Goal: Information Seeking & Learning: Learn about a topic

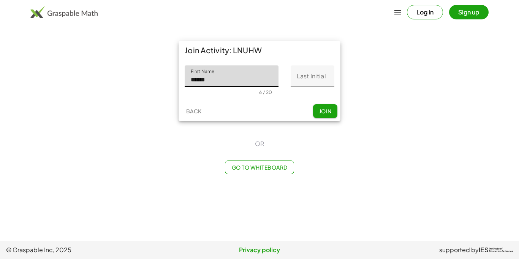
type input "******"
click at [310, 84] on input "Last Initial" at bounding box center [313, 75] width 44 height 21
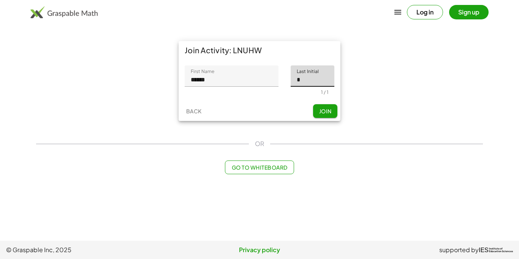
type input "*"
click at [333, 111] on button "Join" at bounding box center [325, 111] width 24 height 14
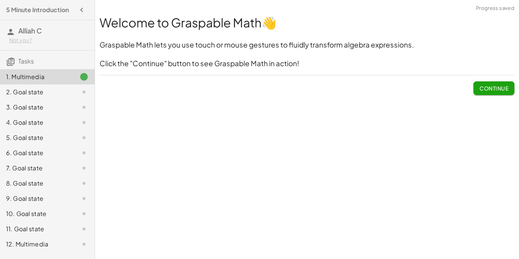
click at [486, 85] on span "Continue" at bounding box center [493, 88] width 29 height 7
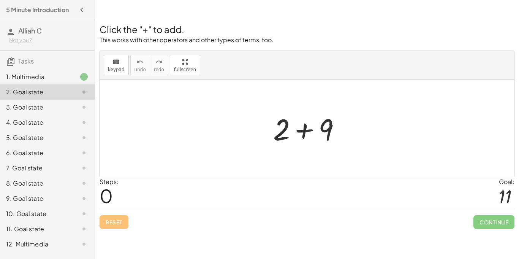
click at [310, 134] on div at bounding box center [309, 128] width 81 height 39
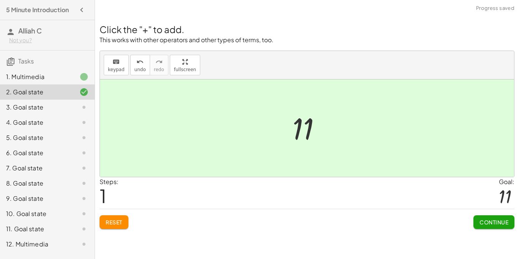
click at [501, 224] on span "Continue" at bounding box center [493, 221] width 29 height 7
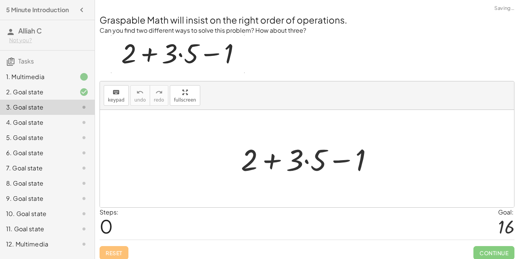
scroll to position [5, 0]
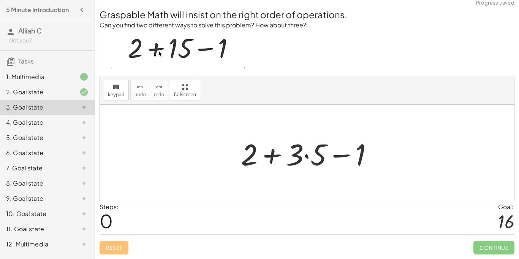
click at [330, 166] on div at bounding box center [310, 153] width 146 height 39
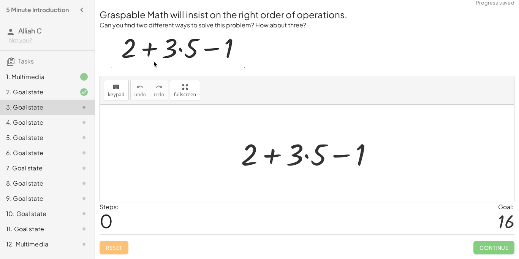
click at [297, 155] on div at bounding box center [310, 153] width 146 height 39
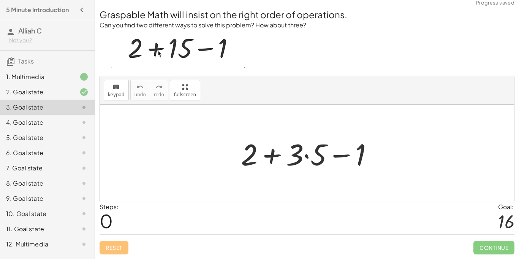
click at [274, 157] on div at bounding box center [310, 153] width 146 height 39
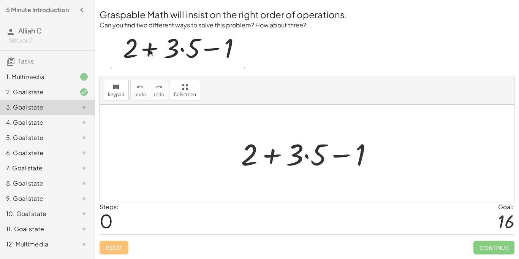
click at [275, 155] on div at bounding box center [310, 153] width 146 height 39
click at [305, 158] on div at bounding box center [310, 153] width 146 height 39
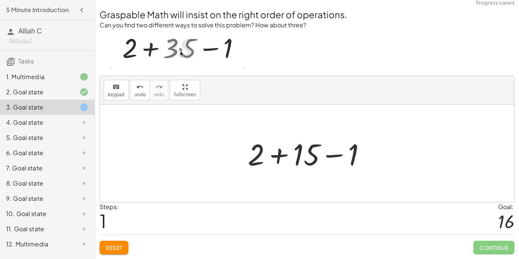
click at [278, 154] on div at bounding box center [310, 153] width 132 height 39
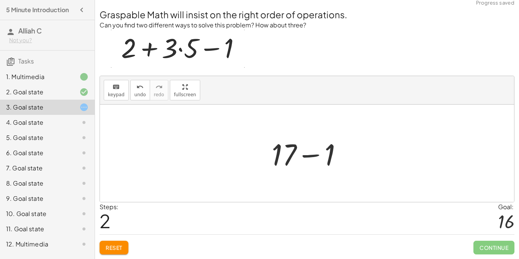
click at [308, 153] on div at bounding box center [310, 153] width 84 height 39
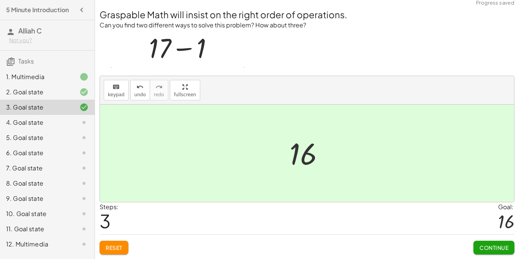
click at [488, 247] on span "Continue" at bounding box center [493, 247] width 29 height 7
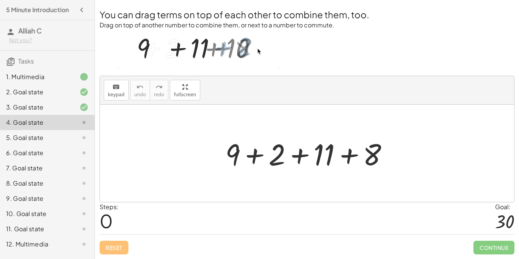
click at [253, 158] on div at bounding box center [309, 153] width 177 height 39
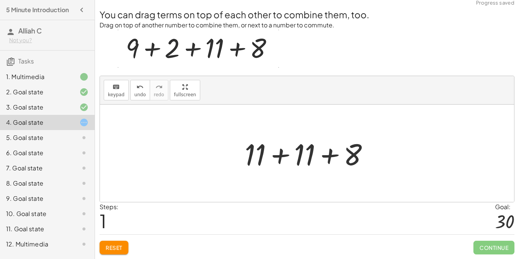
click at [278, 160] on div at bounding box center [310, 153] width 138 height 39
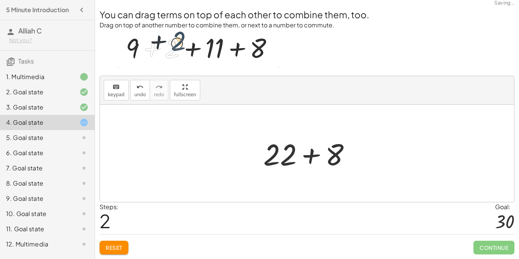
click at [312, 158] on div at bounding box center [309, 153] width 101 height 39
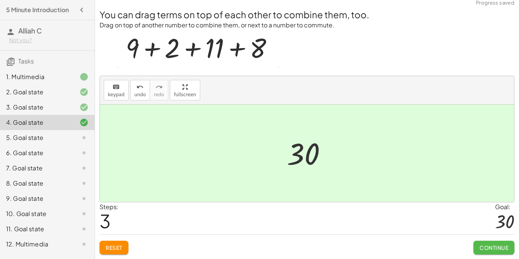
click at [484, 243] on button "Continue" at bounding box center [493, 247] width 41 height 14
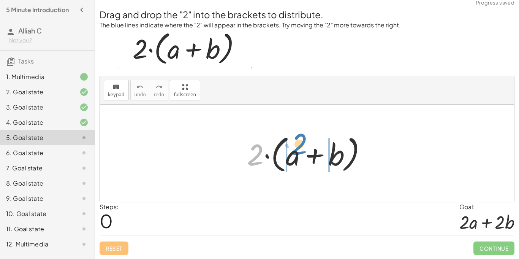
drag, startPoint x: 254, startPoint y: 154, endPoint x: 298, endPoint y: 143, distance: 45.0
click at [298, 143] on div at bounding box center [309, 153] width 133 height 44
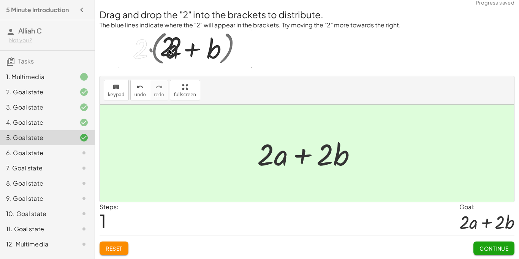
click at [302, 161] on div at bounding box center [309, 153] width 113 height 39
click at [510, 251] on button "Continue" at bounding box center [493, 248] width 41 height 14
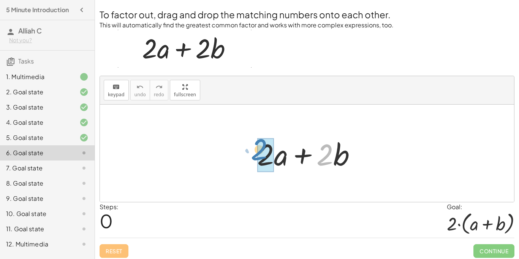
drag, startPoint x: 318, startPoint y: 156, endPoint x: 252, endPoint y: 150, distance: 65.9
click at [252, 150] on div "· 2 + · b + · 2 · a + · 2 · b" at bounding box center [307, 153] width 122 height 43
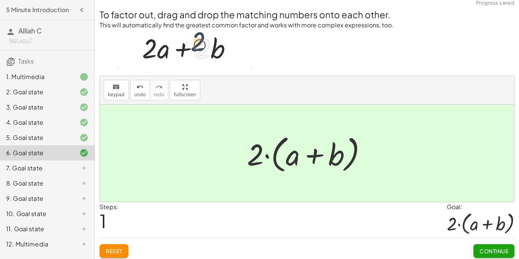
click at [476, 246] on button "Continue" at bounding box center [493, 251] width 41 height 14
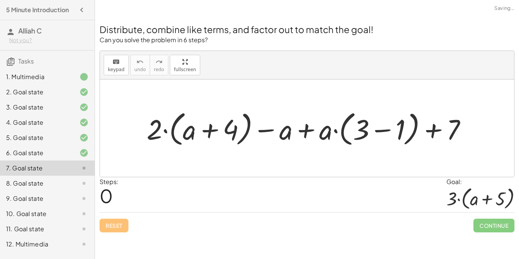
scroll to position [0, 0]
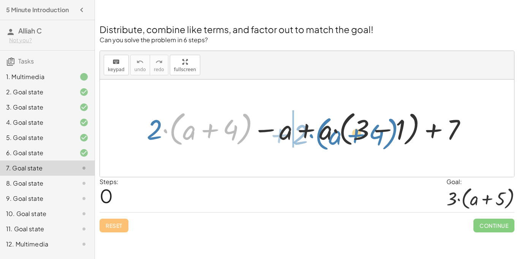
drag, startPoint x: 163, startPoint y: 130, endPoint x: 305, endPoint y: 134, distance: 142.9
click at [305, 134] on div at bounding box center [310, 128] width 334 height 41
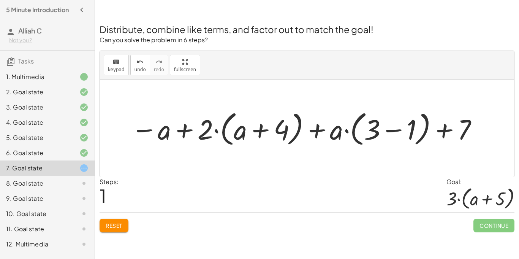
click at [110, 228] on span "Reset" at bounding box center [114, 225] width 17 height 7
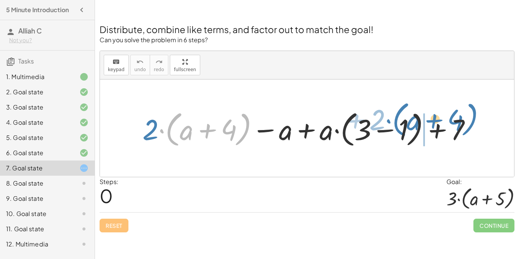
drag, startPoint x: 244, startPoint y: 131, endPoint x: 472, endPoint y: 122, distance: 227.8
click at [472, 122] on div at bounding box center [310, 128] width 342 height 42
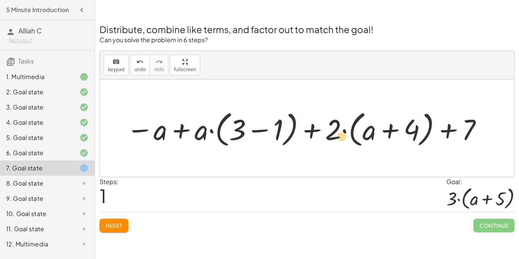
drag, startPoint x: 326, startPoint y: 133, endPoint x: 334, endPoint y: 139, distance: 10.0
click at [334, 139] on div at bounding box center [304, 128] width 365 height 42
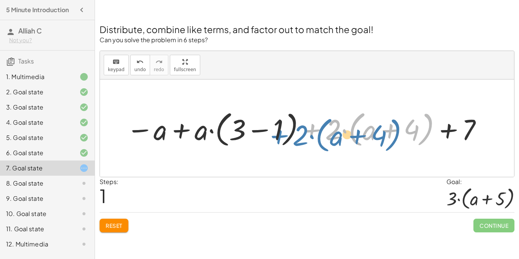
drag, startPoint x: 316, startPoint y: 130, endPoint x: 296, endPoint y: 133, distance: 20.3
click at [296, 133] on div at bounding box center [304, 128] width 365 height 42
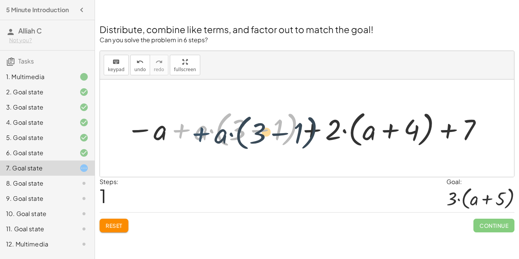
drag, startPoint x: 194, startPoint y: 133, endPoint x: 215, endPoint y: 136, distance: 21.5
click at [215, 136] on div at bounding box center [304, 128] width 365 height 42
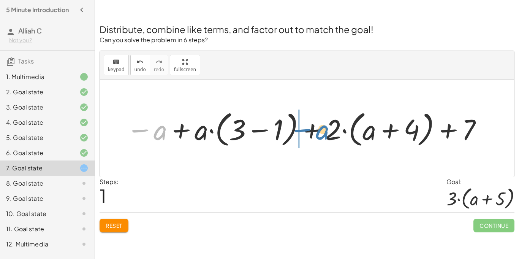
drag, startPoint x: 152, startPoint y: 132, endPoint x: 307, endPoint y: 130, distance: 155.4
click at [307, 130] on div at bounding box center [304, 128] width 365 height 42
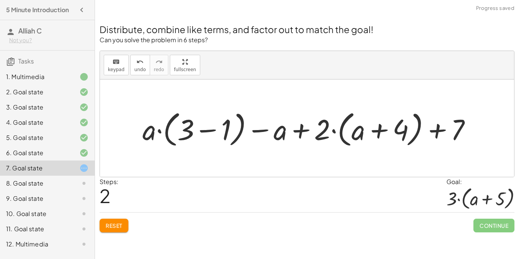
click at [301, 130] on div at bounding box center [310, 128] width 342 height 42
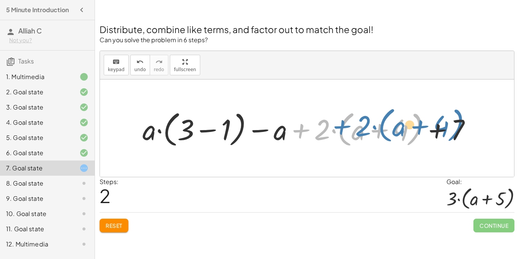
drag, startPoint x: 305, startPoint y: 130, endPoint x: 300, endPoint y: 125, distance: 6.7
click at [300, 125] on div at bounding box center [310, 128] width 342 height 42
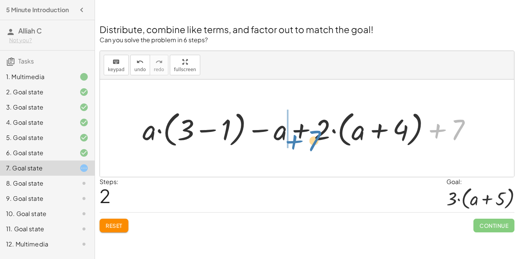
drag, startPoint x: 449, startPoint y: 127, endPoint x: 305, endPoint y: 134, distance: 143.8
click at [305, 134] on div at bounding box center [310, 128] width 342 height 42
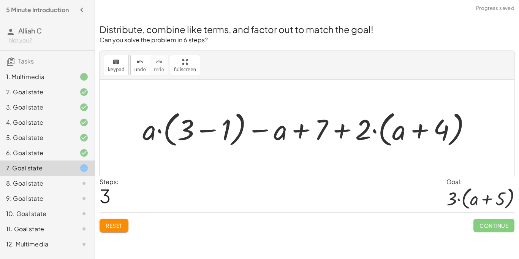
click at [341, 129] on div at bounding box center [310, 128] width 342 height 42
click at [307, 131] on div at bounding box center [310, 128] width 342 height 42
drag, startPoint x: 147, startPoint y: 136, endPoint x: 257, endPoint y: 133, distance: 109.8
click at [257, 133] on div at bounding box center [310, 128] width 342 height 42
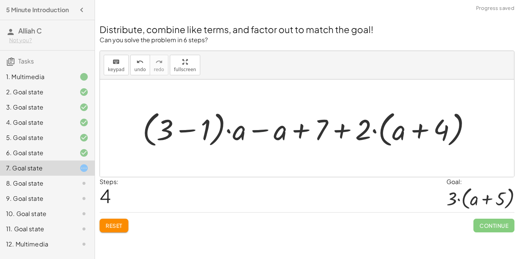
click at [253, 130] on div at bounding box center [310, 128] width 342 height 42
click at [245, 130] on div at bounding box center [310, 128] width 342 height 42
click at [208, 136] on div at bounding box center [310, 128] width 342 height 42
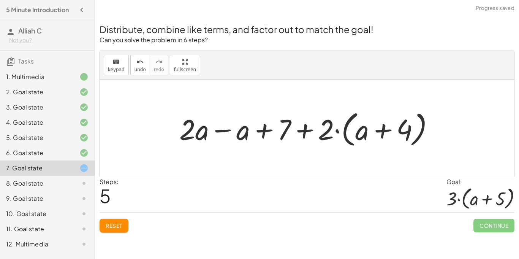
click at [388, 129] on div at bounding box center [310, 128] width 269 height 42
drag, startPoint x: 324, startPoint y: 132, endPoint x: 351, endPoint y: 134, distance: 26.3
click at [351, 134] on div at bounding box center [310, 128] width 269 height 42
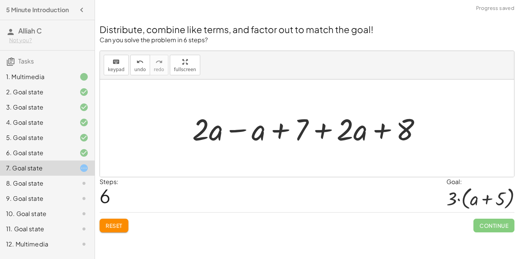
click at [362, 133] on div at bounding box center [309, 128] width 243 height 39
click at [218, 131] on div at bounding box center [309, 128] width 243 height 39
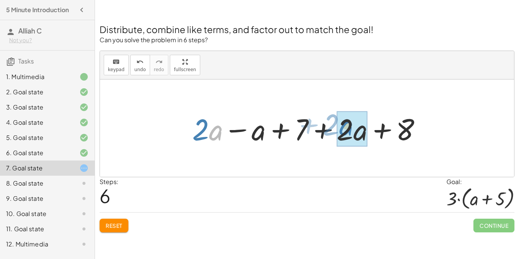
drag, startPoint x: 218, startPoint y: 131, endPoint x: 349, endPoint y: 127, distance: 131.2
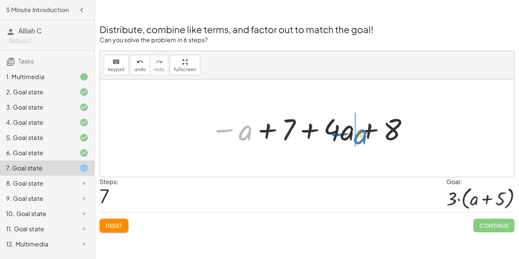
drag, startPoint x: 242, startPoint y: 136, endPoint x: 357, endPoint y: 139, distance: 115.2
click at [357, 139] on div at bounding box center [309, 128] width 207 height 39
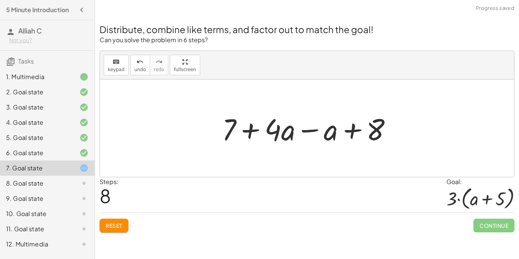
click at [315, 127] on div at bounding box center [309, 128] width 183 height 39
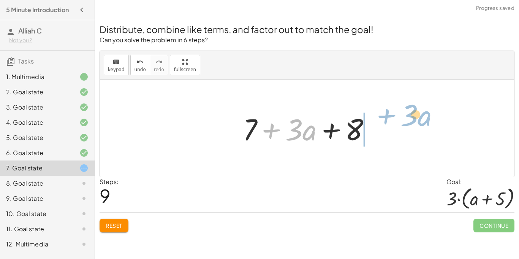
drag, startPoint x: 265, startPoint y: 129, endPoint x: 381, endPoint y: 117, distance: 116.1
click at [381, 117] on div "+ · 2 · ( + a + 4 ) − a + · a · ( + 3 − 1 ) + 7 − a + · a · ( + 3 − 1 ) + · 2 ·…" at bounding box center [306, 128] width 151 height 43
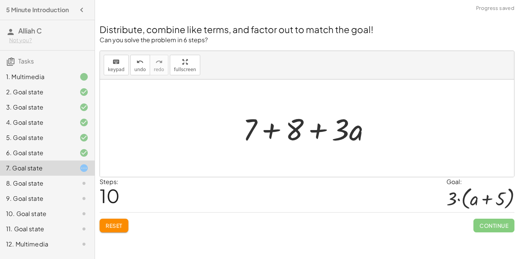
click at [271, 129] on div at bounding box center [310, 128] width 142 height 39
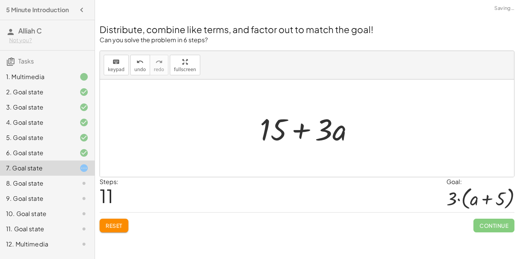
click at [301, 133] on div at bounding box center [310, 128] width 108 height 39
click at [104, 223] on button "Reset" at bounding box center [114, 225] width 29 height 14
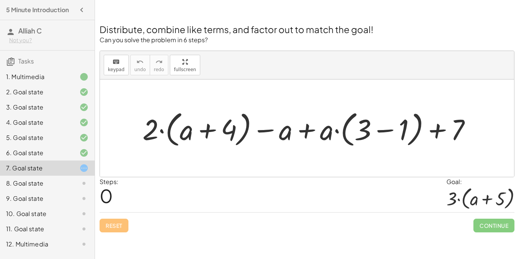
click at [170, 204] on div "Steps: 0 Goal: · 3 · ( + a + 5 )" at bounding box center [307, 194] width 415 height 35
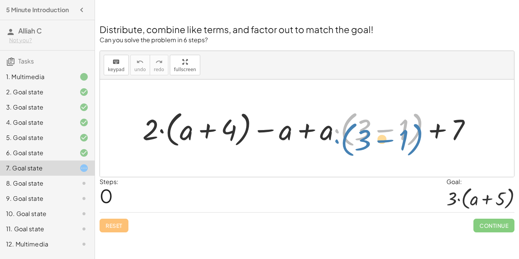
drag, startPoint x: 336, startPoint y: 132, endPoint x: 337, endPoint y: 139, distance: 7.3
click at [337, 139] on div at bounding box center [310, 128] width 343 height 42
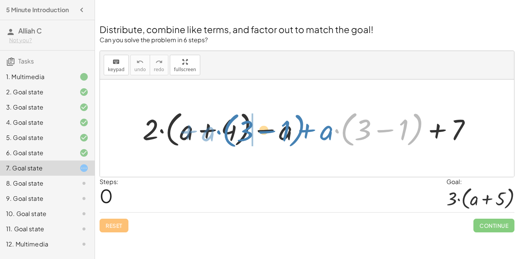
drag, startPoint x: 410, startPoint y: 133, endPoint x: 291, endPoint y: 134, distance: 118.1
click at [291, 134] on div at bounding box center [310, 128] width 343 height 42
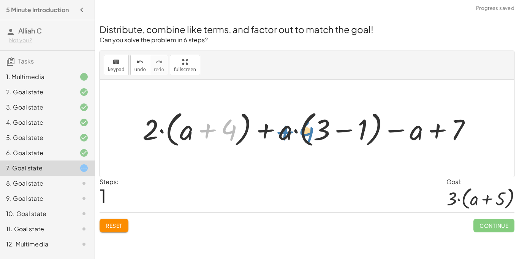
drag, startPoint x: 228, startPoint y: 127, endPoint x: 307, endPoint y: 129, distance: 79.4
click at [307, 129] on div at bounding box center [310, 128] width 343 height 42
drag, startPoint x: 229, startPoint y: 134, endPoint x: 230, endPoint y: 125, distance: 9.2
click at [230, 125] on div at bounding box center [310, 128] width 343 height 42
drag, startPoint x: 358, startPoint y: 128, endPoint x: 288, endPoint y: 125, distance: 69.6
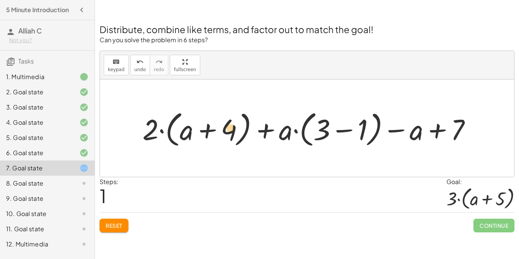
click at [288, 125] on div at bounding box center [310, 128] width 343 height 42
drag, startPoint x: 347, startPoint y: 132, endPoint x: 323, endPoint y: 128, distance: 23.9
click at [323, 128] on div at bounding box center [310, 128] width 343 height 42
drag, startPoint x: 361, startPoint y: 129, endPoint x: 229, endPoint y: 128, distance: 132.6
click at [229, 128] on div at bounding box center [310, 128] width 343 height 42
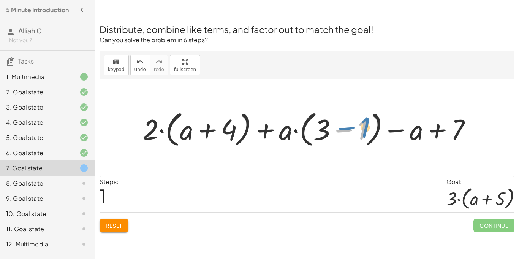
click at [364, 128] on div at bounding box center [310, 128] width 343 height 42
click at [120, 225] on span "Reset" at bounding box center [114, 225] width 17 height 7
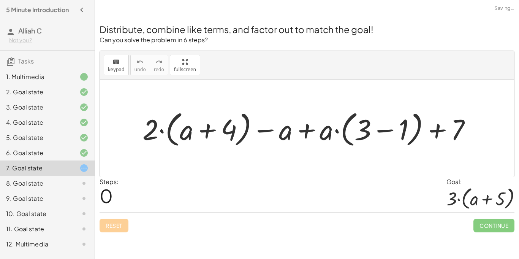
click at [120, 225] on div "Reset Continue" at bounding box center [307, 222] width 415 height 20
drag, startPoint x: 326, startPoint y: 134, endPoint x: 410, endPoint y: 119, distance: 85.7
click at [410, 119] on div at bounding box center [310, 128] width 343 height 42
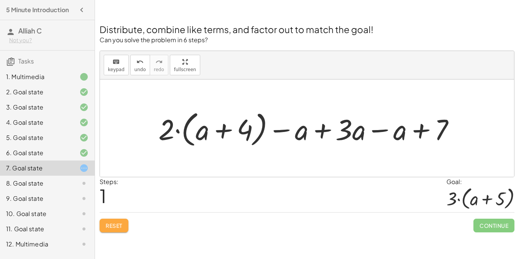
click at [122, 223] on span "Reset" at bounding box center [114, 225] width 17 height 7
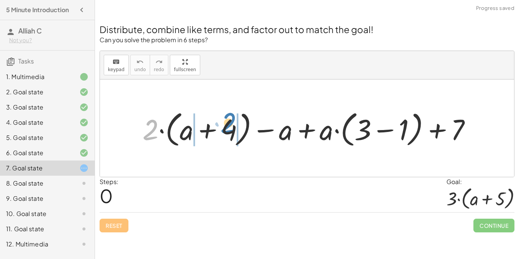
drag, startPoint x: 152, startPoint y: 133, endPoint x: 231, endPoint y: 126, distance: 79.3
click at [231, 126] on div at bounding box center [310, 128] width 343 height 42
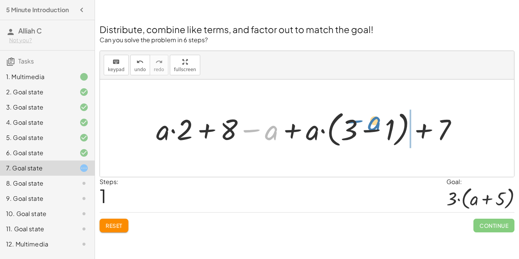
drag, startPoint x: 275, startPoint y: 130, endPoint x: 378, endPoint y: 121, distance: 103.4
click at [378, 121] on div at bounding box center [309, 128] width 315 height 42
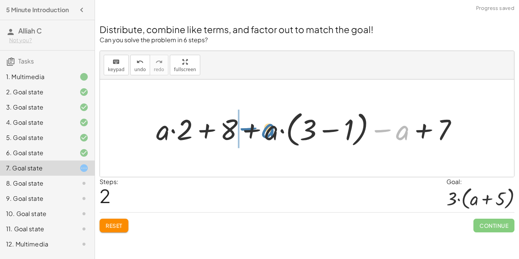
drag, startPoint x: 401, startPoint y: 132, endPoint x: 263, endPoint y: 131, distance: 137.9
click at [263, 131] on div at bounding box center [309, 128] width 315 height 42
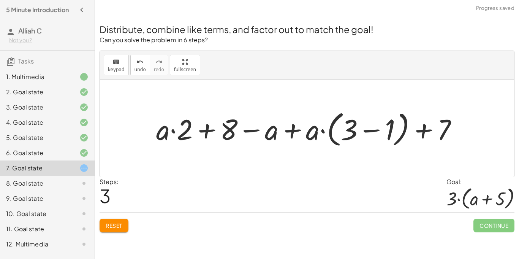
click at [114, 229] on button "Reset" at bounding box center [114, 225] width 29 height 14
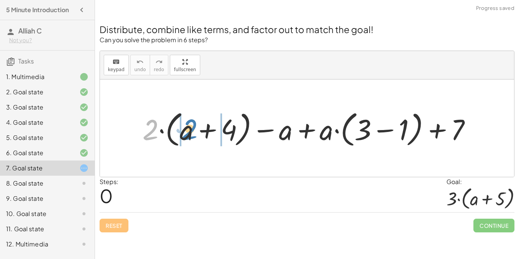
drag, startPoint x: 152, startPoint y: 131, endPoint x: 190, endPoint y: 130, distance: 37.2
click at [189, 130] on div at bounding box center [310, 128] width 343 height 42
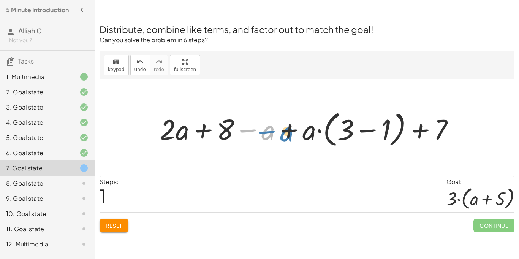
drag, startPoint x: 270, startPoint y: 133, endPoint x: 281, endPoint y: 133, distance: 10.6
click at [281, 133] on div at bounding box center [310, 128] width 308 height 42
drag, startPoint x: 330, startPoint y: 134, endPoint x: 365, endPoint y: 126, distance: 35.9
click at [365, 126] on div at bounding box center [310, 128] width 308 height 42
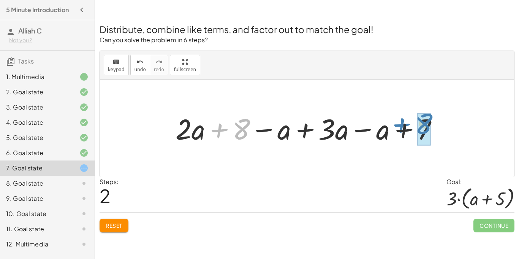
drag, startPoint x: 242, startPoint y: 130, endPoint x: 425, endPoint y: 125, distance: 183.2
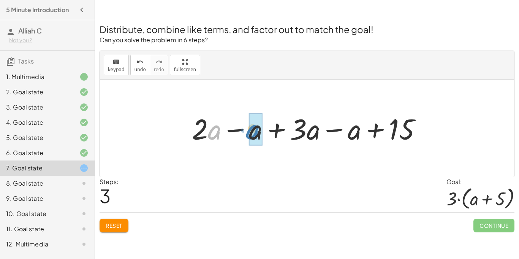
drag, startPoint x: 211, startPoint y: 127, endPoint x: 252, endPoint y: 127, distance: 41.4
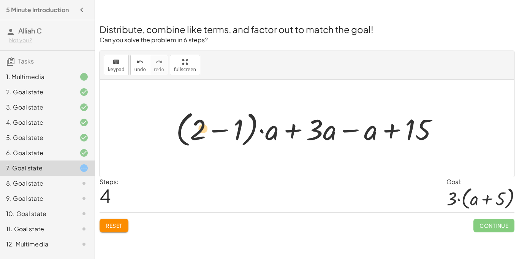
drag, startPoint x: 197, startPoint y: 129, endPoint x: 201, endPoint y: 128, distance: 4.3
click at [201, 128] on div at bounding box center [309, 128] width 275 height 42
click at [110, 225] on span "Reset" at bounding box center [114, 225] width 17 height 7
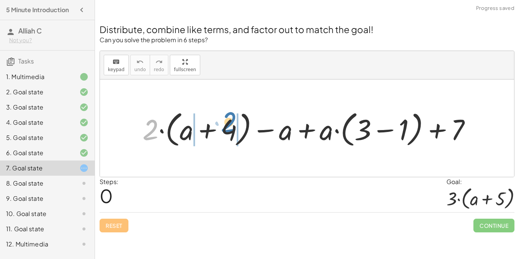
drag, startPoint x: 150, startPoint y: 133, endPoint x: 229, endPoint y: 125, distance: 79.4
click at [229, 125] on div at bounding box center [310, 128] width 343 height 42
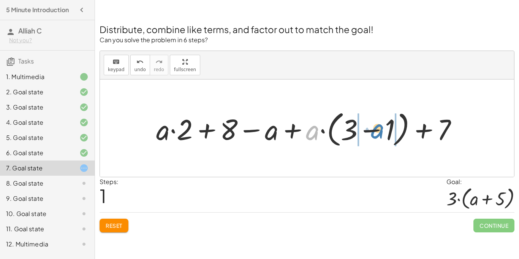
drag, startPoint x: 308, startPoint y: 133, endPoint x: 375, endPoint y: 131, distance: 67.6
click at [375, 131] on div at bounding box center [309, 128] width 315 height 42
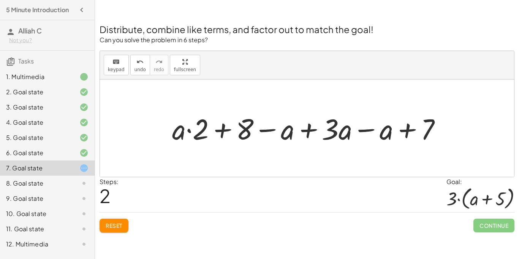
click at [196, 126] on div at bounding box center [309, 128] width 283 height 38
click at [185, 132] on div at bounding box center [309, 128] width 283 height 38
click at [190, 128] on div at bounding box center [309, 128] width 283 height 38
click at [190, 130] on div at bounding box center [309, 128] width 283 height 38
drag, startPoint x: 179, startPoint y: 133, endPoint x: 205, endPoint y: 133, distance: 26.2
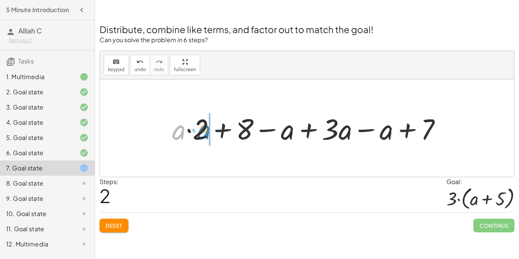
click at [205, 133] on div at bounding box center [309, 128] width 283 height 38
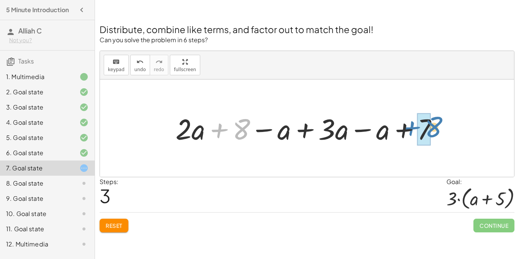
drag, startPoint x: 236, startPoint y: 131, endPoint x: 423, endPoint y: 130, distance: 186.9
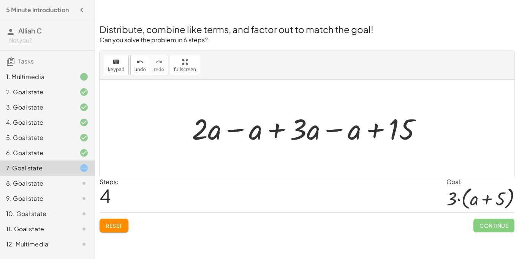
click at [372, 135] on div at bounding box center [310, 128] width 244 height 38
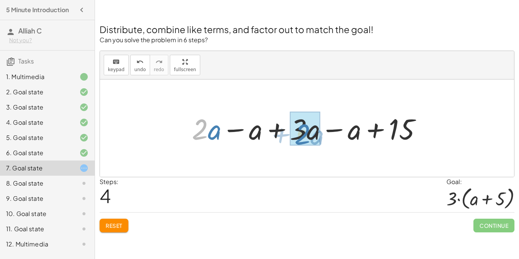
drag, startPoint x: 207, startPoint y: 130, endPoint x: 313, endPoint y: 130, distance: 105.6
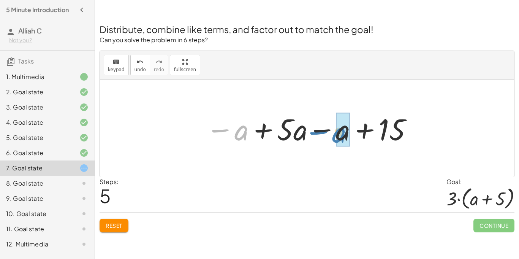
drag, startPoint x: 236, startPoint y: 132, endPoint x: 333, endPoint y: 134, distance: 97.7
click at [333, 134] on div at bounding box center [309, 128] width 215 height 39
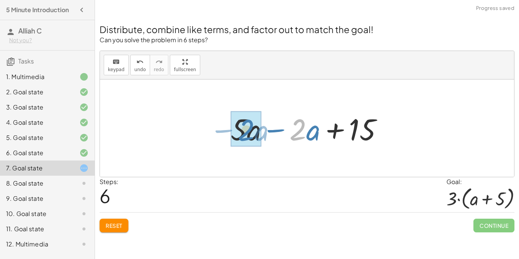
drag, startPoint x: 294, startPoint y: 133, endPoint x: 239, endPoint y: 133, distance: 55.1
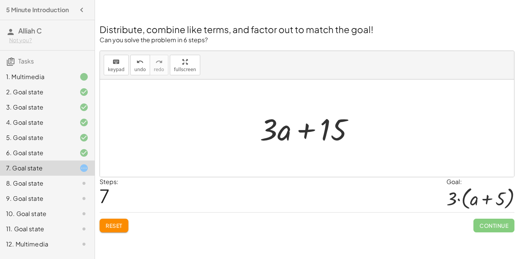
click at [109, 221] on button "Reset" at bounding box center [114, 225] width 29 height 14
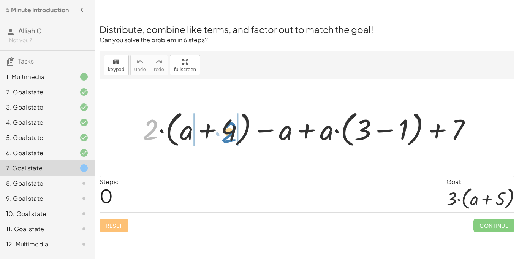
drag, startPoint x: 156, startPoint y: 130, endPoint x: 237, endPoint y: 132, distance: 81.3
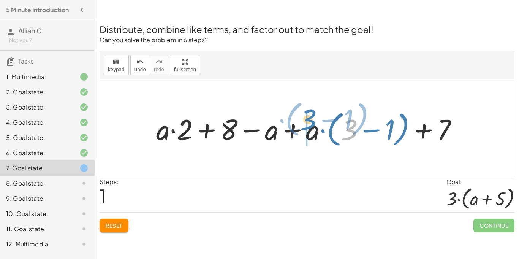
drag, startPoint x: 348, startPoint y: 128, endPoint x: 307, endPoint y: 118, distance: 41.8
click at [307, 118] on div at bounding box center [309, 128] width 315 height 42
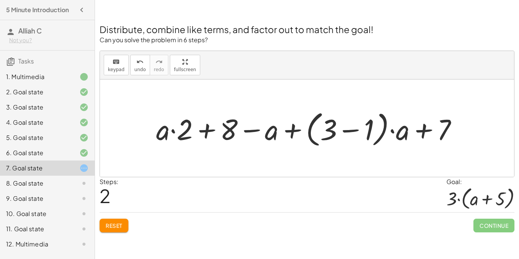
click at [331, 126] on div at bounding box center [309, 128] width 315 height 42
drag, startPoint x: 402, startPoint y: 131, endPoint x: 359, endPoint y: 133, distance: 43.7
click at [359, 133] on div at bounding box center [309, 128] width 315 height 42
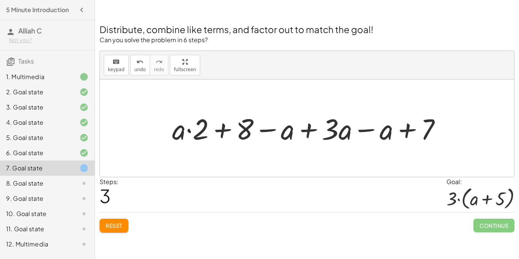
click at [114, 224] on span "Reset" at bounding box center [114, 225] width 17 height 7
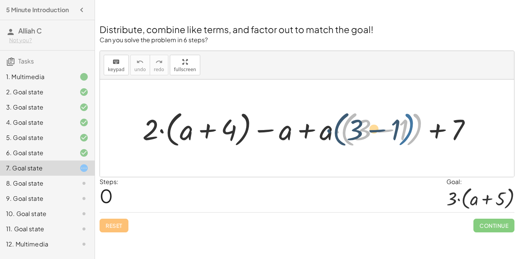
drag, startPoint x: 409, startPoint y: 127, endPoint x: 401, endPoint y: 127, distance: 8.4
click at [401, 127] on div at bounding box center [310, 128] width 343 height 42
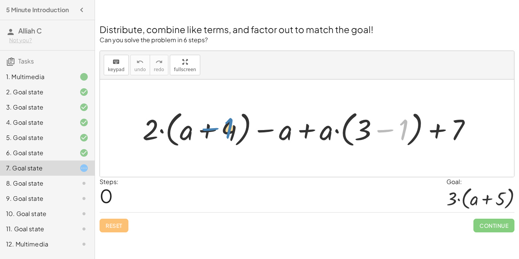
drag, startPoint x: 400, startPoint y: 130, endPoint x: 226, endPoint y: 128, distance: 174.8
click at [226, 128] on div at bounding box center [310, 128] width 343 height 42
drag, startPoint x: 144, startPoint y: 128, endPoint x: 228, endPoint y: 127, distance: 83.6
click at [228, 127] on div at bounding box center [310, 128] width 343 height 42
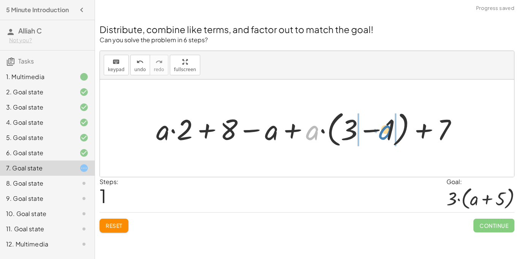
drag, startPoint x: 311, startPoint y: 128, endPoint x: 384, endPoint y: 128, distance: 72.9
click at [384, 128] on div at bounding box center [309, 128] width 315 height 42
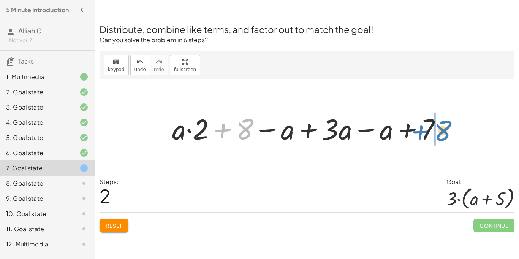
drag, startPoint x: 237, startPoint y: 132, endPoint x: 434, endPoint y: 134, distance: 196.8
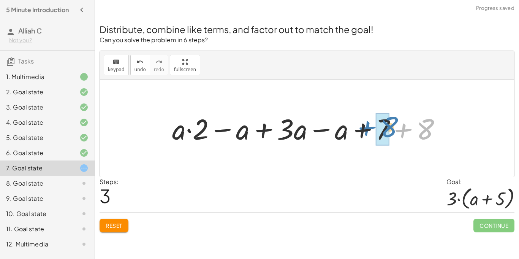
drag, startPoint x: 422, startPoint y: 134, endPoint x: 385, endPoint y: 132, distance: 37.3
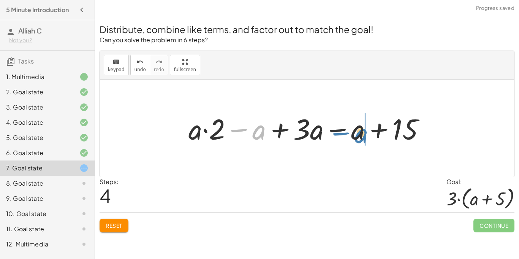
drag, startPoint x: 258, startPoint y: 137, endPoint x: 362, endPoint y: 140, distance: 104.5
click at [362, 140] on div at bounding box center [310, 128] width 250 height 38
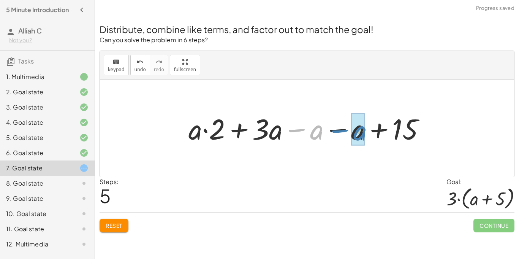
drag, startPoint x: 321, startPoint y: 133, endPoint x: 361, endPoint y: 134, distance: 40.3
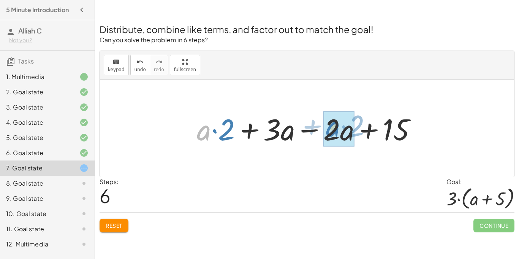
drag, startPoint x: 200, startPoint y: 134, endPoint x: 330, endPoint y: 130, distance: 130.0
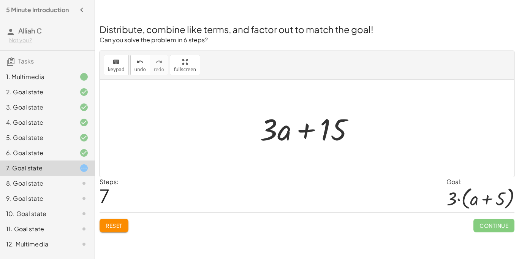
click at [110, 221] on button "Reset" at bounding box center [114, 225] width 29 height 14
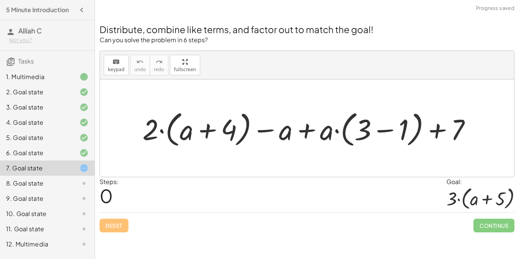
click at [110, 221] on div "Reset Continue" at bounding box center [307, 222] width 415 height 20
drag, startPoint x: 148, startPoint y: 132, endPoint x: 146, endPoint y: 128, distance: 4.4
click at [146, 128] on div at bounding box center [310, 128] width 343 height 42
click at [149, 137] on div at bounding box center [310, 128] width 343 height 42
drag, startPoint x: 148, startPoint y: 132, endPoint x: 181, endPoint y: 133, distance: 33.1
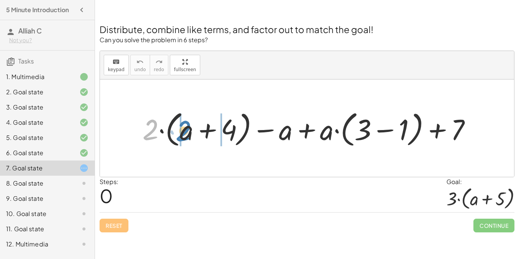
click at [181, 133] on div at bounding box center [310, 128] width 343 height 42
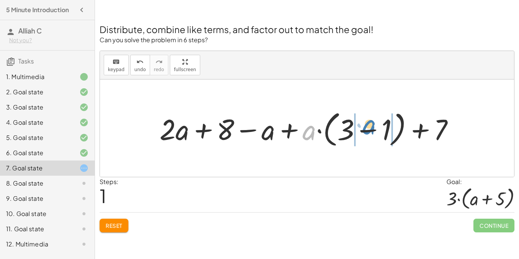
drag, startPoint x: 311, startPoint y: 134, endPoint x: 371, endPoint y: 128, distance: 60.3
click at [371, 128] on div at bounding box center [310, 128] width 308 height 42
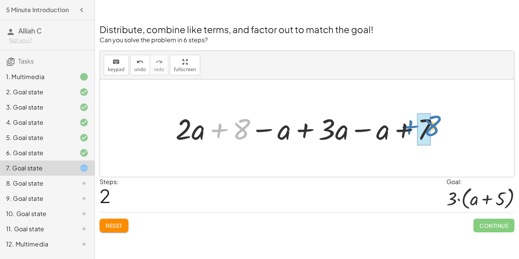
drag, startPoint x: 237, startPoint y: 128, endPoint x: 419, endPoint y: 125, distance: 181.6
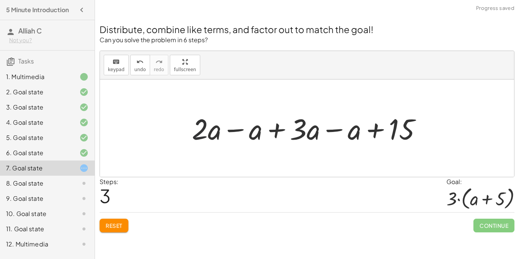
click at [201, 132] on div at bounding box center [310, 128] width 244 height 38
click at [237, 127] on div at bounding box center [310, 128] width 244 height 38
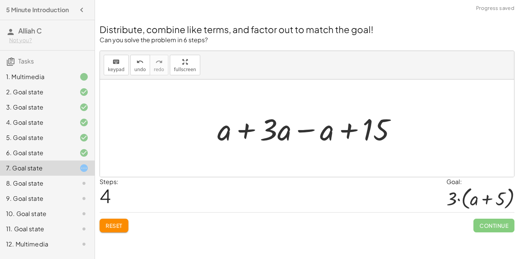
click at [242, 131] on div at bounding box center [309, 128] width 193 height 39
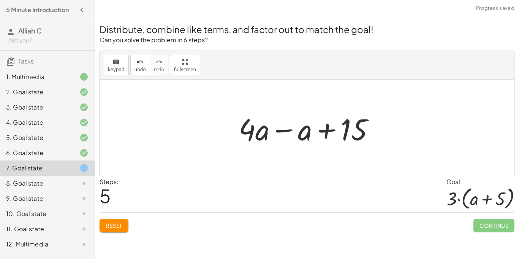
click at [282, 129] on div at bounding box center [310, 128] width 150 height 39
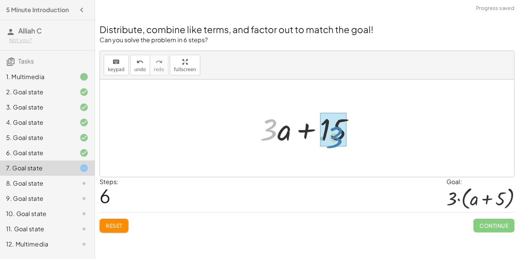
drag, startPoint x: 269, startPoint y: 135, endPoint x: 335, endPoint y: 141, distance: 66.4
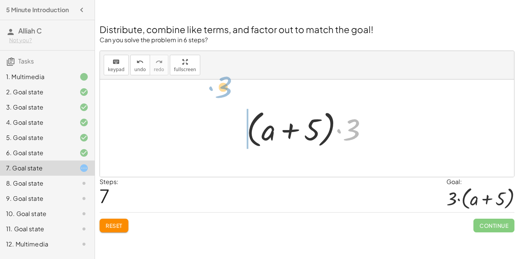
drag, startPoint x: 346, startPoint y: 132, endPoint x: 219, endPoint y: 91, distance: 133.7
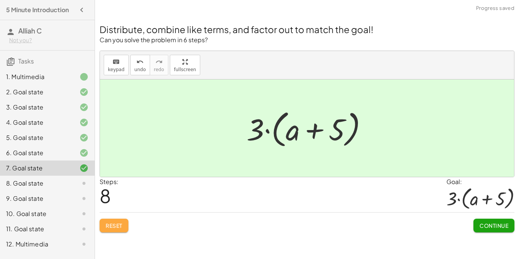
click at [111, 230] on button "Reset" at bounding box center [114, 225] width 29 height 14
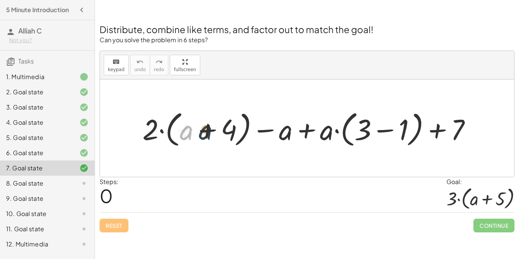
drag, startPoint x: 181, startPoint y: 115, endPoint x: 201, endPoint y: 115, distance: 19.8
click at [201, 115] on div at bounding box center [310, 128] width 343 height 42
drag, startPoint x: 153, startPoint y: 123, endPoint x: 230, endPoint y: 120, distance: 76.8
click at [230, 120] on div at bounding box center [310, 128] width 343 height 42
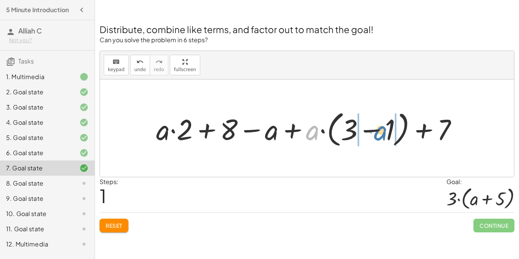
drag, startPoint x: 309, startPoint y: 133, endPoint x: 379, endPoint y: 133, distance: 69.9
click at [379, 133] on div at bounding box center [309, 128] width 315 height 42
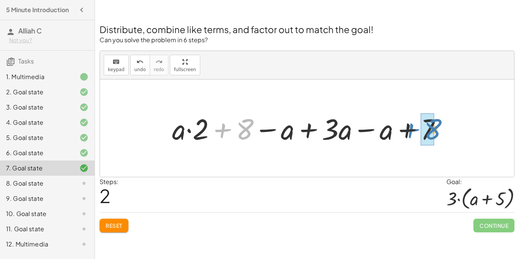
drag, startPoint x: 225, startPoint y: 132, endPoint x: 409, endPoint y: 131, distance: 183.5
click at [409, 131] on div at bounding box center [309, 128] width 283 height 38
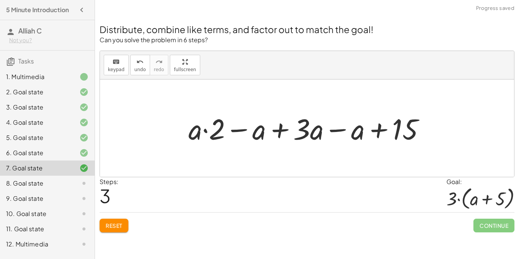
click at [204, 130] on div at bounding box center [310, 128] width 250 height 38
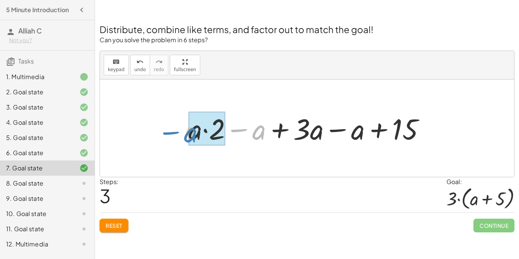
drag, startPoint x: 257, startPoint y: 134, endPoint x: 190, endPoint y: 137, distance: 67.7
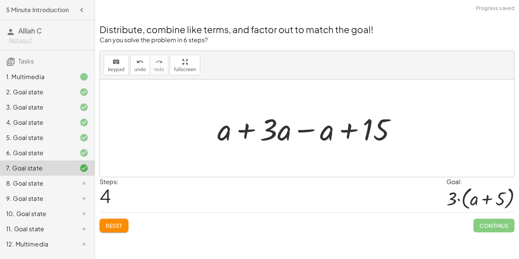
click at [244, 130] on div at bounding box center [309, 128] width 193 height 39
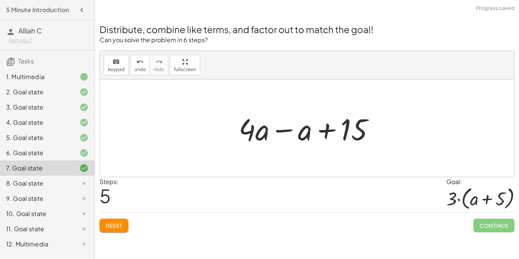
click at [287, 130] on div at bounding box center [310, 128] width 150 height 39
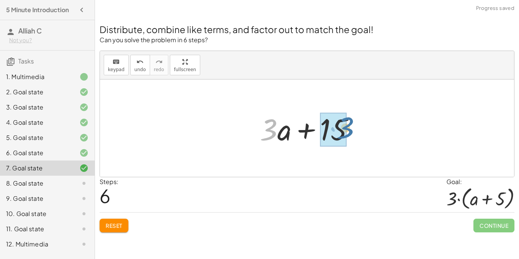
drag, startPoint x: 277, startPoint y: 131, endPoint x: 355, endPoint y: 130, distance: 77.9
click at [355, 130] on div at bounding box center [310, 128] width 108 height 39
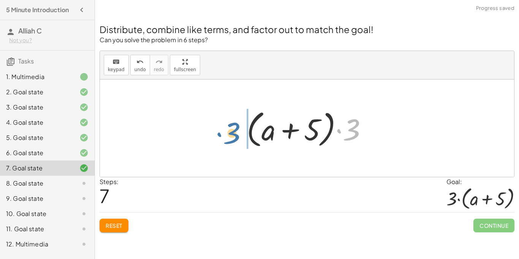
drag, startPoint x: 354, startPoint y: 133, endPoint x: 232, endPoint y: 136, distance: 122.0
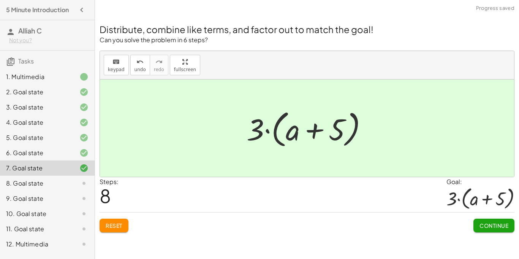
click at [506, 225] on span "Continue" at bounding box center [493, 225] width 29 height 7
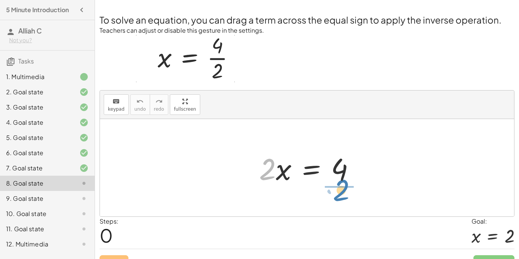
drag, startPoint x: 273, startPoint y: 169, endPoint x: 346, endPoint y: 195, distance: 77.6
click at [346, 195] on div "· 2 · 2 · x = 4" at bounding box center [307, 167] width 414 height 97
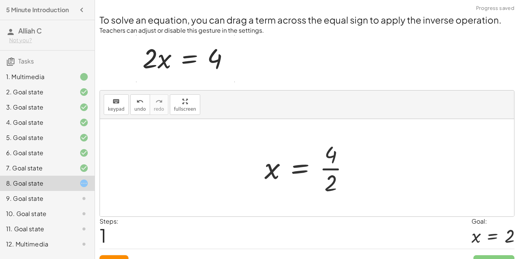
scroll to position [14, 0]
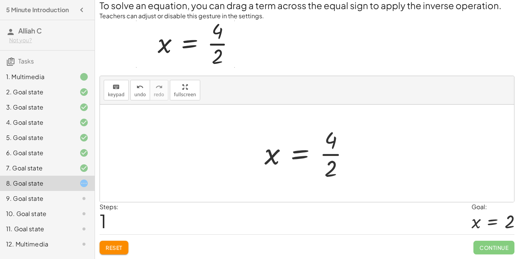
click at [329, 161] on div at bounding box center [310, 153] width 98 height 59
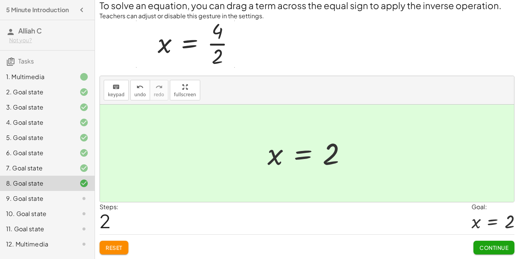
click at [476, 244] on button "Continue" at bounding box center [493, 247] width 41 height 14
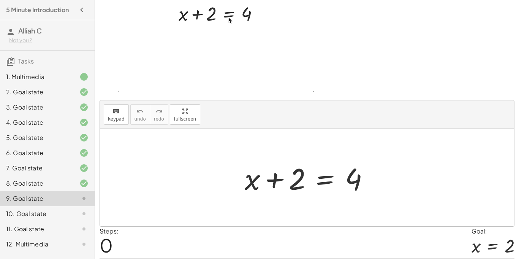
scroll to position [46, 0]
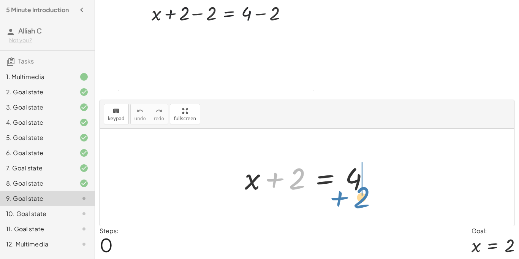
drag, startPoint x: 302, startPoint y: 176, endPoint x: 365, endPoint y: 193, distance: 65.1
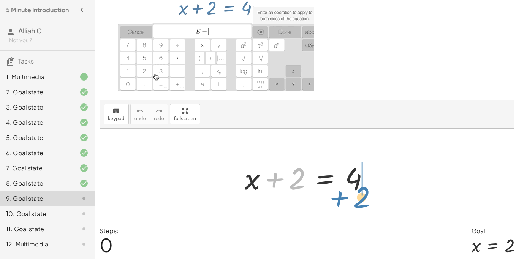
click at [365, 193] on div at bounding box center [310, 177] width 138 height 39
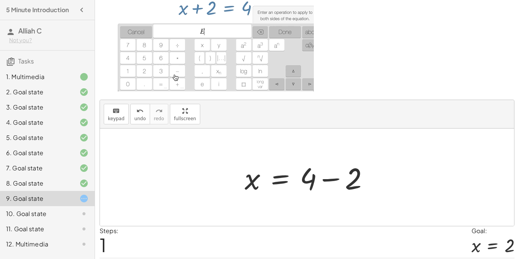
click at [329, 175] on div at bounding box center [310, 177] width 138 height 39
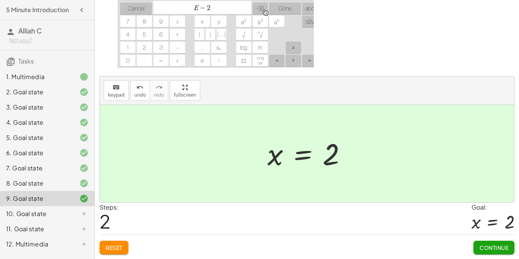
click at [486, 246] on span "Continue" at bounding box center [493, 247] width 29 height 7
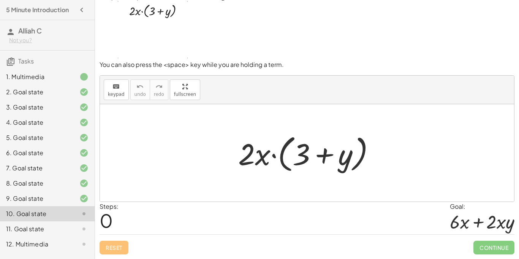
click at [261, 161] on div at bounding box center [309, 153] width 150 height 44
drag, startPoint x: 261, startPoint y: 157, endPoint x: 277, endPoint y: 160, distance: 16.6
click at [277, 160] on div at bounding box center [309, 153] width 150 height 44
drag, startPoint x: 247, startPoint y: 154, endPoint x: 321, endPoint y: 153, distance: 74.1
click at [321, 153] on div at bounding box center [309, 153] width 150 height 44
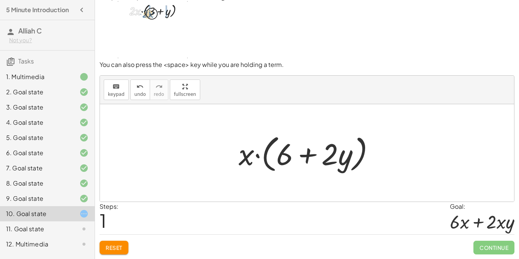
click at [302, 155] on div at bounding box center [310, 153] width 150 height 44
click at [308, 155] on div at bounding box center [310, 153] width 150 height 44
drag, startPoint x: 345, startPoint y: 162, endPoint x: 375, endPoint y: 153, distance: 31.9
click at [375, 153] on div at bounding box center [310, 153] width 150 height 44
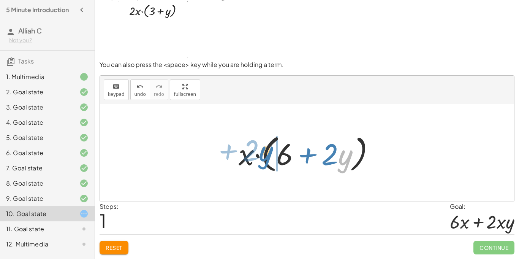
drag, startPoint x: 345, startPoint y: 161, endPoint x: 267, endPoint y: 157, distance: 78.0
click at [267, 157] on div at bounding box center [310, 153] width 150 height 44
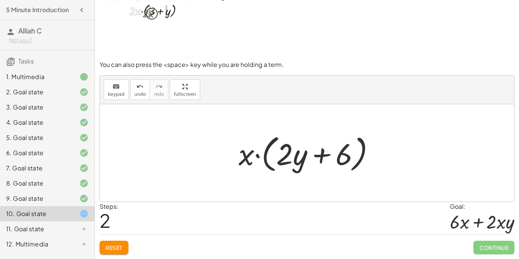
click at [321, 162] on div at bounding box center [310, 153] width 150 height 44
click at [127, 248] on button "Reset" at bounding box center [114, 247] width 29 height 14
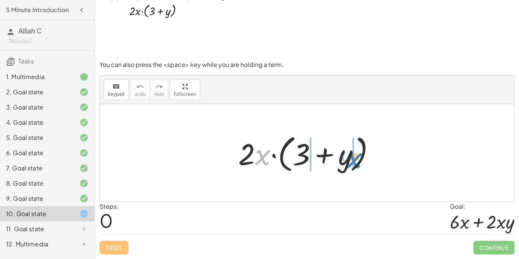
drag, startPoint x: 259, startPoint y: 160, endPoint x: 346, endPoint y: 164, distance: 86.7
click at [346, 164] on div at bounding box center [309, 153] width 150 height 44
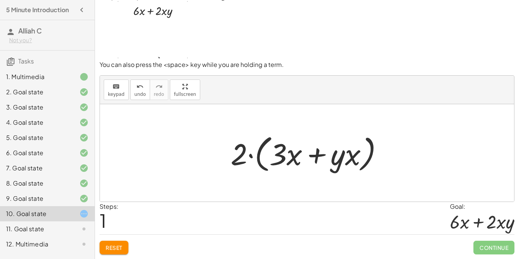
click at [244, 152] on div at bounding box center [310, 153] width 166 height 44
drag, startPoint x: 282, startPoint y: 155, endPoint x: 276, endPoint y: 156, distance: 6.2
click at [276, 156] on div at bounding box center [310, 153] width 166 height 44
click at [315, 156] on div at bounding box center [310, 153] width 166 height 44
drag, startPoint x: 332, startPoint y: 166, endPoint x: 245, endPoint y: 163, distance: 87.0
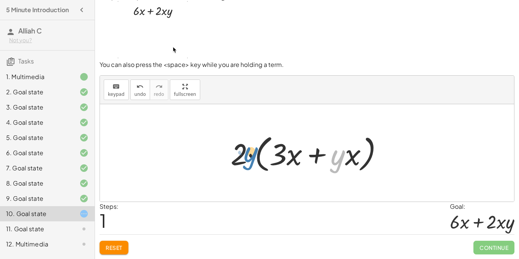
click at [245, 163] on div at bounding box center [310, 153] width 166 height 44
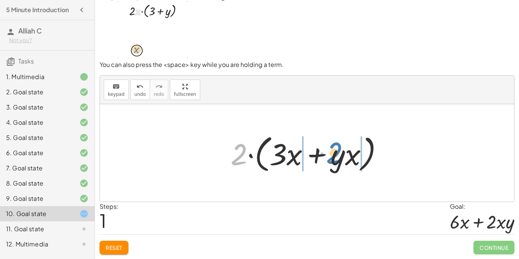
drag, startPoint x: 242, startPoint y: 155, endPoint x: 338, endPoint y: 154, distance: 96.9
click at [338, 154] on div at bounding box center [310, 153] width 166 height 44
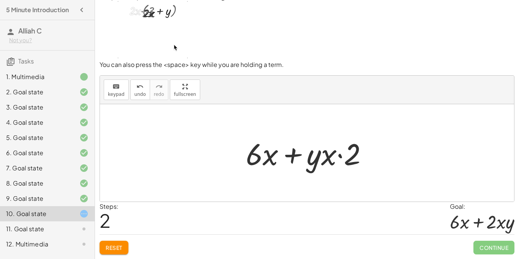
click at [340, 153] on div at bounding box center [310, 152] width 136 height 39
drag, startPoint x: 354, startPoint y: 152, endPoint x: 313, endPoint y: 153, distance: 41.8
click at [313, 153] on div at bounding box center [310, 152] width 136 height 39
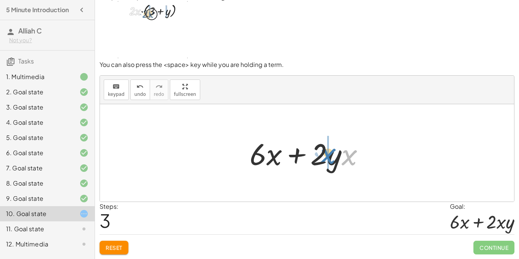
drag, startPoint x: 348, startPoint y: 161, endPoint x: 326, endPoint y: 159, distance: 22.5
click at [326, 159] on div at bounding box center [310, 152] width 128 height 39
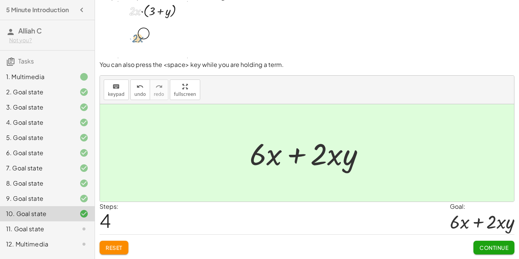
click at [476, 242] on button "Continue" at bounding box center [493, 247] width 41 height 14
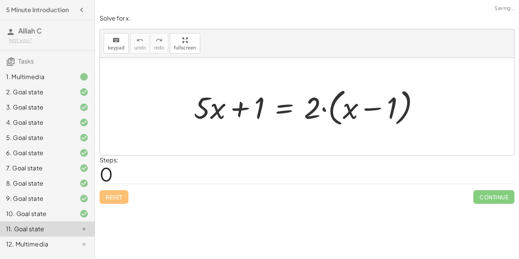
scroll to position [0, 0]
drag, startPoint x: 206, startPoint y: 109, endPoint x: 211, endPoint y: 111, distance: 5.1
click at [211, 111] on div at bounding box center [310, 107] width 240 height 44
click at [316, 108] on div at bounding box center [310, 107] width 240 height 44
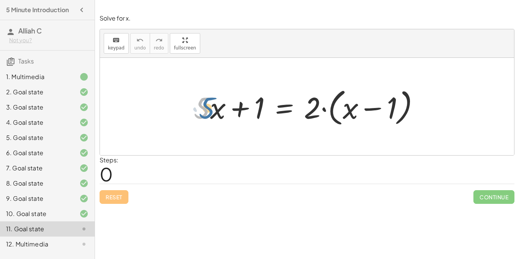
drag, startPoint x: 209, startPoint y: 103, endPoint x: 214, endPoint y: 103, distance: 5.3
click at [214, 103] on div at bounding box center [310, 107] width 240 height 44
drag, startPoint x: 220, startPoint y: 106, endPoint x: 224, endPoint y: 107, distance: 3.8
click at [224, 107] on div at bounding box center [310, 107] width 240 height 44
click at [261, 108] on div at bounding box center [310, 107] width 240 height 44
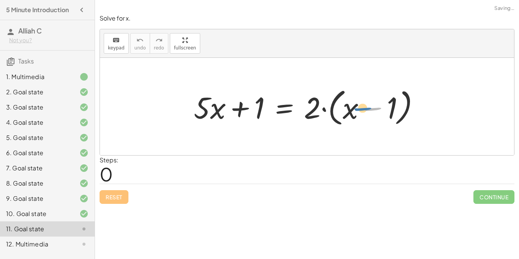
drag, startPoint x: 375, startPoint y: 108, endPoint x: 364, endPoint y: 108, distance: 10.3
click at [364, 108] on div at bounding box center [310, 107] width 240 height 44
drag, startPoint x: 259, startPoint y: 107, endPoint x: 394, endPoint y: 108, distance: 135.6
click at [394, 108] on div at bounding box center [310, 107] width 240 height 44
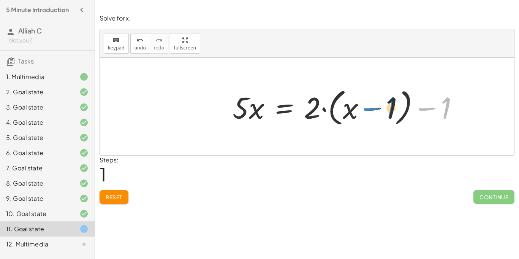
drag, startPoint x: 444, startPoint y: 106, endPoint x: 389, endPoint y: 106, distance: 55.1
click at [389, 106] on div at bounding box center [349, 107] width 240 height 44
drag, startPoint x: 378, startPoint y: 106, endPoint x: 416, endPoint y: 108, distance: 38.4
click at [416, 108] on div at bounding box center [349, 107] width 240 height 44
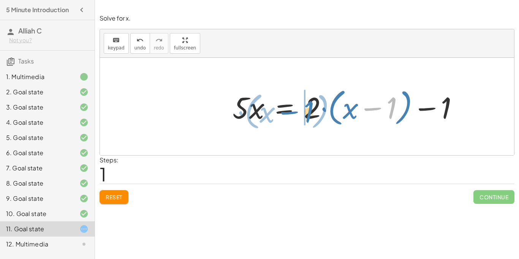
drag, startPoint x: 394, startPoint y: 109, endPoint x: 311, endPoint y: 113, distance: 82.9
click at [311, 113] on div at bounding box center [349, 107] width 240 height 44
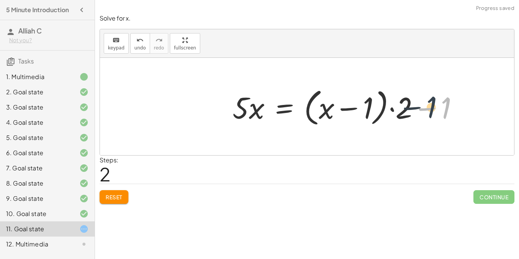
drag, startPoint x: 445, startPoint y: 109, endPoint x: 430, endPoint y: 108, distance: 14.8
click at [430, 108] on div at bounding box center [349, 107] width 240 height 44
drag, startPoint x: 246, startPoint y: 106, endPoint x: 247, endPoint y: 111, distance: 5.1
click at [247, 111] on div at bounding box center [349, 107] width 240 height 44
drag, startPoint x: 251, startPoint y: 110, endPoint x: 258, endPoint y: 111, distance: 6.5
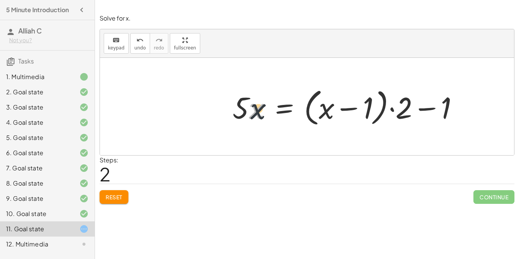
click at [258, 111] on div at bounding box center [349, 107] width 240 height 44
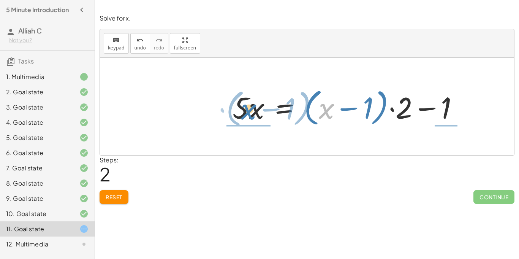
drag, startPoint x: 321, startPoint y: 114, endPoint x: 240, endPoint y: 114, distance: 80.9
click at [240, 114] on div at bounding box center [349, 107] width 240 height 44
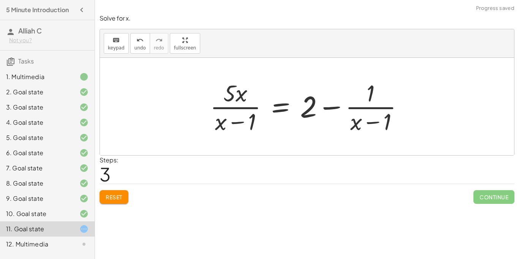
click at [312, 106] on div at bounding box center [309, 106] width 207 height 59
drag, startPoint x: 373, startPoint y: 131, endPoint x: 223, endPoint y: 109, distance: 151.3
click at [223, 109] on div at bounding box center [309, 106] width 207 height 59
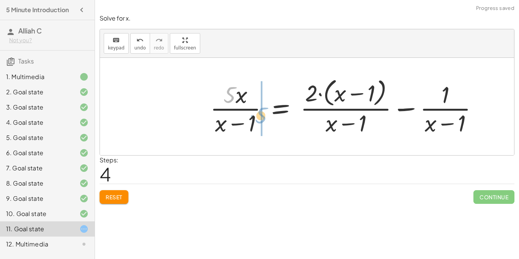
drag, startPoint x: 229, startPoint y: 90, endPoint x: 262, endPoint y: 114, distance: 40.1
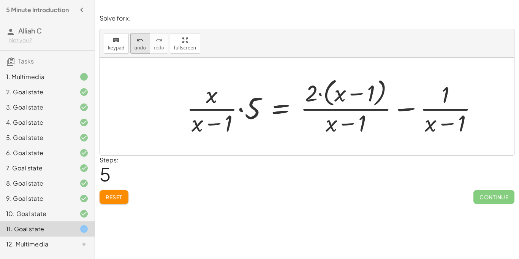
click at [137, 43] on icon "undo" at bounding box center [139, 40] width 7 height 9
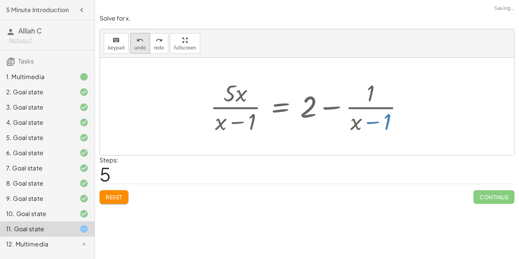
click at [137, 43] on icon "undo" at bounding box center [139, 40] width 7 height 9
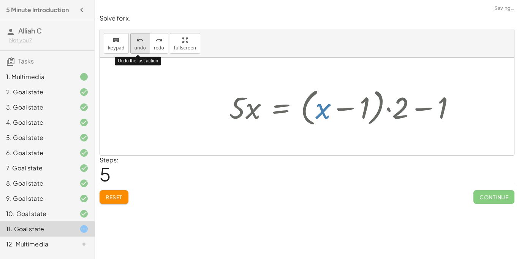
click at [137, 43] on icon "undo" at bounding box center [139, 40] width 7 height 9
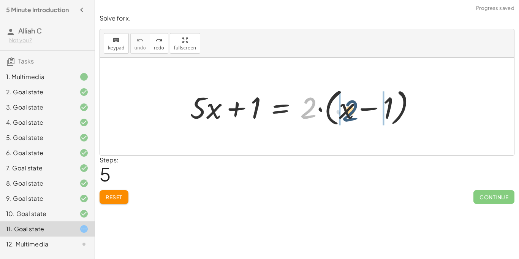
drag, startPoint x: 306, startPoint y: 114, endPoint x: 348, endPoint y: 117, distance: 41.9
click at [348, 117] on div at bounding box center [306, 107] width 240 height 44
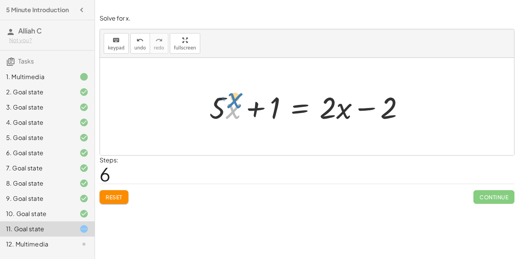
drag, startPoint x: 226, startPoint y: 111, endPoint x: 231, endPoint y: 102, distance: 10.6
click at [231, 102] on div at bounding box center [310, 106] width 209 height 39
drag, startPoint x: 218, startPoint y: 113, endPoint x: 322, endPoint y: 116, distance: 104.1
click at [322, 116] on div at bounding box center [308, 106] width 204 height 39
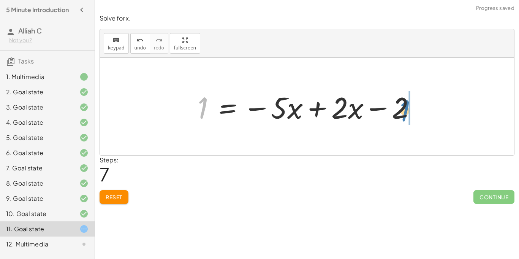
drag, startPoint x: 198, startPoint y: 109, endPoint x: 392, endPoint y: 109, distance: 194.9
click at [392, 109] on div at bounding box center [310, 106] width 232 height 39
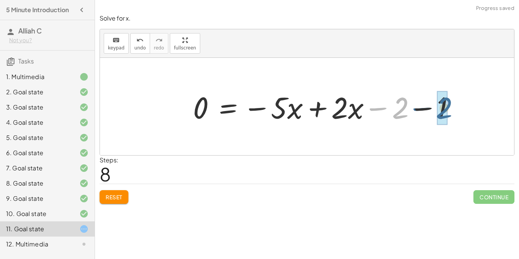
drag, startPoint x: 397, startPoint y: 110, endPoint x: 442, endPoint y: 111, distance: 45.6
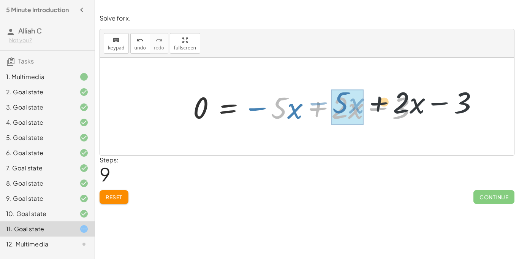
drag, startPoint x: 278, startPoint y: 111, endPoint x: 339, endPoint y: 105, distance: 61.8
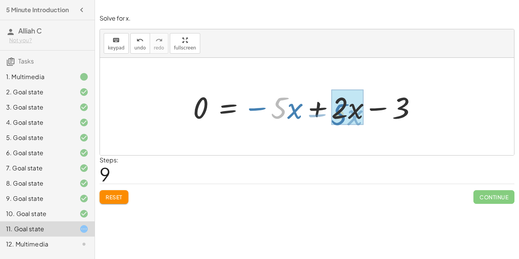
drag, startPoint x: 275, startPoint y: 107, endPoint x: 335, endPoint y: 113, distance: 60.4
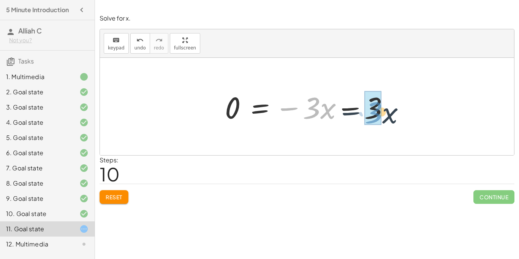
drag, startPoint x: 314, startPoint y: 107, endPoint x: 376, endPoint y: 111, distance: 62.1
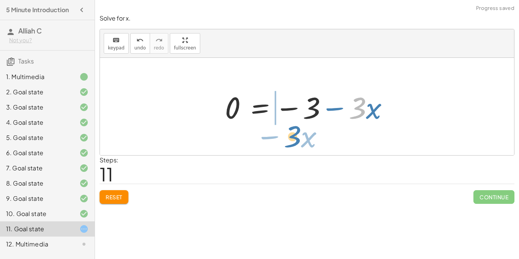
drag, startPoint x: 357, startPoint y: 110, endPoint x: 297, endPoint y: 128, distance: 62.7
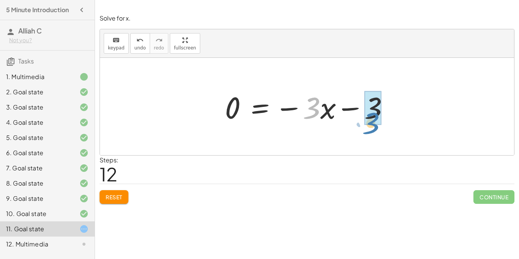
drag, startPoint x: 314, startPoint y: 110, endPoint x: 374, endPoint y: 125, distance: 61.8
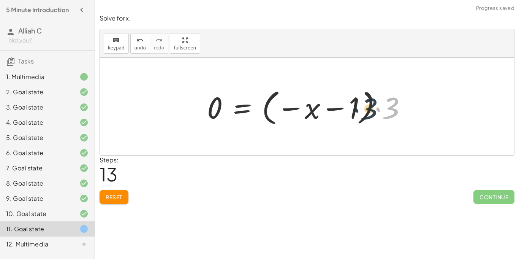
drag, startPoint x: 392, startPoint y: 110, endPoint x: 357, endPoint y: 111, distance: 34.6
click at [357, 111] on div at bounding box center [309, 106] width 213 height 42
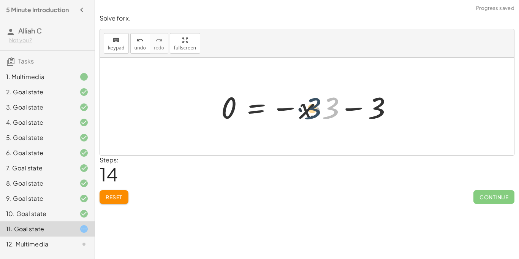
drag, startPoint x: 331, startPoint y: 108, endPoint x: 311, endPoint y: 109, distance: 20.5
click at [311, 109] on div at bounding box center [309, 106] width 185 height 39
click at [225, 110] on div at bounding box center [309, 106] width 185 height 39
click at [324, 114] on div at bounding box center [309, 106] width 185 height 39
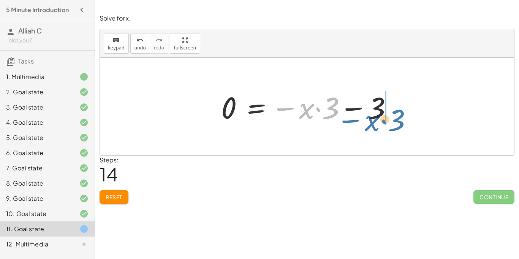
drag, startPoint x: 286, startPoint y: 107, endPoint x: 346, endPoint y: 113, distance: 60.0
click at [346, 113] on div at bounding box center [309, 106] width 185 height 39
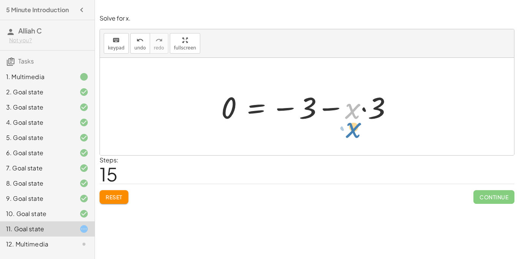
drag, startPoint x: 352, startPoint y: 108, endPoint x: 357, endPoint y: 122, distance: 14.4
click at [357, 122] on div at bounding box center [309, 106] width 185 height 39
drag, startPoint x: 382, startPoint y: 112, endPoint x: 358, endPoint y: 114, distance: 24.0
click at [358, 114] on div at bounding box center [309, 106] width 185 height 39
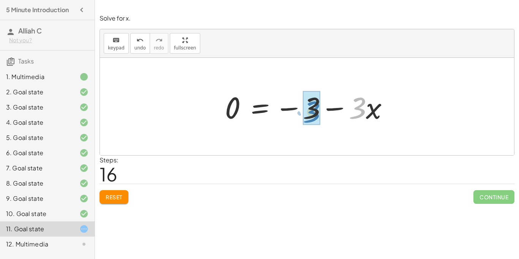
drag, startPoint x: 357, startPoint y: 115, endPoint x: 309, endPoint y: 119, distance: 48.0
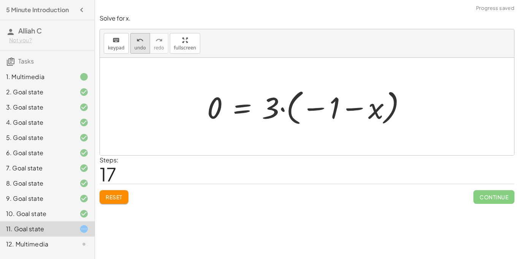
click at [134, 45] on span "undo" at bounding box center [139, 47] width 11 height 5
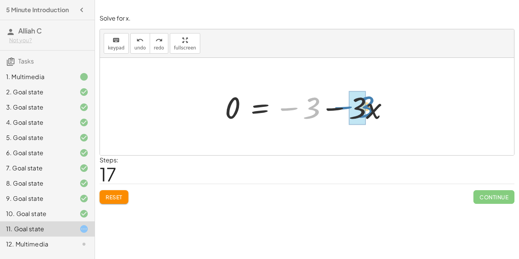
drag, startPoint x: 310, startPoint y: 107, endPoint x: 362, endPoint y: 105, distance: 52.8
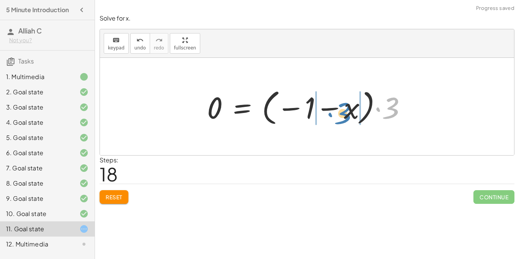
drag, startPoint x: 391, startPoint y: 108, endPoint x: 344, endPoint y: 114, distance: 47.4
click at [344, 114] on div at bounding box center [309, 106] width 213 height 42
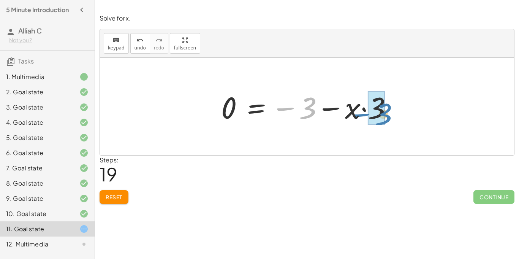
drag, startPoint x: 304, startPoint y: 107, endPoint x: 376, endPoint y: 116, distance: 73.2
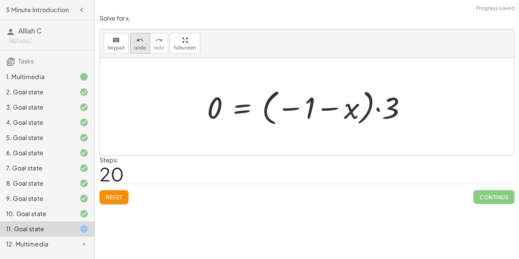
click at [134, 50] on span "undo" at bounding box center [139, 47] width 11 height 5
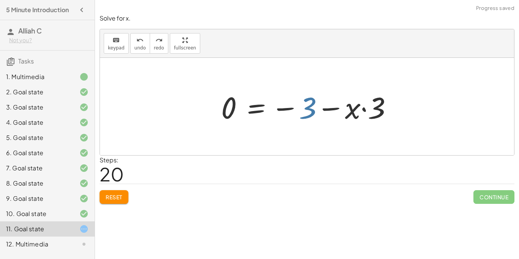
click at [305, 111] on div at bounding box center [309, 106] width 185 height 39
drag, startPoint x: 377, startPoint y: 112, endPoint x: 304, endPoint y: 117, distance: 72.8
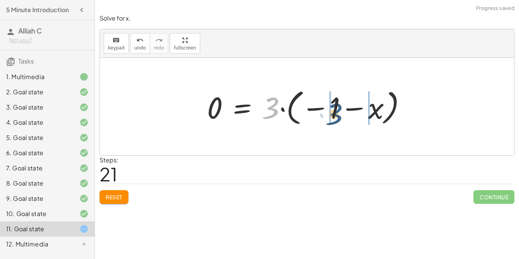
drag, startPoint x: 272, startPoint y: 111, endPoint x: 336, endPoint y: 117, distance: 64.5
click at [336, 117] on div at bounding box center [309, 106] width 213 height 42
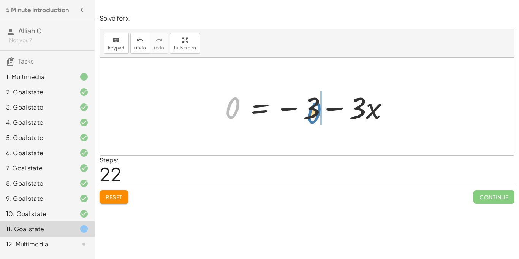
drag, startPoint x: 225, startPoint y: 106, endPoint x: 306, endPoint y: 111, distance: 81.1
click at [306, 111] on div at bounding box center [309, 106] width 177 height 39
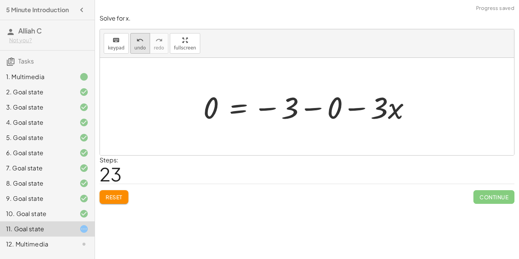
click at [134, 41] on div "undo" at bounding box center [139, 39] width 11 height 9
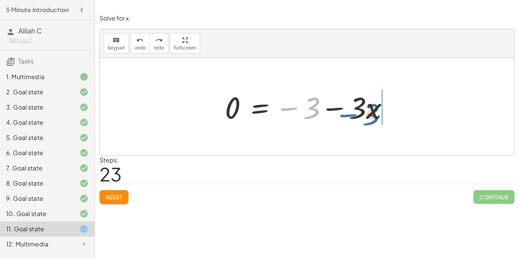
drag, startPoint x: 308, startPoint y: 98, endPoint x: 368, endPoint y: 105, distance: 60.0
click at [368, 105] on div at bounding box center [309, 106] width 177 height 39
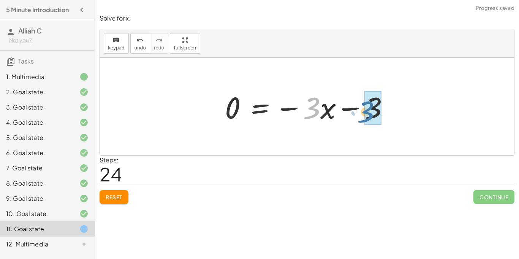
drag, startPoint x: 313, startPoint y: 106, endPoint x: 375, endPoint y: 110, distance: 62.0
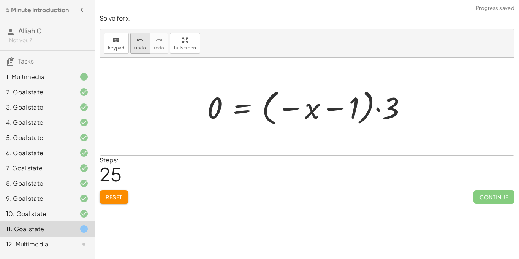
click at [131, 42] on button "undo undo" at bounding box center [140, 43] width 20 height 21
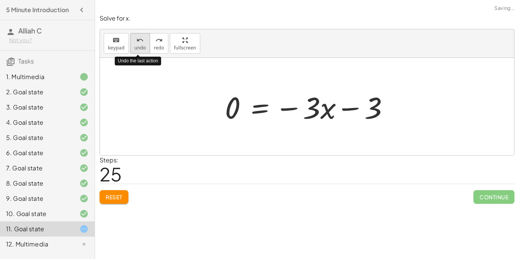
click at [131, 42] on button "undo undo" at bounding box center [140, 43] width 20 height 21
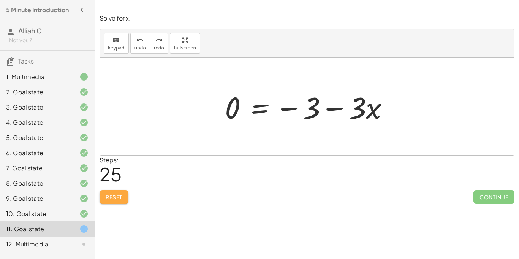
click at [119, 196] on span "Reset" at bounding box center [114, 196] width 17 height 7
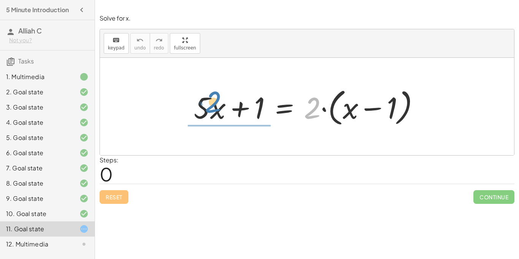
drag, startPoint x: 316, startPoint y: 114, endPoint x: 217, endPoint y: 108, distance: 99.3
click at [217, 108] on div at bounding box center [310, 107] width 240 height 44
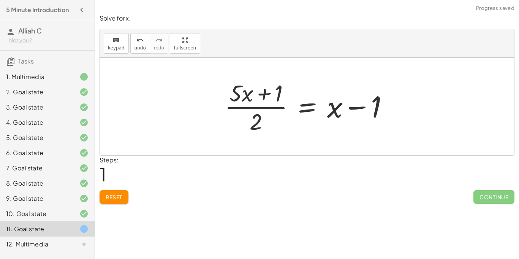
click at [123, 188] on div "Reset Continue" at bounding box center [307, 193] width 415 height 20
click at [121, 196] on span "Reset" at bounding box center [114, 196] width 17 height 7
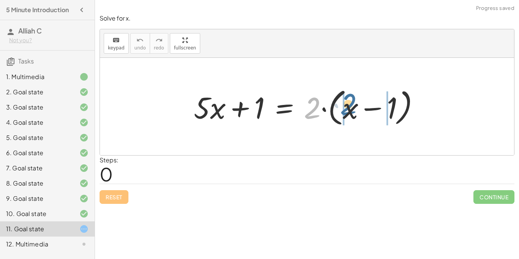
drag, startPoint x: 308, startPoint y: 112, endPoint x: 345, endPoint y: 109, distance: 37.7
click at [345, 109] on div at bounding box center [310, 107] width 240 height 44
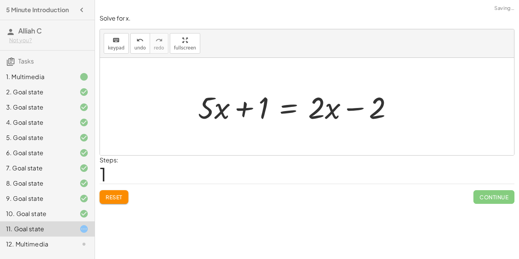
click at [353, 113] on div at bounding box center [298, 106] width 209 height 39
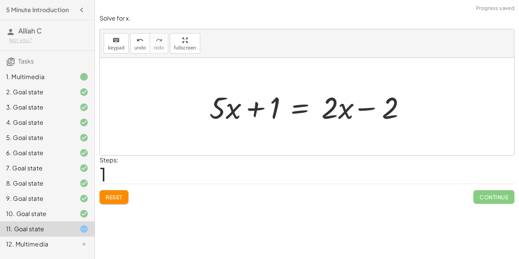
click at [365, 107] on div at bounding box center [310, 106] width 209 height 39
drag, startPoint x: 226, startPoint y: 108, endPoint x: 169, endPoint y: 101, distance: 57.0
click at [169, 101] on div "+ · 5 · x + 1 = · 2 · ( + x − 1 ) + · 5 · x + 1 = + · 2 · x − · 2 · 1 · x + · 5…" at bounding box center [307, 106] width 414 height 97
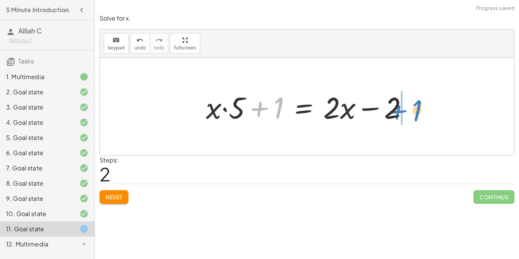
drag, startPoint x: 273, startPoint y: 108, endPoint x: 411, endPoint y: 111, distance: 138.3
click at [411, 111] on div at bounding box center [310, 106] width 216 height 39
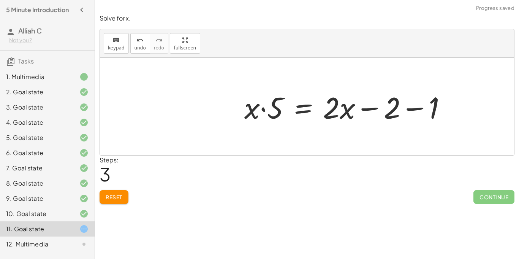
click at [414, 109] on div at bounding box center [348, 106] width 216 height 39
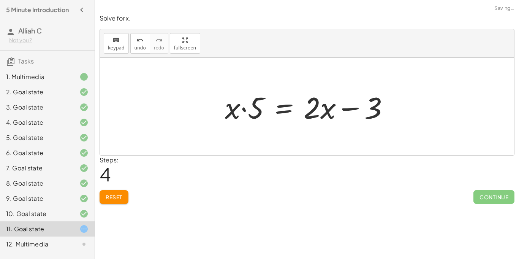
click at [348, 109] on div at bounding box center [309, 106] width 177 height 39
drag, startPoint x: 233, startPoint y: 110, endPoint x: 261, endPoint y: 109, distance: 28.5
click at [261, 109] on div at bounding box center [309, 106] width 177 height 39
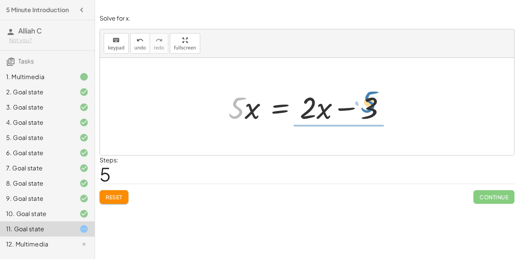
drag, startPoint x: 239, startPoint y: 106, endPoint x: 313, endPoint y: 106, distance: 74.1
click at [313, 106] on div at bounding box center [310, 106] width 170 height 39
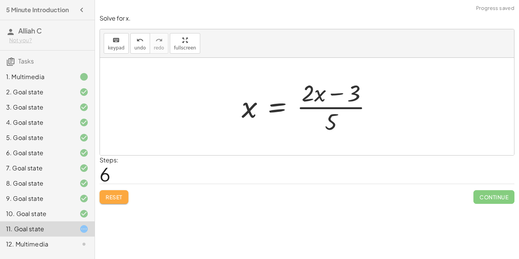
click at [119, 195] on span "Reset" at bounding box center [114, 196] width 17 height 7
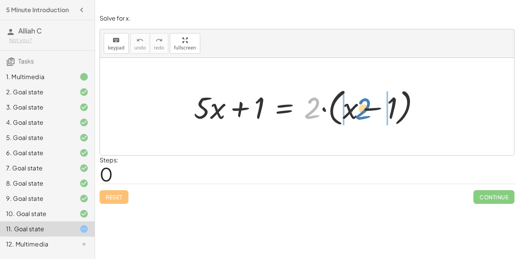
drag, startPoint x: 314, startPoint y: 102, endPoint x: 365, endPoint y: 103, distance: 50.9
click at [365, 103] on div at bounding box center [310, 107] width 240 height 44
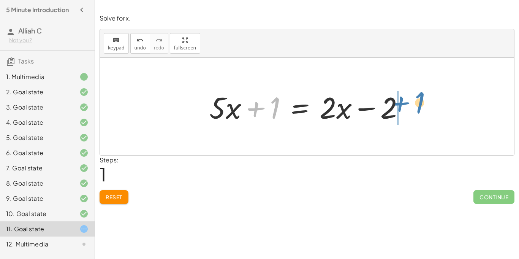
drag, startPoint x: 267, startPoint y: 105, endPoint x: 412, endPoint y: 100, distance: 144.8
click at [412, 100] on div at bounding box center [310, 106] width 209 height 39
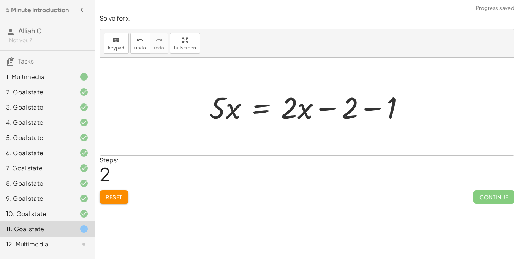
click at [365, 104] on div at bounding box center [310, 106] width 209 height 39
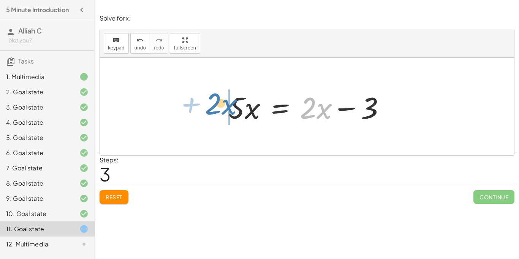
drag, startPoint x: 305, startPoint y: 112, endPoint x: 207, endPoint y: 110, distance: 97.6
click at [207, 110] on div "+ · 5 · x + 1 = · 2 · ( + x − 1 ) + · 5 · x + 1 = + · 2 · x − · 2 · 1 + · 5 · x…" at bounding box center [307, 106] width 414 height 97
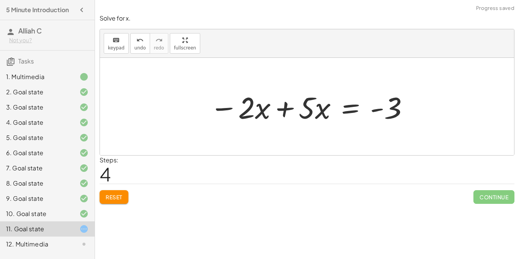
click at [284, 107] on div at bounding box center [309, 106] width 207 height 39
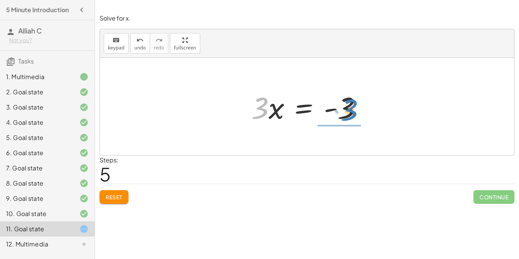
drag, startPoint x: 259, startPoint y: 110, endPoint x: 349, endPoint y: 112, distance: 89.3
click at [349, 112] on div at bounding box center [309, 106] width 125 height 39
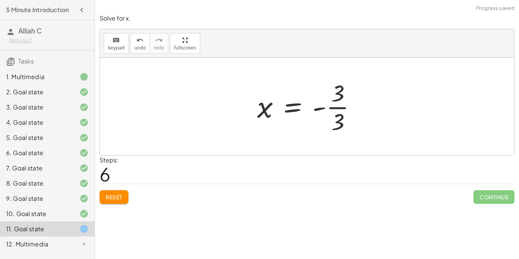
click at [337, 107] on div at bounding box center [309, 106] width 113 height 59
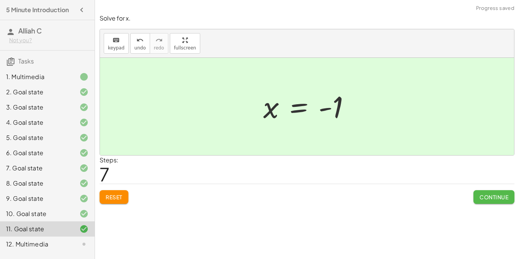
click at [482, 193] on button "Continue" at bounding box center [493, 197] width 41 height 14
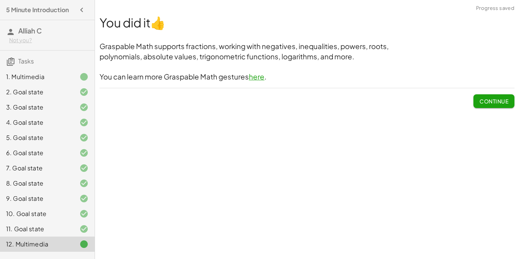
click at [495, 96] on button "Continue" at bounding box center [493, 101] width 41 height 14
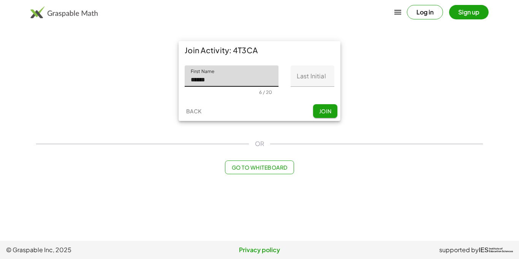
type input "******"
click at [297, 80] on input "Last Initial" at bounding box center [313, 75] width 44 height 21
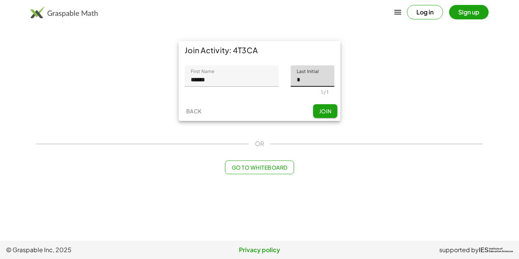
type input "*"
click at [325, 110] on span "Join" at bounding box center [325, 111] width 13 height 7
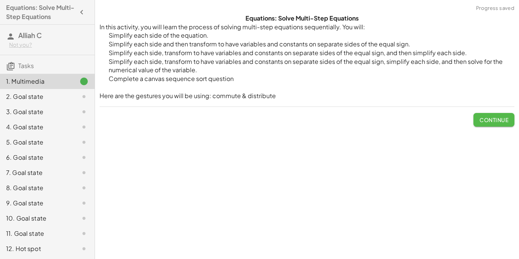
click at [474, 118] on button "Continue" at bounding box center [493, 120] width 41 height 14
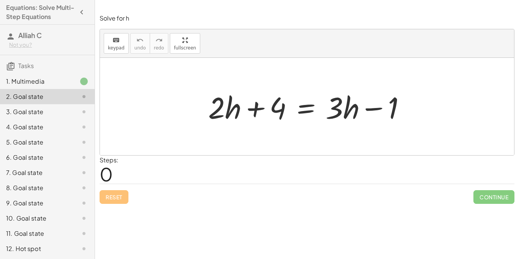
click at [311, 126] on div "+ · 2 · h + 4 = + · 3 · h − 1" at bounding box center [307, 106] width 220 height 43
drag, startPoint x: 279, startPoint y: 103, endPoint x: 294, endPoint y: 101, distance: 15.3
click at [294, 101] on div at bounding box center [309, 106] width 211 height 39
drag, startPoint x: 238, startPoint y: 110, endPoint x: 351, endPoint y: 113, distance: 112.5
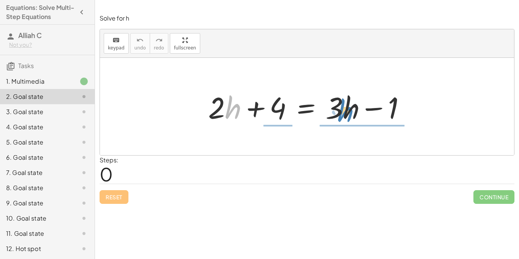
click at [351, 113] on div at bounding box center [309, 106] width 211 height 39
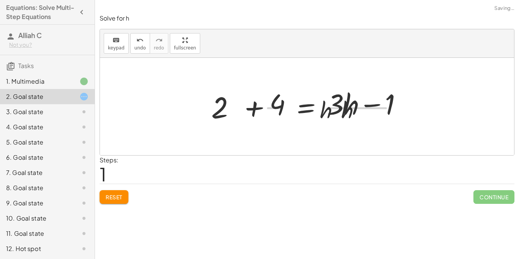
click at [351, 113] on div at bounding box center [311, 106] width 192 height 59
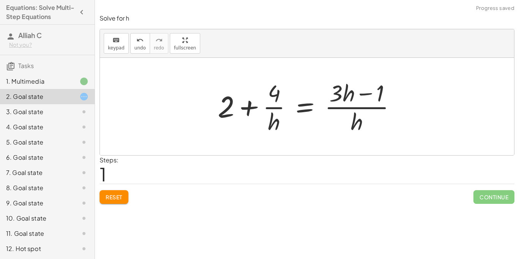
click at [109, 189] on div "Reset Continue" at bounding box center [307, 193] width 415 height 20
click at [114, 199] on span "Reset" at bounding box center [114, 196] width 17 height 7
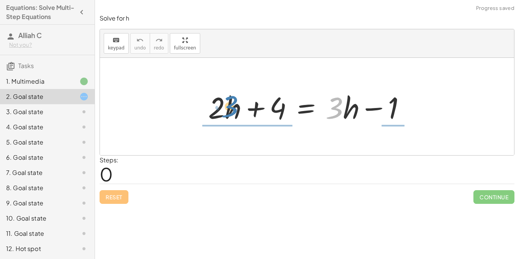
drag, startPoint x: 333, startPoint y: 114, endPoint x: 331, endPoint y: 109, distance: 5.9
click at [331, 109] on div at bounding box center [309, 106] width 211 height 39
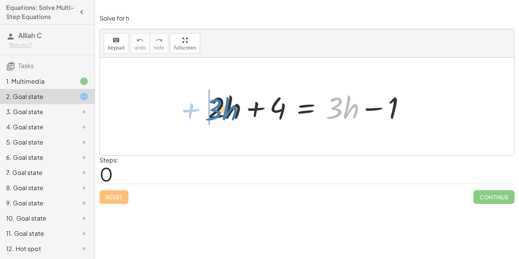
drag, startPoint x: 338, startPoint y: 109, endPoint x: 216, endPoint y: 111, distance: 122.0
click at [216, 111] on div at bounding box center [307, 106] width 206 height 39
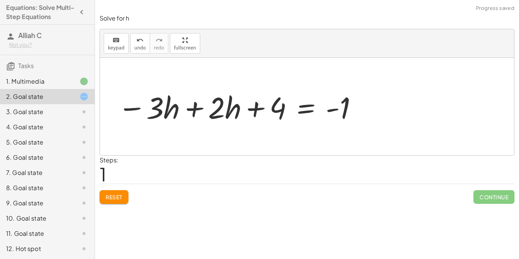
click at [194, 109] on div at bounding box center [238, 106] width 248 height 39
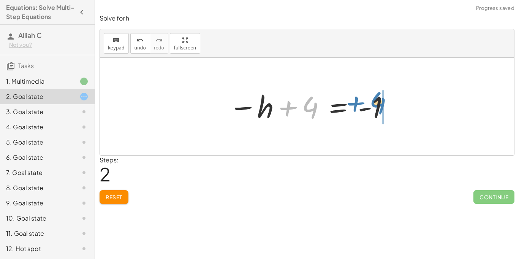
drag, startPoint x: 301, startPoint y: 106, endPoint x: 370, endPoint y: 104, distance: 68.8
click at [370, 104] on div at bounding box center [309, 107] width 169 height 38
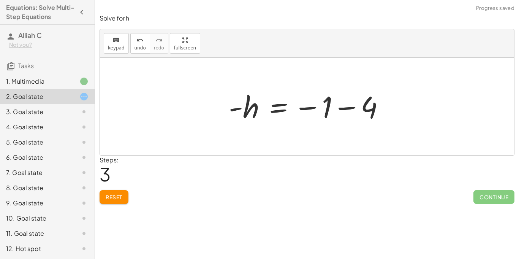
click at [350, 105] on div at bounding box center [309, 107] width 169 height 38
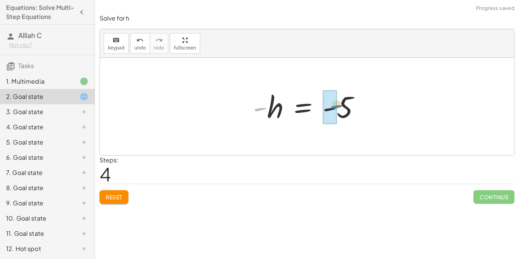
drag, startPoint x: 264, startPoint y: 109, endPoint x: 342, endPoint y: 107, distance: 77.9
click at [342, 107] on div at bounding box center [309, 107] width 121 height 38
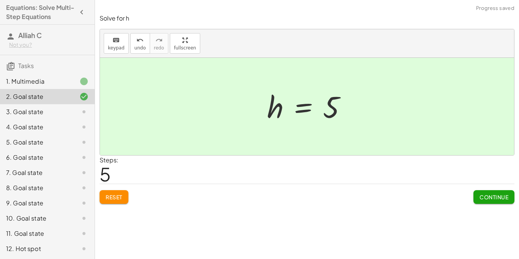
click at [504, 197] on span "Continue" at bounding box center [493, 196] width 29 height 7
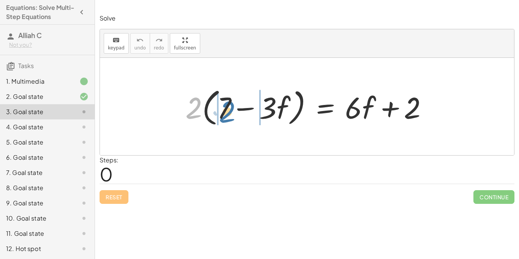
drag, startPoint x: 186, startPoint y: 98, endPoint x: 220, endPoint y: 100, distance: 34.3
click at [220, 100] on div at bounding box center [310, 107] width 256 height 44
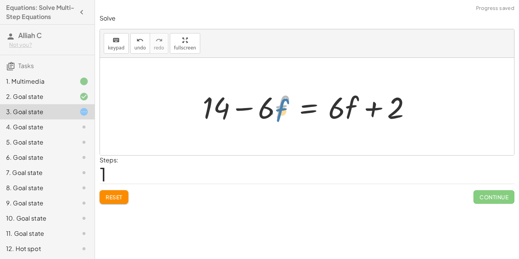
click at [277, 112] on div at bounding box center [310, 106] width 222 height 39
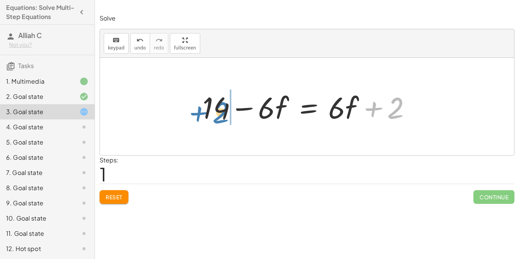
drag, startPoint x: 392, startPoint y: 105, endPoint x: 217, endPoint y: 110, distance: 174.4
click at [217, 110] on div at bounding box center [310, 106] width 222 height 39
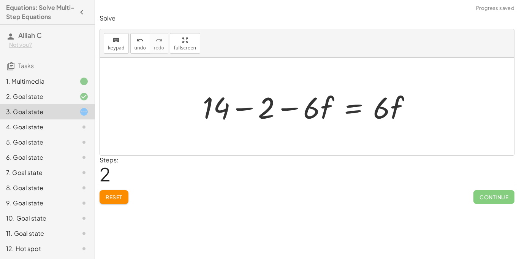
click at [249, 106] on div at bounding box center [310, 106] width 222 height 39
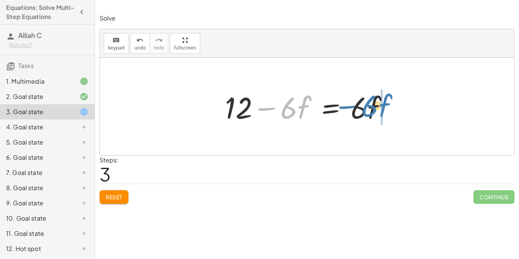
drag, startPoint x: 294, startPoint y: 111, endPoint x: 375, endPoint y: 109, distance: 80.9
click at [375, 109] on div at bounding box center [309, 106] width 177 height 39
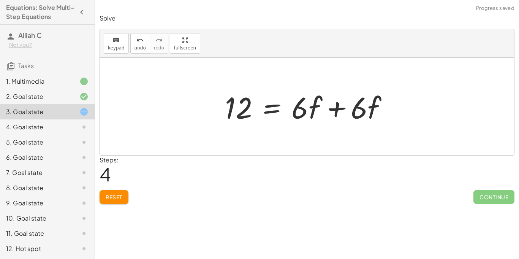
click at [337, 107] on div at bounding box center [309, 106] width 177 height 39
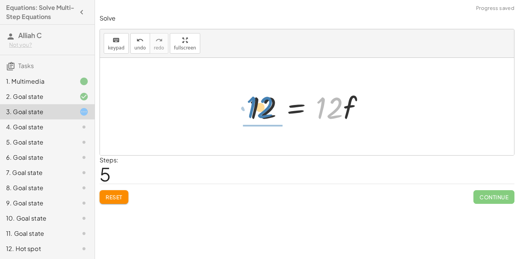
drag, startPoint x: 325, startPoint y: 110, endPoint x: 255, endPoint y: 109, distance: 70.7
click at [255, 109] on div at bounding box center [309, 106] width 128 height 39
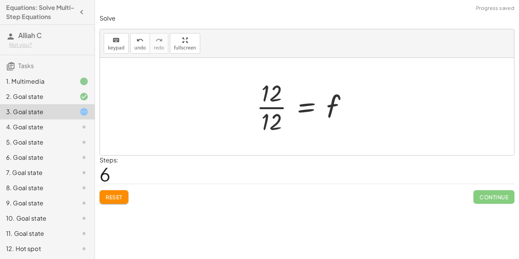
click at [268, 108] on div at bounding box center [305, 106] width 104 height 59
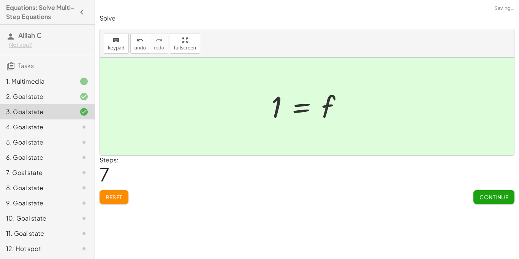
click at [482, 194] on span "Continue" at bounding box center [493, 196] width 29 height 7
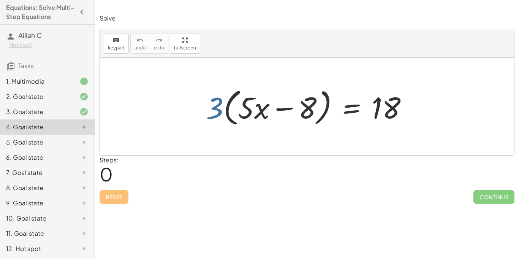
click at [220, 111] on div at bounding box center [309, 107] width 215 height 44
drag, startPoint x: 311, startPoint y: 110, endPoint x: 305, endPoint y: 112, distance: 6.5
click at [305, 112] on div at bounding box center [309, 107] width 215 height 44
drag, startPoint x: 214, startPoint y: 112, endPoint x: 307, endPoint y: 111, distance: 93.1
click at [307, 111] on div at bounding box center [309, 107] width 215 height 44
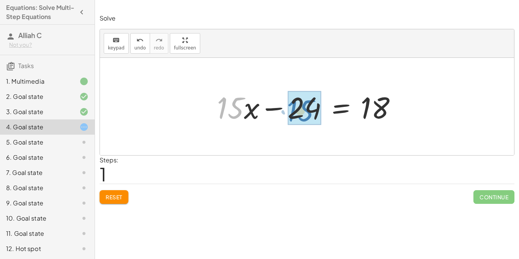
drag, startPoint x: 242, startPoint y: 108, endPoint x: 312, endPoint y: 111, distance: 69.9
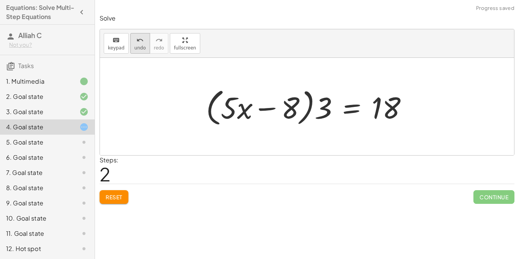
click at [141, 46] on span "undo" at bounding box center [139, 47] width 11 height 5
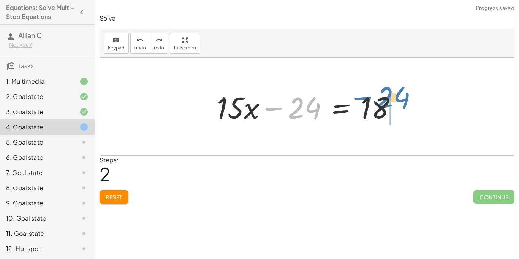
drag, startPoint x: 305, startPoint y: 109, endPoint x: 394, endPoint y: 99, distance: 89.5
click at [394, 99] on div at bounding box center [309, 106] width 193 height 39
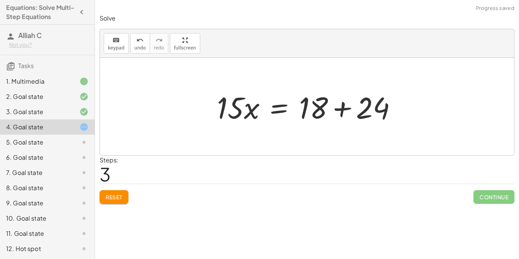
click at [345, 105] on div at bounding box center [309, 106] width 193 height 39
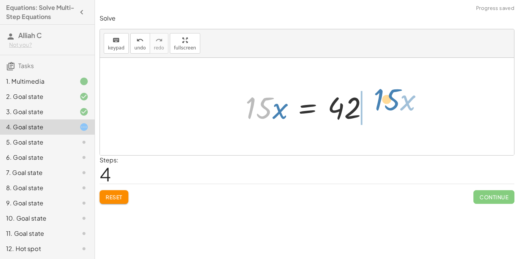
drag, startPoint x: 263, startPoint y: 106, endPoint x: 386, endPoint y: 100, distance: 122.5
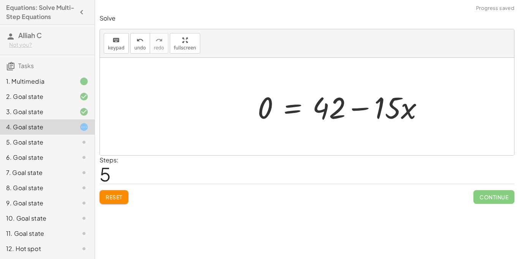
click at [375, 108] on div at bounding box center [344, 106] width 180 height 39
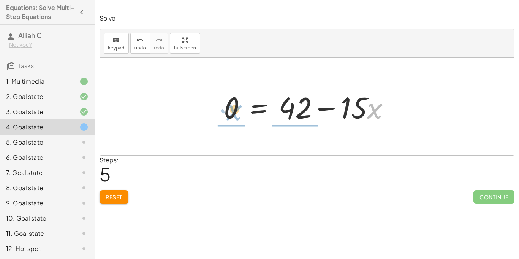
drag, startPoint x: 381, startPoint y: 114, endPoint x: 238, endPoint y: 115, distance: 142.8
click at [238, 115] on div at bounding box center [310, 106] width 180 height 39
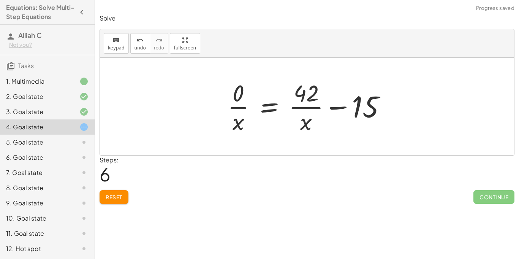
click at [235, 108] on div at bounding box center [310, 106] width 172 height 59
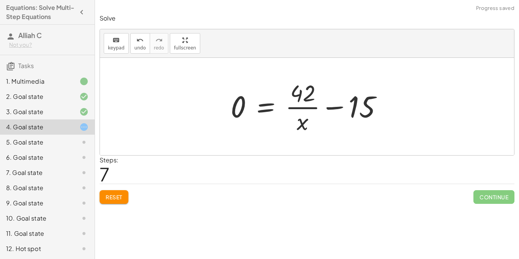
click at [307, 107] on div at bounding box center [310, 106] width 166 height 59
click at [342, 103] on div at bounding box center [310, 106] width 166 height 59
click at [140, 47] on span "undo" at bounding box center [139, 47] width 11 height 5
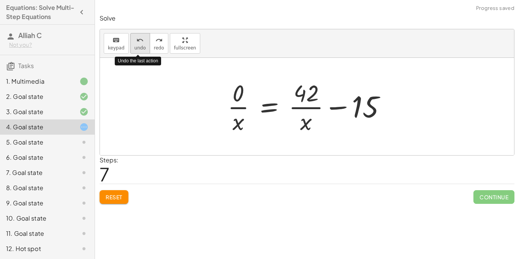
click at [140, 47] on span "undo" at bounding box center [139, 47] width 11 height 5
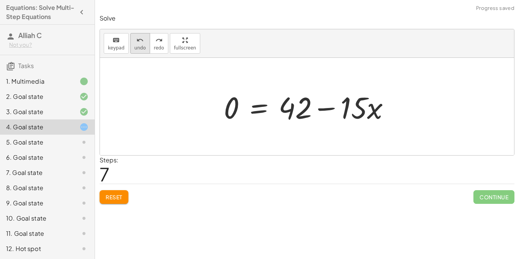
click at [144, 43] on button "undo undo" at bounding box center [140, 43] width 20 height 21
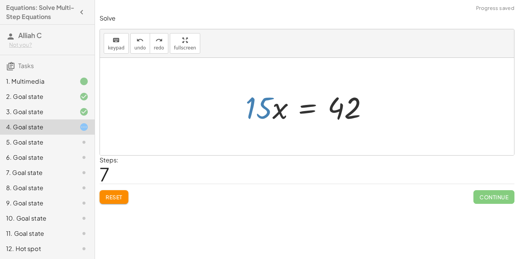
click at [344, 122] on div at bounding box center [310, 106] width 136 height 39
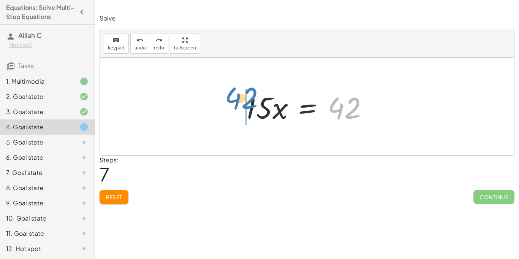
drag, startPoint x: 350, startPoint y: 111, endPoint x: 247, endPoint y: 101, distance: 103.4
click at [247, 101] on div at bounding box center [310, 106] width 136 height 39
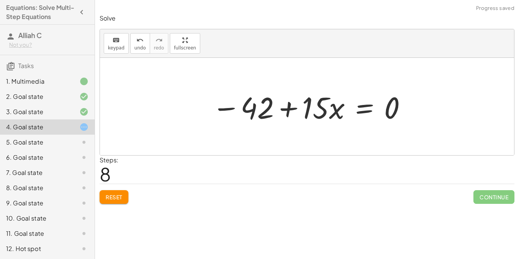
click at [281, 110] on div at bounding box center [309, 106] width 203 height 39
drag, startPoint x: 331, startPoint y: 112, endPoint x: 388, endPoint y: 113, distance: 56.6
click at [388, 113] on div at bounding box center [309, 106] width 203 height 39
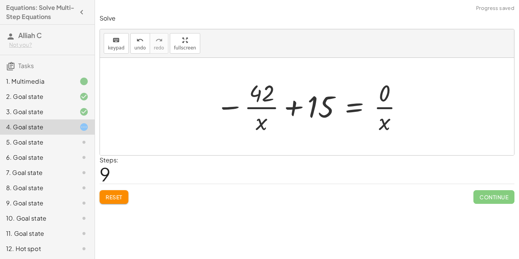
click at [290, 108] on div at bounding box center [309, 106] width 195 height 59
click at [231, 108] on div at bounding box center [309, 106] width 195 height 59
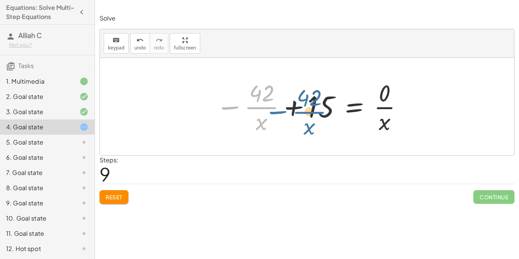
drag, startPoint x: 231, startPoint y: 108, endPoint x: 279, endPoint y: 112, distance: 48.1
click at [279, 112] on div at bounding box center [309, 106] width 195 height 59
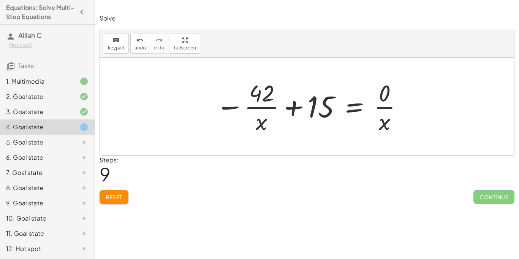
click at [123, 195] on button "Reset" at bounding box center [114, 197] width 29 height 14
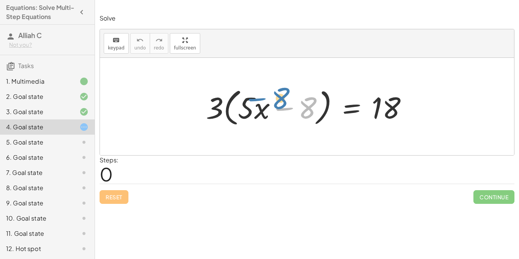
drag, startPoint x: 296, startPoint y: 106, endPoint x: 265, endPoint y: 97, distance: 32.8
click at [265, 97] on div at bounding box center [309, 107] width 215 height 44
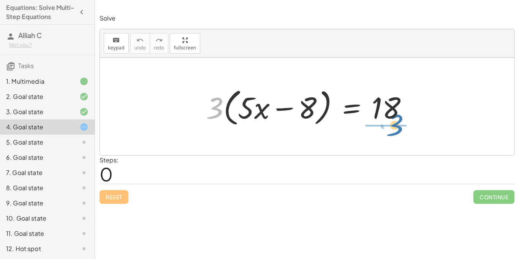
drag, startPoint x: 208, startPoint y: 104, endPoint x: 390, endPoint y: 116, distance: 182.3
click at [390, 116] on div at bounding box center [309, 107] width 215 height 44
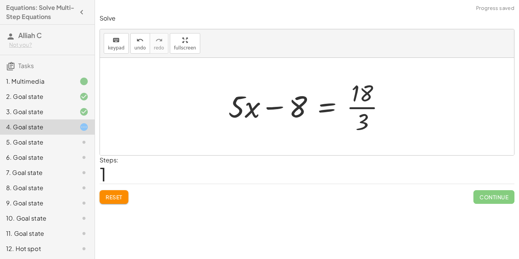
click at [365, 104] on div at bounding box center [310, 106] width 171 height 59
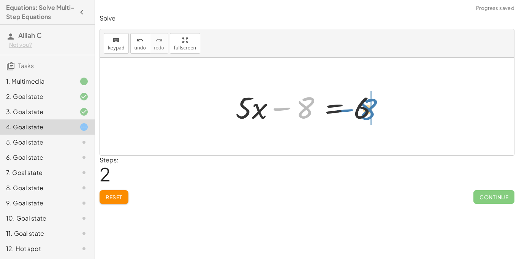
drag, startPoint x: 303, startPoint y: 115, endPoint x: 369, endPoint y: 117, distance: 65.7
click at [369, 117] on div at bounding box center [310, 106] width 156 height 39
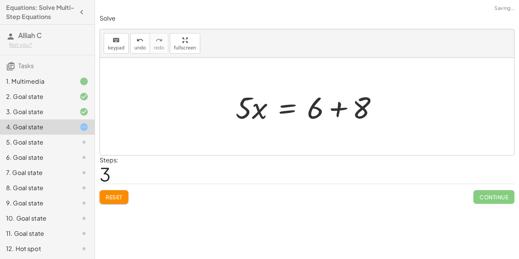
click at [381, 109] on div at bounding box center [310, 106] width 156 height 39
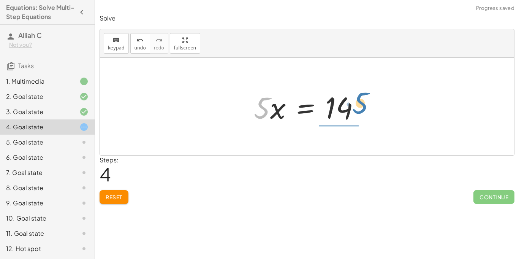
drag, startPoint x: 265, startPoint y: 109, endPoint x: 353, endPoint y: 108, distance: 87.8
click at [353, 108] on div at bounding box center [310, 106] width 120 height 39
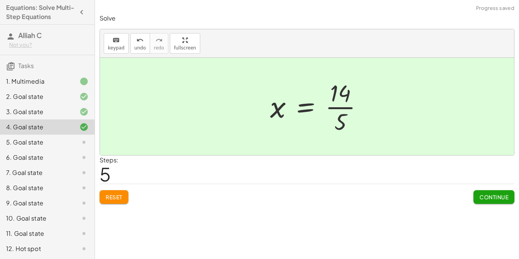
click at [343, 111] on div at bounding box center [319, 106] width 106 height 59
click at [330, 105] on div at bounding box center [310, 106] width 106 height 59
click at [497, 193] on span "Continue" at bounding box center [493, 196] width 29 height 7
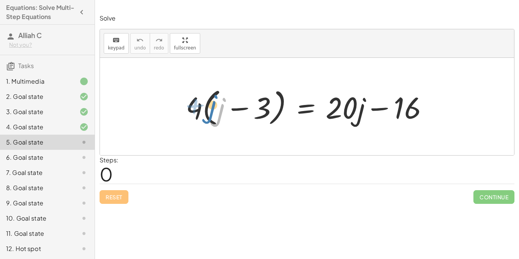
drag, startPoint x: 221, startPoint y: 106, endPoint x: 209, endPoint y: 101, distance: 13.4
click at [209, 101] on div at bounding box center [310, 107] width 256 height 44
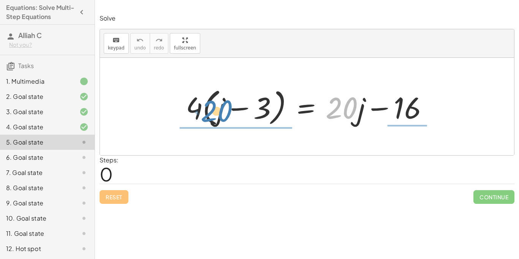
drag, startPoint x: 337, startPoint y: 104, endPoint x: 212, endPoint y: 107, distance: 124.6
click at [212, 107] on div at bounding box center [310, 107] width 256 height 44
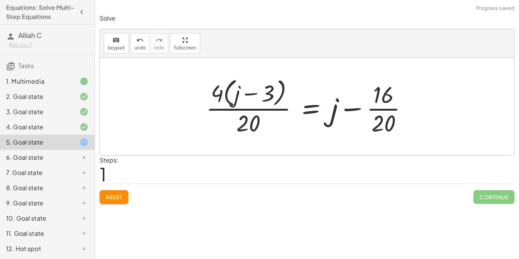
click at [112, 201] on button "Reset" at bounding box center [114, 197] width 29 height 14
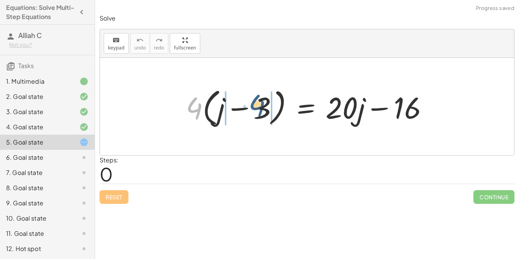
drag, startPoint x: 199, startPoint y: 105, endPoint x: 261, endPoint y: 102, distance: 62.7
click at [261, 102] on div at bounding box center [310, 107] width 256 height 44
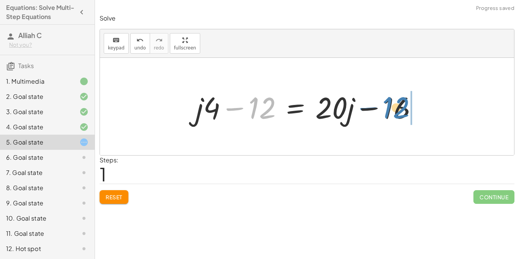
drag, startPoint x: 259, startPoint y: 108, endPoint x: 397, endPoint y: 106, distance: 138.7
click at [397, 106] on div at bounding box center [310, 106] width 236 height 39
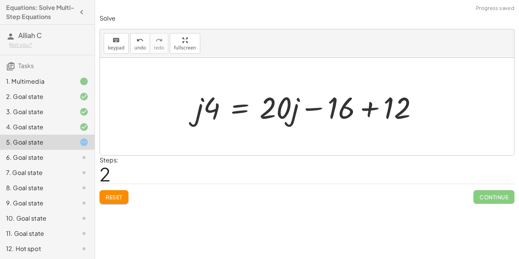
click at [362, 108] on div at bounding box center [310, 106] width 236 height 39
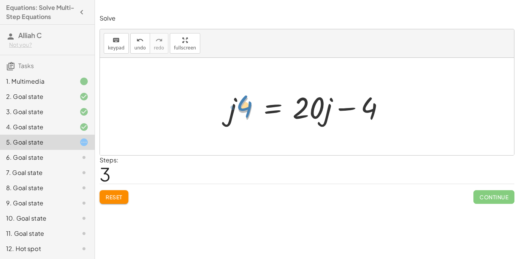
click at [249, 108] on div at bounding box center [309, 106] width 169 height 39
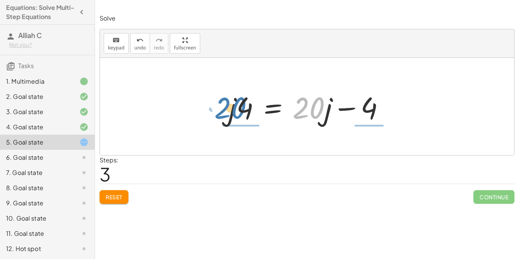
drag, startPoint x: 318, startPoint y: 103, endPoint x: 237, endPoint y: 103, distance: 80.5
click at [237, 103] on div at bounding box center [309, 106] width 169 height 39
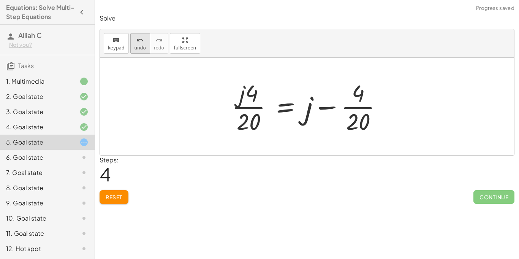
click at [138, 49] on span "undo" at bounding box center [139, 47] width 11 height 5
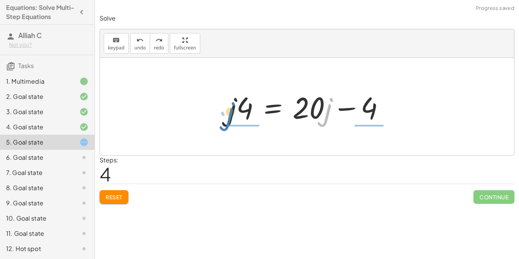
drag, startPoint x: 326, startPoint y: 115, endPoint x: 228, endPoint y: 118, distance: 98.8
click at [228, 118] on div at bounding box center [309, 106] width 169 height 39
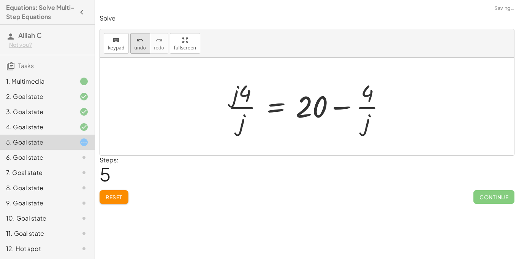
click at [136, 50] on span "undo" at bounding box center [139, 47] width 11 height 5
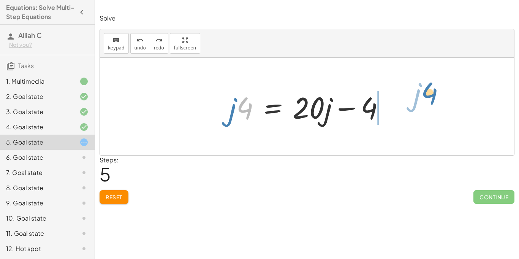
drag, startPoint x: 249, startPoint y: 109, endPoint x: 434, endPoint y: 94, distance: 185.9
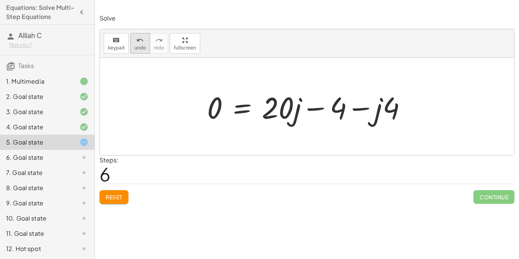
click at [140, 46] on span "undo" at bounding box center [139, 47] width 11 height 5
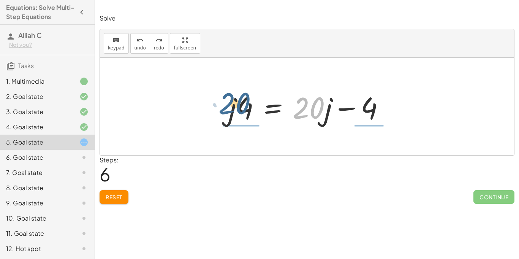
drag, startPoint x: 324, startPoint y: 116, endPoint x: 247, endPoint y: 114, distance: 77.1
click at [247, 114] on div at bounding box center [309, 106] width 169 height 39
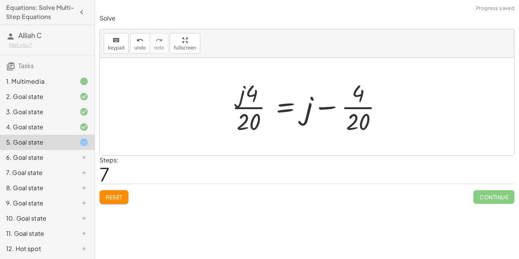
click at [346, 122] on div at bounding box center [310, 106] width 164 height 59
click at [356, 104] on div at bounding box center [304, 106] width 152 height 59
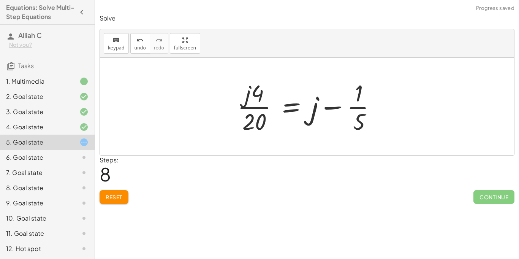
click at [355, 108] on div at bounding box center [310, 106] width 152 height 59
click at [130, 38] on button "undo undo" at bounding box center [140, 43] width 20 height 21
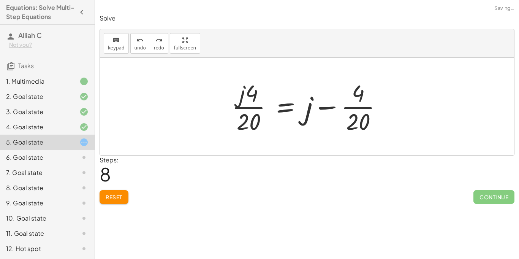
click at [351, 105] on div at bounding box center [310, 106] width 164 height 59
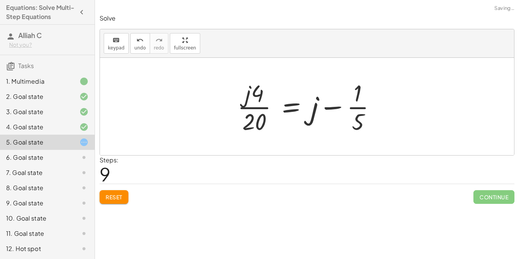
click at [256, 106] on div at bounding box center [310, 106] width 152 height 59
drag, startPoint x: 257, startPoint y: 92, endPoint x: 264, endPoint y: 93, distance: 7.3
click at [264, 93] on div at bounding box center [310, 106] width 152 height 59
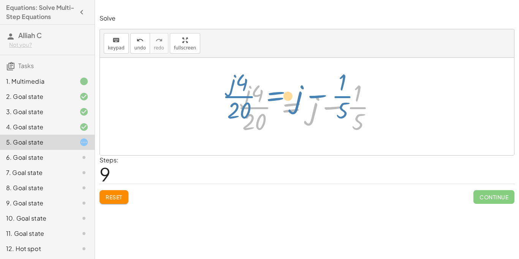
drag, startPoint x: 310, startPoint y: 113, endPoint x: 305, endPoint y: 107, distance: 8.1
click at [305, 107] on div at bounding box center [310, 106] width 152 height 59
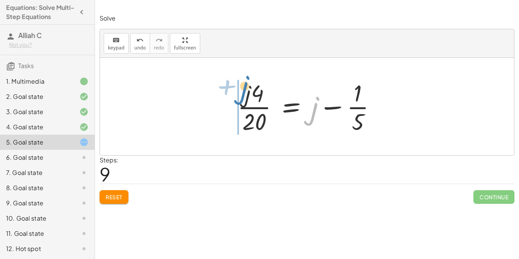
drag, startPoint x: 313, startPoint y: 112, endPoint x: 242, endPoint y: 92, distance: 74.3
click at [242, 92] on div at bounding box center [310, 106] width 152 height 59
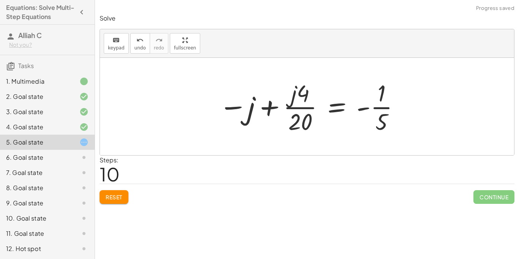
click at [300, 108] on div at bounding box center [310, 106] width 190 height 59
drag, startPoint x: 294, startPoint y: 94, endPoint x: 247, endPoint y: 113, distance: 51.0
click at [247, 113] on div at bounding box center [310, 106] width 190 height 59
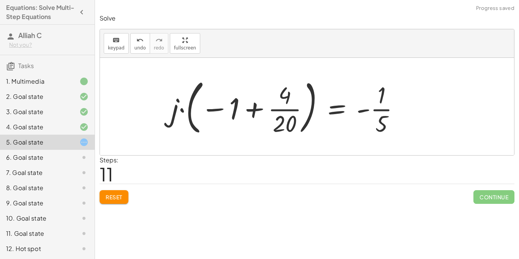
click at [278, 109] on div at bounding box center [288, 106] width 242 height 63
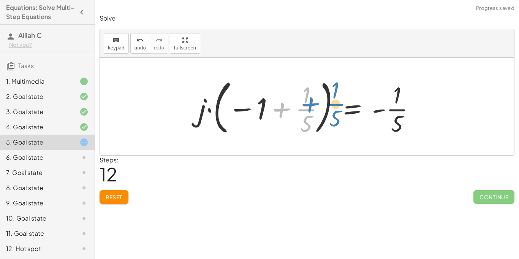
drag, startPoint x: 301, startPoint y: 110, endPoint x: 322, endPoint y: 105, distance: 21.9
click at [322, 105] on div at bounding box center [310, 106] width 231 height 63
drag, startPoint x: 248, startPoint y: 108, endPoint x: 274, endPoint y: 115, distance: 26.8
click at [274, 115] on div at bounding box center [310, 106] width 231 height 63
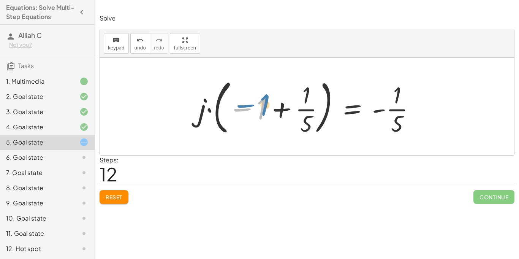
click at [260, 109] on div at bounding box center [310, 106] width 231 height 63
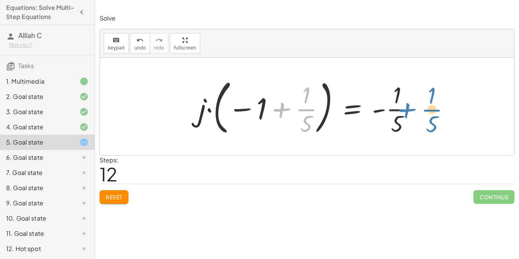
drag, startPoint x: 305, startPoint y: 109, endPoint x: 433, endPoint y: 110, distance: 128.0
drag, startPoint x: 299, startPoint y: 113, endPoint x: 337, endPoint y: 114, distance: 38.0
click at [337, 114] on div at bounding box center [310, 106] width 231 height 63
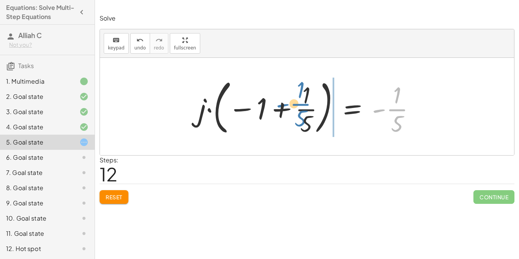
drag, startPoint x: 401, startPoint y: 109, endPoint x: 305, endPoint y: 103, distance: 96.6
click at [305, 103] on div at bounding box center [310, 106] width 231 height 63
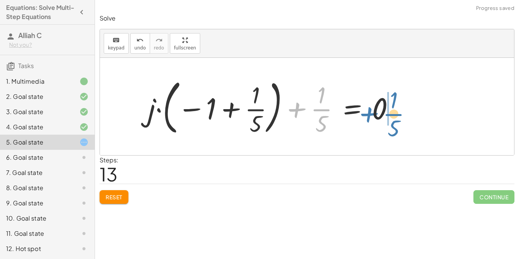
drag, startPoint x: 324, startPoint y: 111, endPoint x: 397, endPoint y: 116, distance: 72.7
click at [397, 116] on div at bounding box center [274, 106] width 260 height 63
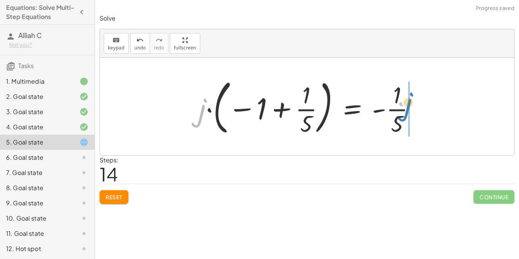
drag, startPoint x: 202, startPoint y: 114, endPoint x: 421, endPoint y: 109, distance: 219.3
click at [421, 109] on div at bounding box center [310, 106] width 231 height 63
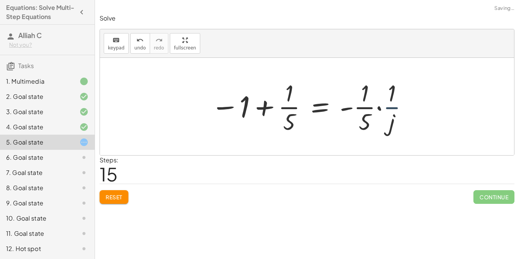
click at [398, 108] on div at bounding box center [310, 106] width 206 height 59
drag, startPoint x: 366, startPoint y: 107, endPoint x: 209, endPoint y: 102, distance: 157.4
click at [209, 102] on div at bounding box center [310, 106] width 206 height 59
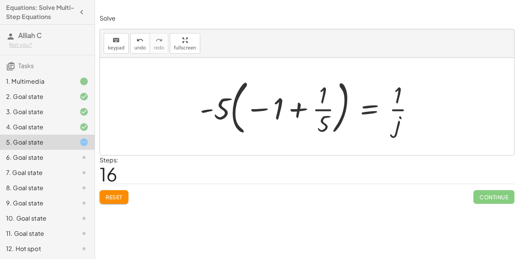
click at [399, 106] on div at bounding box center [310, 106] width 228 height 63
click at [400, 109] on div at bounding box center [310, 106] width 228 height 63
drag, startPoint x: 228, startPoint y: 116, endPoint x: 326, endPoint y: 116, distance: 98.8
click at [326, 116] on div at bounding box center [310, 106] width 228 height 63
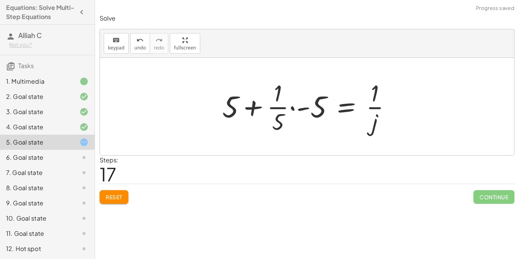
click at [277, 109] on div at bounding box center [309, 106] width 182 height 59
drag, startPoint x: 303, startPoint y: 108, endPoint x: 329, endPoint y: 111, distance: 25.9
click at [329, 111] on div at bounding box center [309, 106] width 182 height 59
drag, startPoint x: 320, startPoint y: 111, endPoint x: 232, endPoint y: 115, distance: 87.9
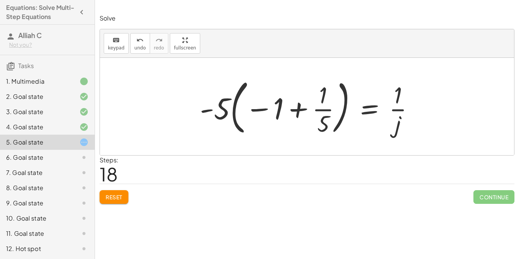
click at [104, 190] on button "Reset" at bounding box center [114, 197] width 29 height 14
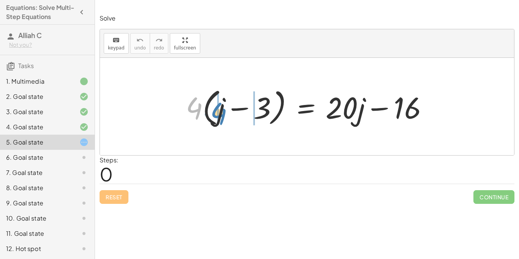
drag, startPoint x: 198, startPoint y: 111, endPoint x: 218, endPoint y: 116, distance: 21.6
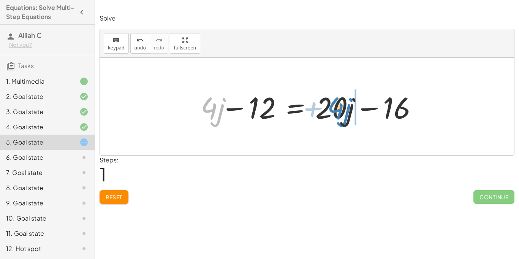
drag, startPoint x: 215, startPoint y: 110, endPoint x: 341, endPoint y: 110, distance: 126.1
click at [341, 110] on div at bounding box center [307, 106] width 231 height 39
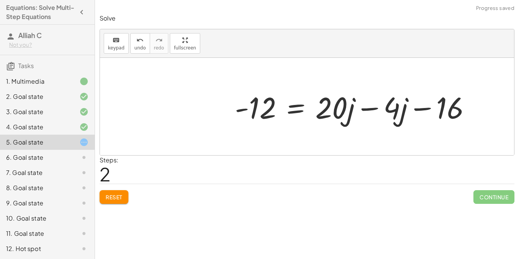
click at [368, 109] on div at bounding box center [356, 106] width 250 height 39
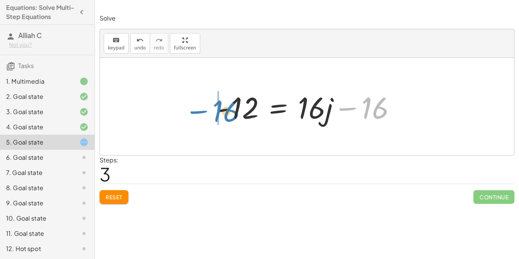
drag, startPoint x: 369, startPoint y: 108, endPoint x: 221, endPoint y: 111, distance: 148.6
click at [221, 111] on div at bounding box center [309, 106] width 193 height 39
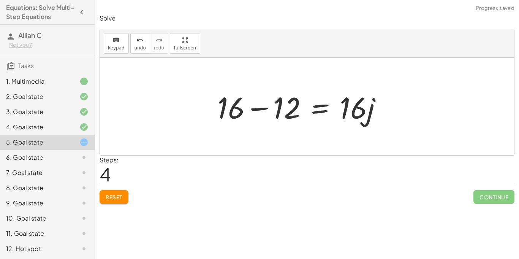
click at [224, 111] on div at bounding box center [302, 106] width 179 height 39
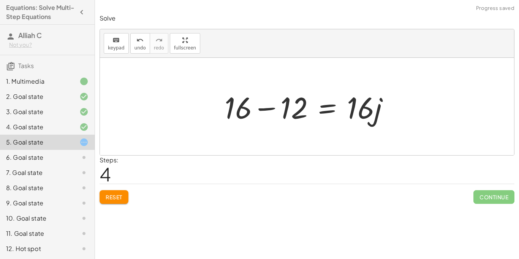
click at [259, 109] on div at bounding box center [310, 106] width 179 height 39
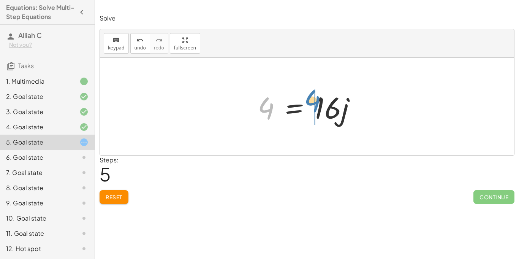
drag, startPoint x: 274, startPoint y: 109, endPoint x: 319, endPoint y: 103, distance: 46.0
click at [319, 103] on div at bounding box center [310, 106] width 112 height 39
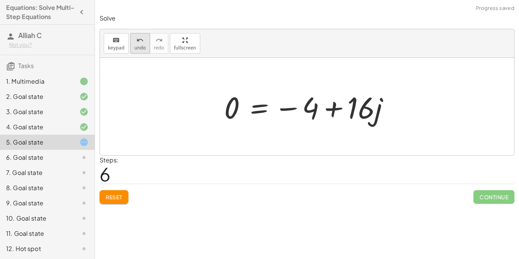
click at [137, 49] on span "undo" at bounding box center [139, 47] width 11 height 5
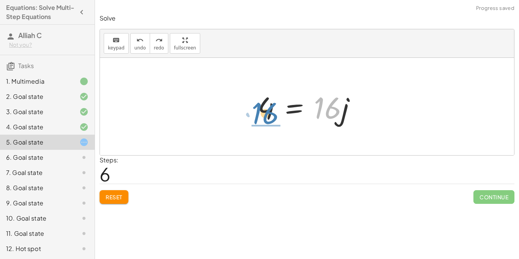
drag, startPoint x: 329, startPoint y: 104, endPoint x: 266, endPoint y: 109, distance: 62.9
click at [266, 109] on div at bounding box center [310, 106] width 112 height 39
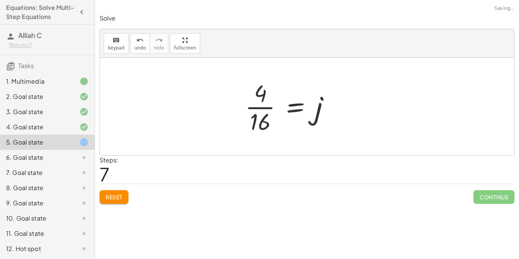
click at [265, 106] on div at bounding box center [290, 106] width 98 height 59
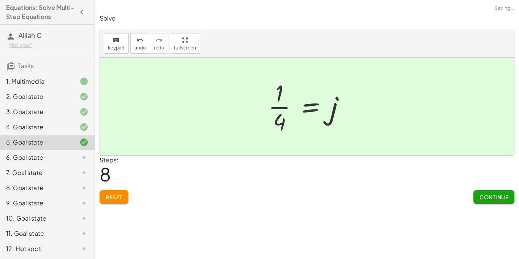
click at [481, 198] on span "Continue" at bounding box center [493, 196] width 29 height 7
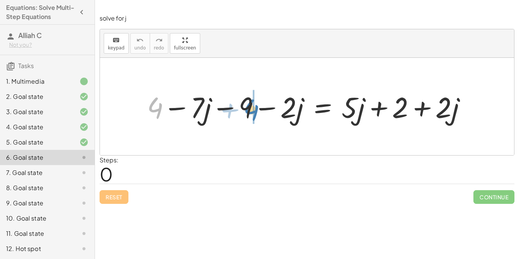
drag, startPoint x: 160, startPoint y: 104, endPoint x: 257, endPoint y: 106, distance: 97.3
click at [257, 106] on div at bounding box center [309, 106] width 333 height 38
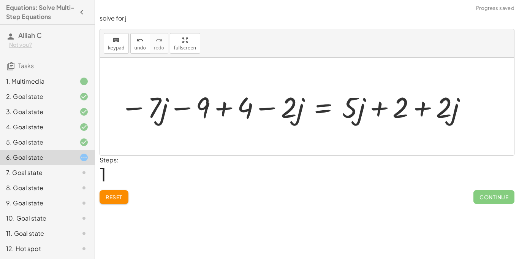
click at [228, 109] on div at bounding box center [293, 106] width 355 height 38
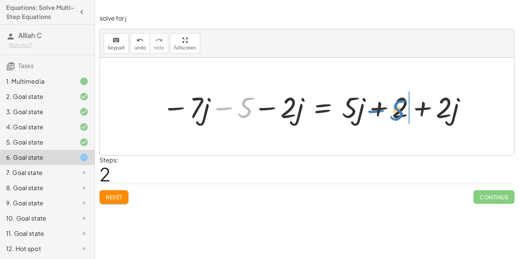
drag, startPoint x: 247, startPoint y: 105, endPoint x: 398, endPoint y: 109, distance: 151.2
click at [398, 109] on div at bounding box center [314, 106] width 313 height 38
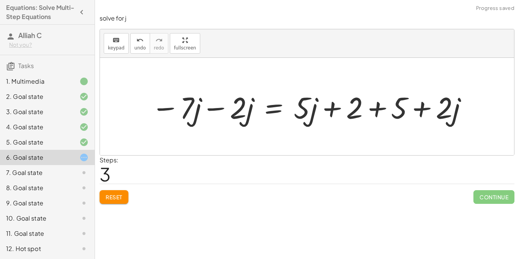
click at [382, 105] on div at bounding box center [309, 106] width 325 height 39
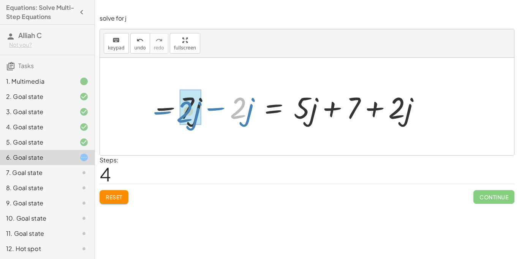
drag, startPoint x: 241, startPoint y: 110, endPoint x: 187, endPoint y: 114, distance: 53.7
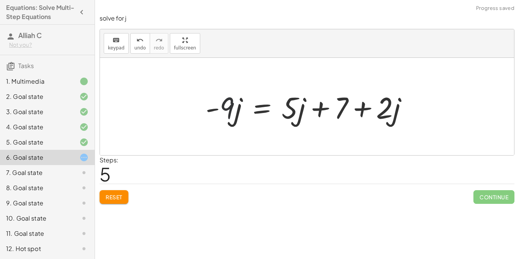
click at [224, 112] on div at bounding box center [310, 106] width 216 height 39
click at [389, 114] on div at bounding box center [310, 106] width 216 height 39
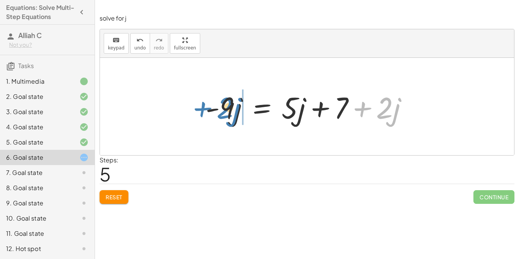
drag, startPoint x: 395, startPoint y: 110, endPoint x: 234, endPoint y: 110, distance: 160.7
click at [234, 110] on div at bounding box center [310, 106] width 216 height 39
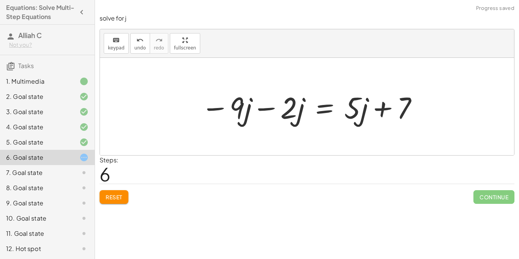
click at [252, 109] on div at bounding box center [309, 106] width 225 height 39
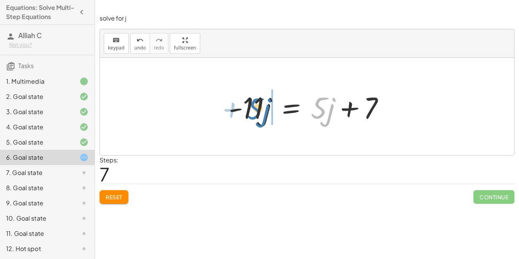
drag, startPoint x: 334, startPoint y: 114, endPoint x: 268, endPoint y: 114, distance: 65.7
click at [268, 114] on div at bounding box center [307, 106] width 164 height 39
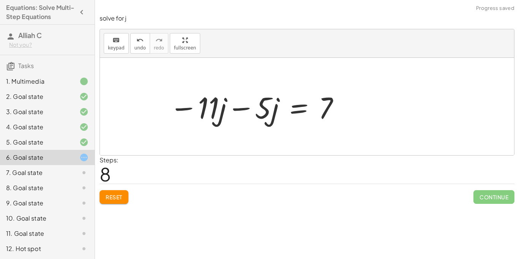
click at [233, 109] on div at bounding box center [255, 106] width 179 height 39
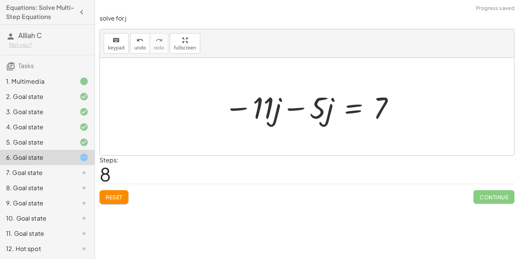
click at [293, 111] on div at bounding box center [309, 106] width 179 height 39
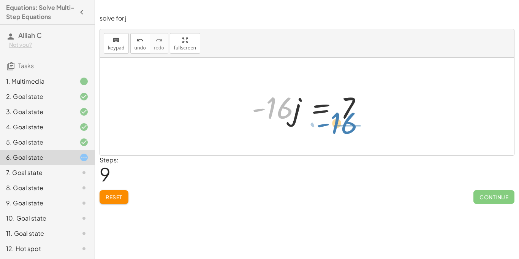
drag, startPoint x: 286, startPoint y: 108, endPoint x: 350, endPoint y: 124, distance: 66.1
click at [350, 124] on div at bounding box center [309, 106] width 123 height 39
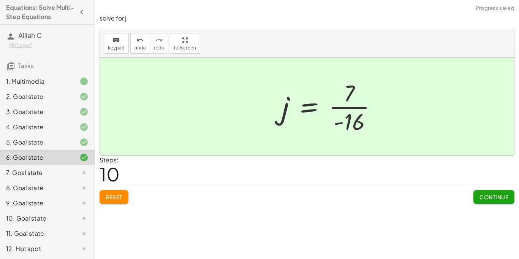
click at [367, 109] on div "+ 4 − · 7 · j − 9 − · 2 · j = + · 5 · j + 2 + · 2 · j − · 7 · j − 9 + 4 − · 2 ·…" at bounding box center [329, 106] width 119 height 62
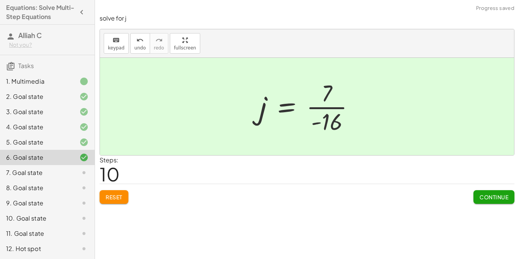
click at [482, 194] on span "Continue" at bounding box center [493, 196] width 29 height 7
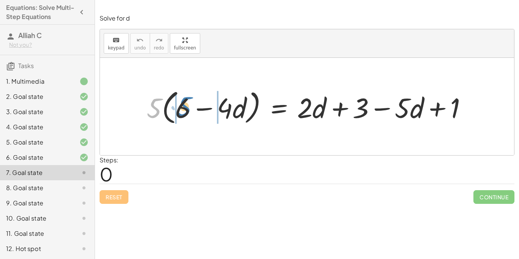
drag, startPoint x: 157, startPoint y: 108, endPoint x: 187, endPoint y: 107, distance: 30.0
click at [187, 107] on div at bounding box center [310, 106] width 334 height 41
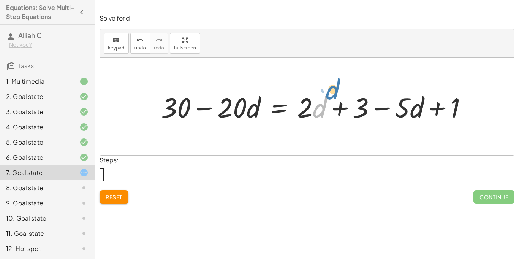
drag, startPoint x: 313, startPoint y: 112, endPoint x: 324, endPoint y: 96, distance: 19.5
click at [324, 96] on div at bounding box center [316, 106] width 319 height 36
drag, startPoint x: 324, startPoint y: 96, endPoint x: 253, endPoint y: 96, distance: 70.7
click at [253, 96] on div at bounding box center [314, 106] width 315 height 36
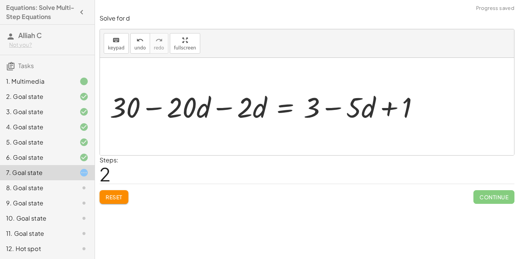
click at [224, 107] on div at bounding box center [265, 106] width 341 height 39
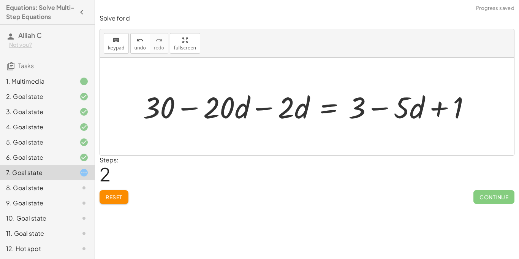
click at [261, 112] on div at bounding box center [309, 106] width 341 height 39
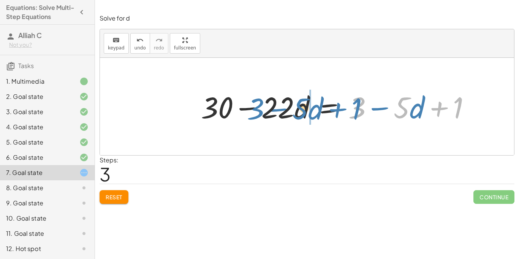
drag, startPoint x: 406, startPoint y: 105, endPoint x: 373, endPoint y: 96, distance: 34.3
click at [373, 96] on div at bounding box center [338, 106] width 283 height 39
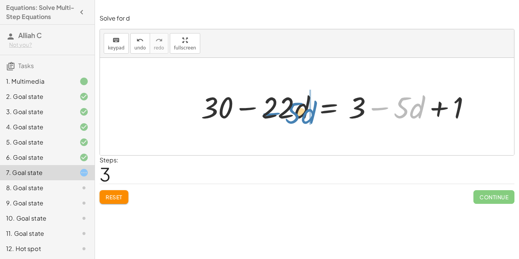
drag, startPoint x: 418, startPoint y: 110, endPoint x: 308, endPoint y: 115, distance: 110.3
click at [308, 115] on div at bounding box center [338, 106] width 283 height 39
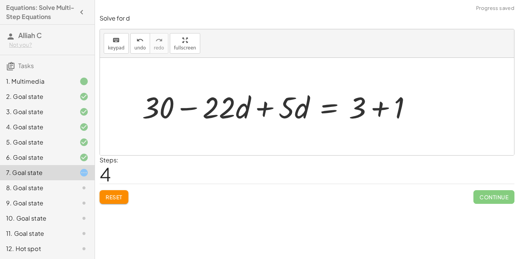
click at [272, 112] on div at bounding box center [279, 106] width 283 height 39
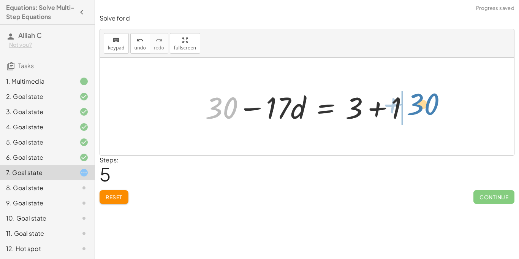
drag, startPoint x: 230, startPoint y: 108, endPoint x: 432, endPoint y: 104, distance: 201.4
click at [432, 104] on div "· 5 · ( + 6 − · 4 · d ) = + · 2 · d + 3 − · 5 · d + 1 + · 5 · 6 − · 5 · 4 · d =…" at bounding box center [307, 106] width 414 height 97
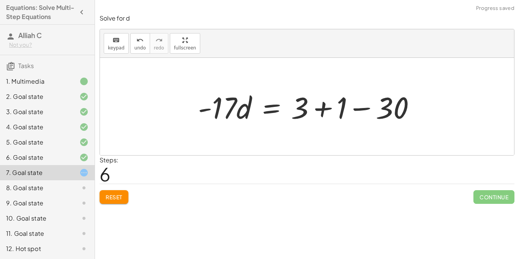
click at [334, 108] on div at bounding box center [309, 106] width 231 height 39
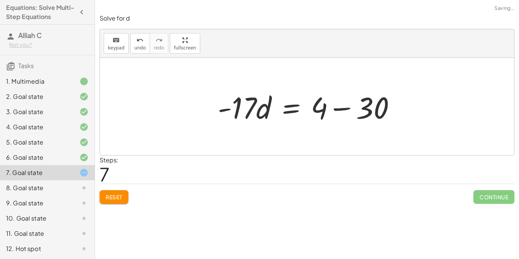
click at [335, 109] on div at bounding box center [309, 106] width 191 height 39
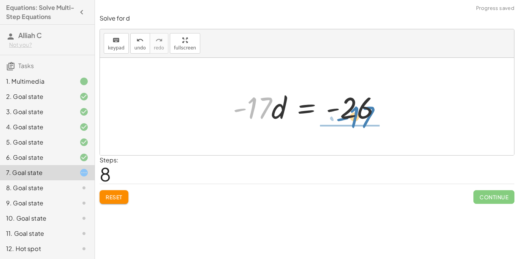
drag, startPoint x: 259, startPoint y: 103, endPoint x: 361, endPoint y: 112, distance: 103.0
click at [361, 112] on div at bounding box center [309, 106] width 161 height 39
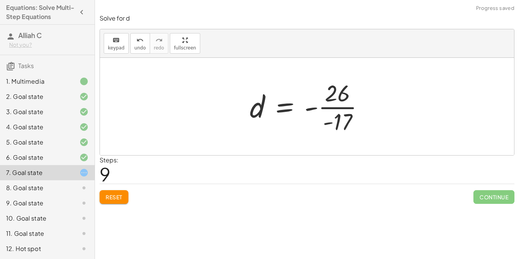
click at [350, 108] on div at bounding box center [310, 106] width 128 height 59
click at [335, 109] on div at bounding box center [310, 106] width 128 height 59
click at [307, 111] on div at bounding box center [310, 106] width 128 height 59
drag, startPoint x: 326, startPoint y: 125, endPoint x: 311, endPoint y: 113, distance: 19.5
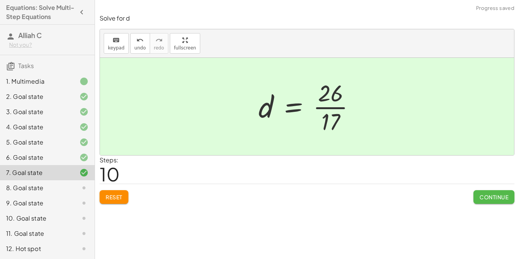
click at [476, 190] on button "Continue" at bounding box center [493, 197] width 41 height 14
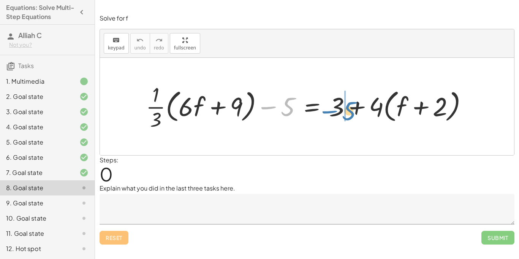
drag, startPoint x: 287, startPoint y: 112, endPoint x: 348, endPoint y: 117, distance: 61.3
click at [348, 117] on div at bounding box center [309, 106] width 335 height 51
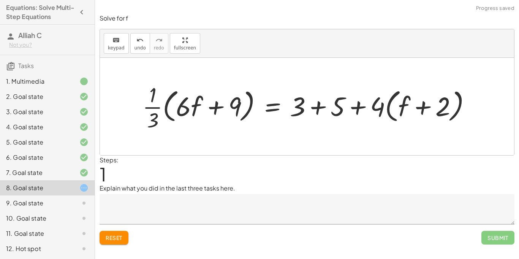
click at [313, 109] on div at bounding box center [310, 106] width 342 height 52
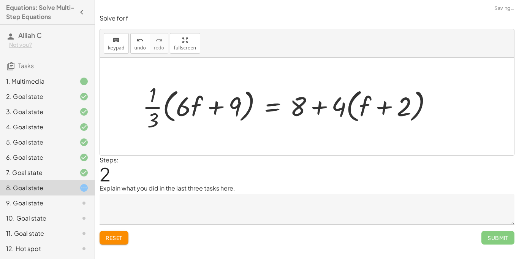
click at [326, 109] on div at bounding box center [290, 106] width 303 height 52
click at [322, 109] on div at bounding box center [290, 106] width 303 height 52
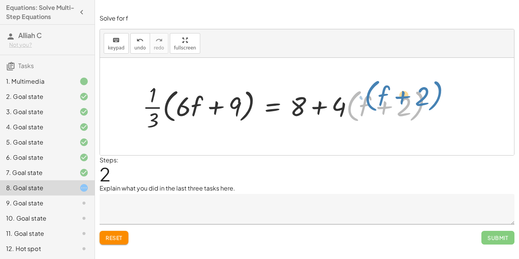
drag, startPoint x: 359, startPoint y: 106, endPoint x: 383, endPoint y: 97, distance: 25.4
click at [383, 97] on div at bounding box center [290, 106] width 303 height 52
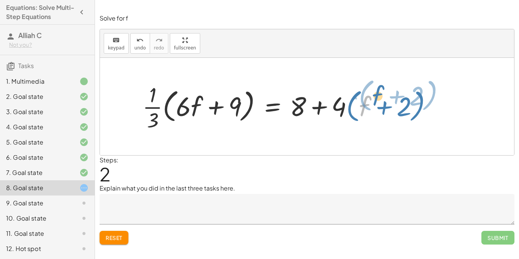
drag, startPoint x: 362, startPoint y: 104, endPoint x: 370, endPoint y: 95, distance: 12.7
click at [370, 95] on div at bounding box center [290, 106] width 303 height 52
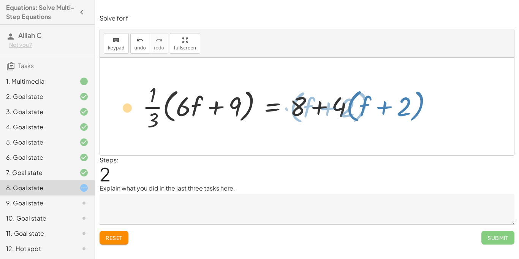
drag, startPoint x: 185, startPoint y: 106, endPoint x: 128, endPoint y: 107, distance: 57.4
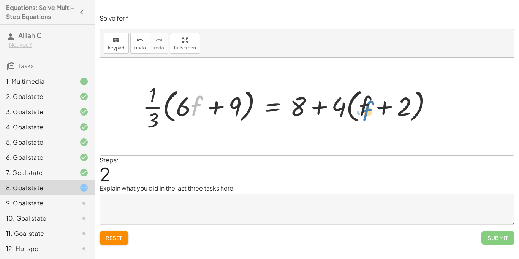
drag, startPoint x: 195, startPoint y: 106, endPoint x: 366, endPoint y: 106, distance: 170.9
click at [366, 106] on div at bounding box center [290, 106] width 303 height 52
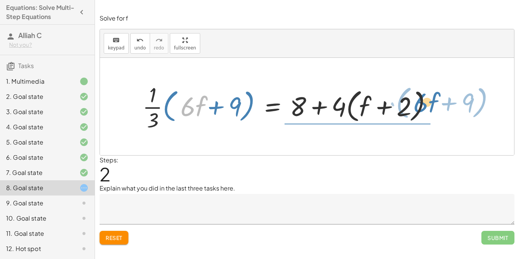
drag, startPoint x: 184, startPoint y: 108, endPoint x: 417, endPoint y: 104, distance: 233.3
click at [417, 104] on div at bounding box center [290, 106] width 303 height 52
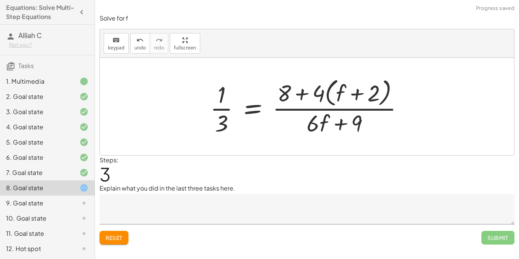
click at [375, 104] on div at bounding box center [309, 106] width 207 height 62
click at [378, 113] on div at bounding box center [309, 106] width 207 height 62
click at [127, 235] on button "Reset" at bounding box center [114, 238] width 29 height 14
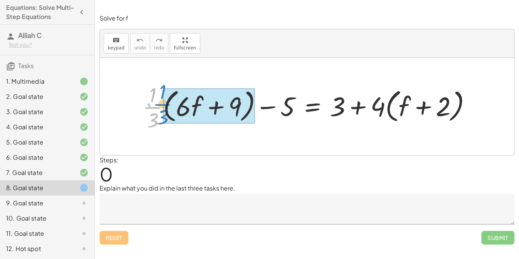
drag, startPoint x: 153, startPoint y: 107, endPoint x: 225, endPoint y: 102, distance: 71.2
click at [225, 102] on div at bounding box center [310, 106] width 343 height 52
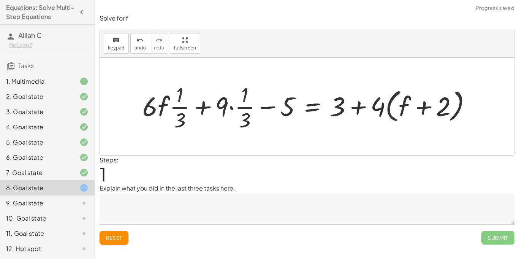
click at [226, 107] on div at bounding box center [310, 106] width 343 height 52
drag, startPoint x: 228, startPoint y: 107, endPoint x: 157, endPoint y: 111, distance: 70.8
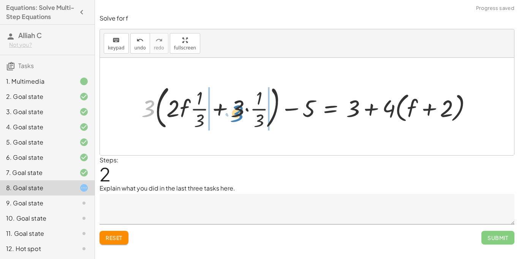
drag, startPoint x: 147, startPoint y: 108, endPoint x: 238, endPoint y: 112, distance: 90.9
click at [238, 112] on div at bounding box center [310, 106] width 345 height 51
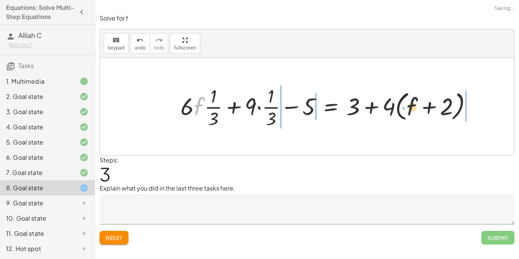
drag, startPoint x: 195, startPoint y: 109, endPoint x: 403, endPoint y: 113, distance: 208.2
click at [409, 111] on div at bounding box center [329, 106] width 305 height 47
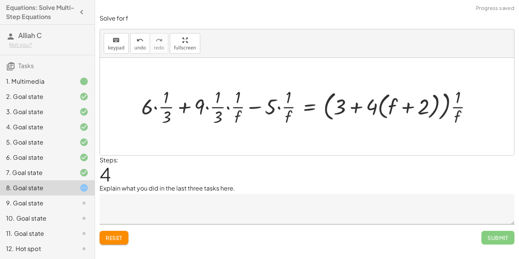
click at [307, 107] on div at bounding box center [310, 106] width 344 height 42
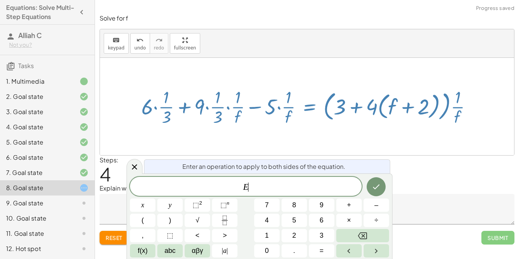
scroll to position [0, 0]
drag, startPoint x: 357, startPoint y: 108, endPoint x: 338, endPoint y: 148, distance: 43.8
click at [338, 148] on div "+ · · 1 · 3 · ( + · 6 · f + 9 ) − 5 = + 3 + · 4 · ( + f + 2 ) + · 6 · f · · 1 ·…" at bounding box center [307, 106] width 414 height 97
click at [372, 185] on icon "Done" at bounding box center [376, 186] width 9 height 9
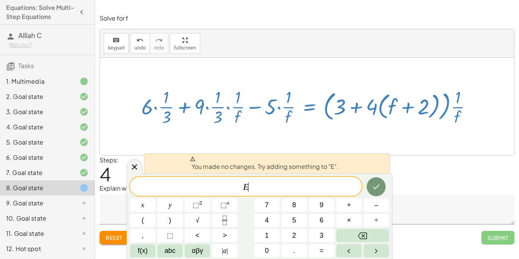
click at [114, 246] on div "Solve for f keyboard keypad undo undo redo redo fullscreen + · · 1 · 3 · ( + · …" at bounding box center [307, 128] width 424 height 239
click at [289, 199] on button "8" at bounding box center [293, 204] width 25 height 13
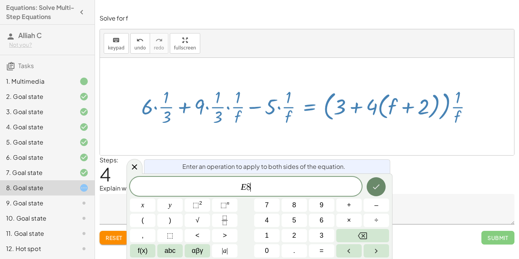
click at [367, 183] on button "Done" at bounding box center [376, 186] width 19 height 19
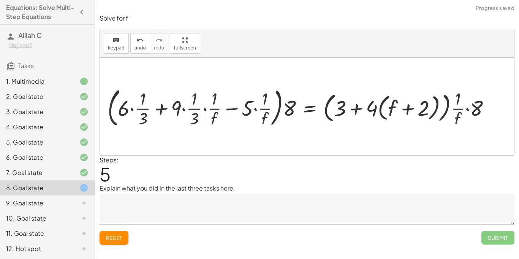
click at [122, 233] on button "Reset" at bounding box center [114, 238] width 29 height 14
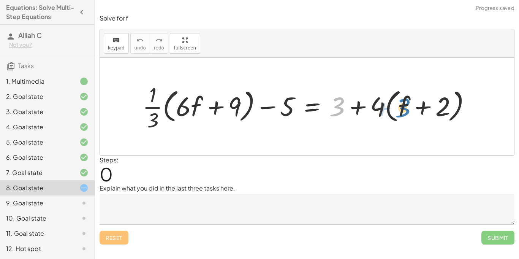
drag, startPoint x: 343, startPoint y: 104, endPoint x: 408, endPoint y: 105, distance: 65.4
click at [408, 105] on div at bounding box center [310, 106] width 342 height 52
drag, startPoint x: 290, startPoint y: 115, endPoint x: 346, endPoint y: 120, distance: 56.4
click at [346, 120] on div at bounding box center [310, 106] width 342 height 52
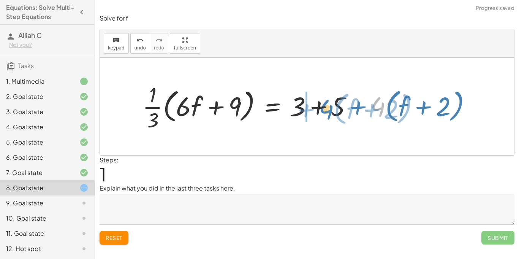
drag, startPoint x: 380, startPoint y: 108, endPoint x: 325, endPoint y: 111, distance: 55.1
click at [325, 111] on div at bounding box center [310, 106] width 342 height 52
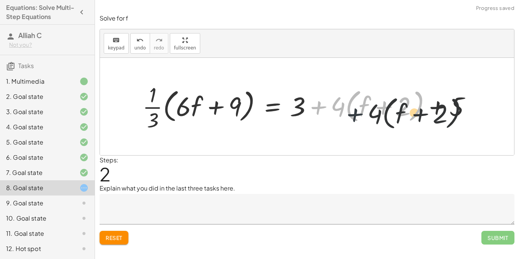
drag, startPoint x: 326, startPoint y: 110, endPoint x: 373, endPoint y: 118, distance: 48.6
click at [373, 118] on div at bounding box center [310, 106] width 342 height 52
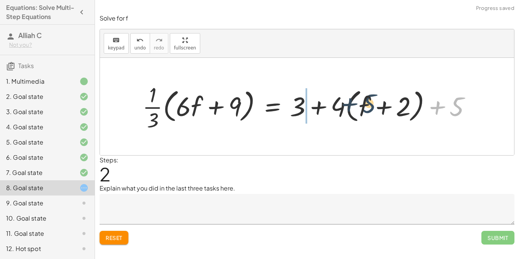
drag, startPoint x: 455, startPoint y: 108, endPoint x: 342, endPoint y: 113, distance: 113.0
click at [342, 113] on div at bounding box center [310, 106] width 342 height 52
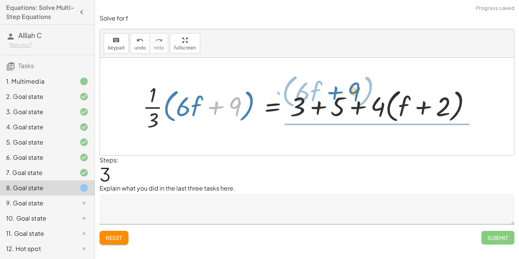
drag, startPoint x: 238, startPoint y: 107, endPoint x: 378, endPoint y: 100, distance: 140.0
click at [378, 100] on div at bounding box center [310, 106] width 342 height 52
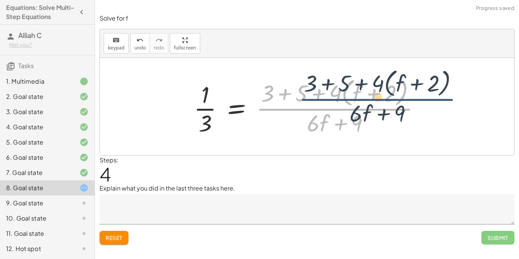
drag, startPoint x: 262, startPoint y: 109, endPoint x: 308, endPoint y: 99, distance: 47.0
click at [308, 99] on div at bounding box center [310, 106] width 240 height 62
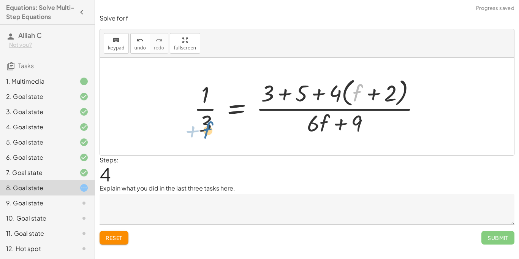
drag, startPoint x: 356, startPoint y: 89, endPoint x: 196, endPoint y: 121, distance: 162.9
click at [196, 121] on div at bounding box center [310, 106] width 240 height 62
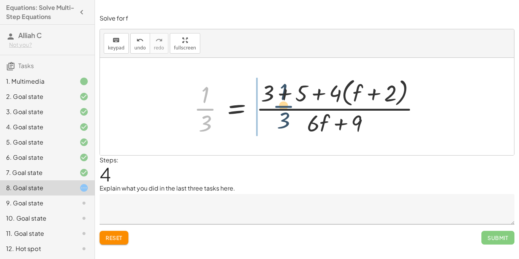
drag, startPoint x: 199, startPoint y: 101, endPoint x: 284, endPoint y: 96, distance: 85.2
click at [284, 96] on div at bounding box center [310, 106] width 240 height 62
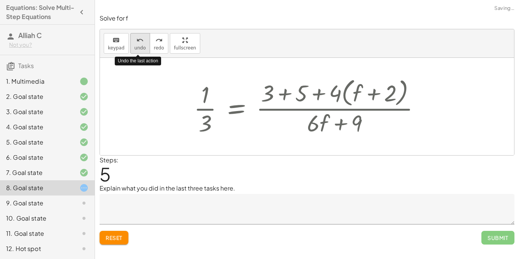
click at [141, 49] on span "undo" at bounding box center [139, 47] width 11 height 5
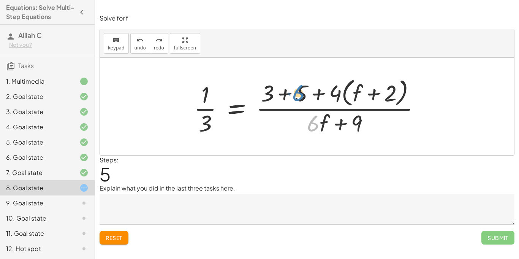
drag, startPoint x: 312, startPoint y: 122, endPoint x: 297, endPoint y: 91, distance: 34.1
click at [297, 91] on div at bounding box center [310, 106] width 240 height 62
drag, startPoint x: 362, startPoint y: 120, endPoint x: 375, endPoint y: 93, distance: 29.4
click at [375, 93] on div at bounding box center [310, 106] width 240 height 62
click at [342, 108] on div at bounding box center [310, 106] width 240 height 62
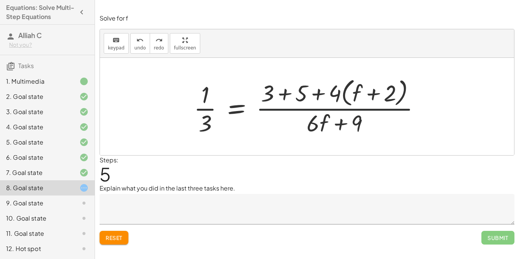
click at [342, 108] on div at bounding box center [310, 106] width 240 height 62
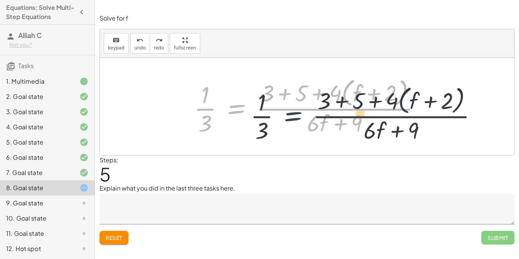
drag, startPoint x: 232, startPoint y: 113, endPoint x: 293, endPoint y: 121, distance: 61.3
click at [293, 121] on div at bounding box center [310, 106] width 240 height 62
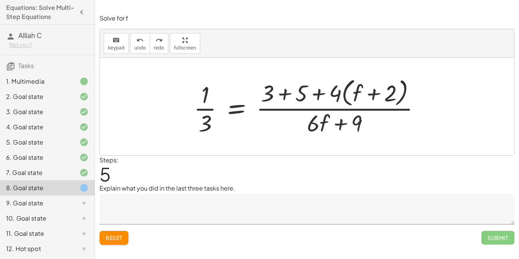
click at [108, 232] on button "Reset" at bounding box center [114, 238] width 29 height 14
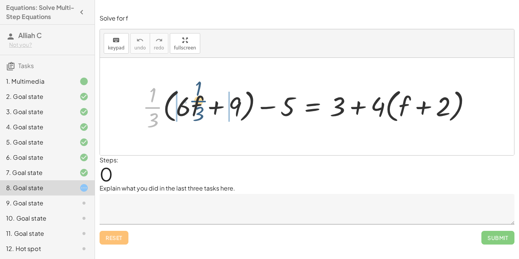
drag, startPoint x: 147, startPoint y: 109, endPoint x: 191, endPoint y: 101, distance: 44.7
click at [192, 102] on div at bounding box center [310, 106] width 343 height 52
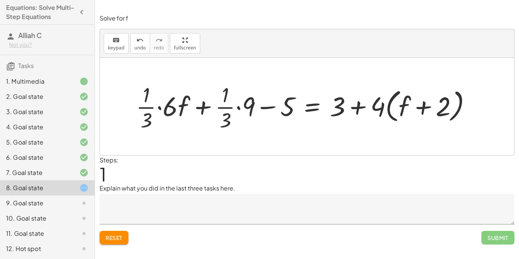
click at [153, 110] on div at bounding box center [306, 106] width 349 height 52
click at [221, 108] on div at bounding box center [306, 106] width 349 height 52
click at [262, 107] on div at bounding box center [306, 106] width 349 height 52
drag, startPoint x: 283, startPoint y: 110, endPoint x: 339, endPoint y: 112, distance: 55.9
click at [339, 112] on div at bounding box center [306, 106] width 349 height 52
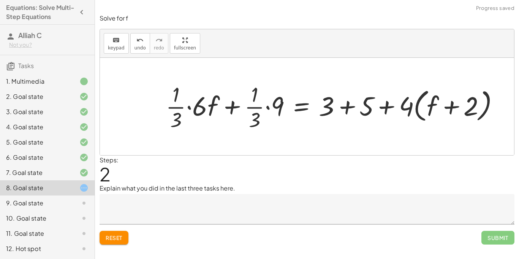
click at [359, 109] on div at bounding box center [335, 107] width 343 height 52
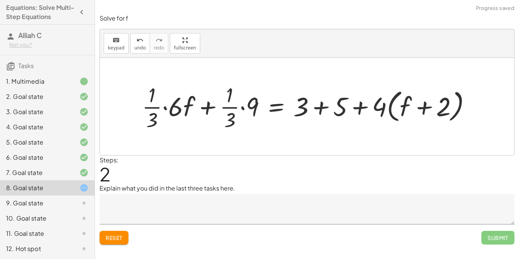
click at [359, 109] on div at bounding box center [309, 107] width 343 height 52
click at [318, 107] on div at bounding box center [309, 107] width 343 height 52
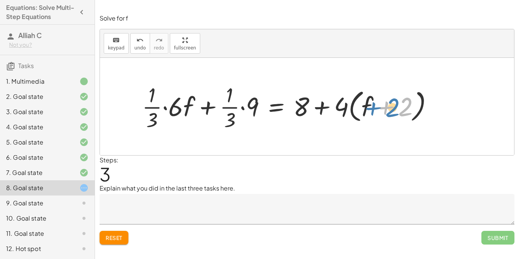
drag, startPoint x: 401, startPoint y: 110, endPoint x: 389, endPoint y: 112, distance: 11.9
click at [389, 112] on div at bounding box center [290, 107] width 305 height 52
drag, startPoint x: 399, startPoint y: 112, endPoint x: 473, endPoint y: 119, distance: 74.4
click at [473, 119] on div "+ · · 1 · 3 · ( + · 6 · f + 9 ) − 5 = + 3 + · 4 · ( + f + 2 ) + · · 1 · 3 · 6 ·…" at bounding box center [307, 106] width 414 height 97
click at [390, 108] on div at bounding box center [290, 107] width 305 height 52
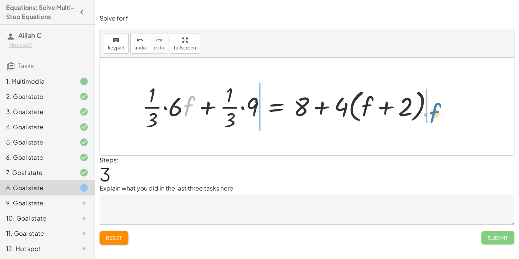
drag, startPoint x: 186, startPoint y: 109, endPoint x: 436, endPoint y: 115, distance: 250.0
click at [436, 115] on div at bounding box center [290, 107] width 305 height 52
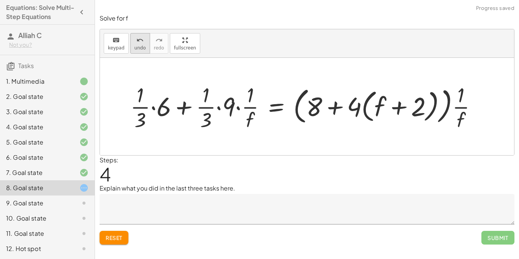
click at [134, 50] on span "undo" at bounding box center [139, 47] width 11 height 5
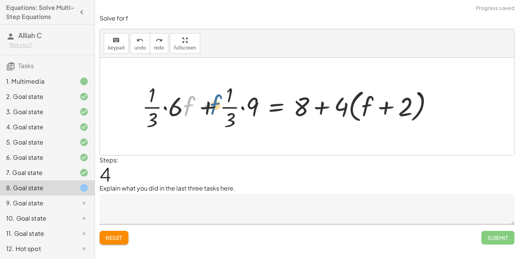
drag, startPoint x: 185, startPoint y: 104, endPoint x: 212, endPoint y: 102, distance: 26.6
click at [212, 102] on div at bounding box center [290, 107] width 305 height 52
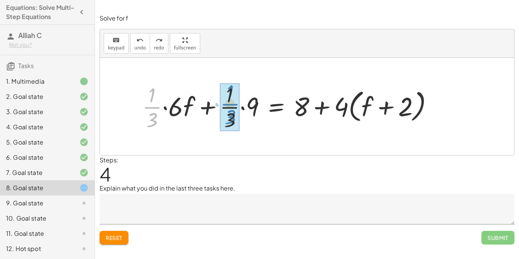
drag, startPoint x: 155, startPoint y: 106, endPoint x: 234, endPoint y: 104, distance: 79.1
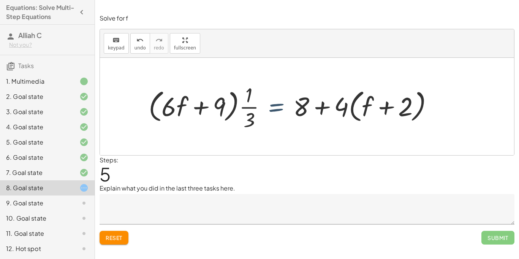
click at [274, 102] on div at bounding box center [294, 107] width 298 height 52
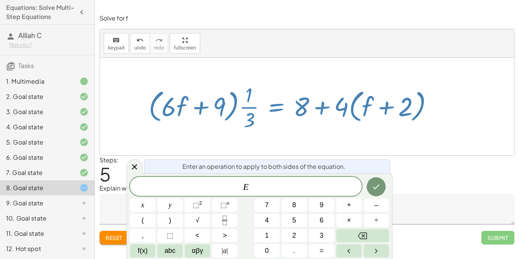
click at [226, 94] on div at bounding box center [294, 107] width 298 height 52
click at [389, 231] on div "Enter an operation to apply to both sides of the equation. E x y ⬚ 2 ⬚ n 7 8 9 …" at bounding box center [260, 215] width 266 height 85
click at [368, 229] on button "Backspace" at bounding box center [362, 235] width 53 height 13
click at [425, 140] on div at bounding box center [307, 106] width 414 height 97
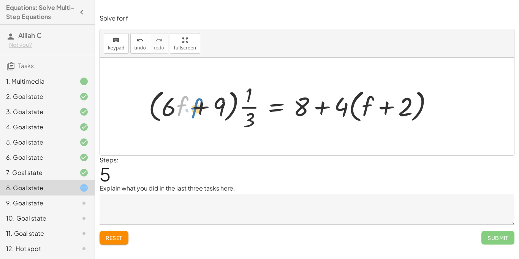
drag, startPoint x: 179, startPoint y: 111, endPoint x: 193, endPoint y: 114, distance: 14.2
click at [193, 114] on div at bounding box center [294, 107] width 298 height 52
drag, startPoint x: 222, startPoint y: 117, endPoint x: 117, endPoint y: 105, distance: 106.2
click at [117, 105] on div "+ · · 1 · 3 · ( + · 6 · f + 9 ) − 5 = + 3 + · 4 · ( + f + 2 ) + · · 1 · 3 · 6 ·…" at bounding box center [307, 106] width 414 height 97
drag, startPoint x: 248, startPoint y: 106, endPoint x: 106, endPoint y: 88, distance: 142.8
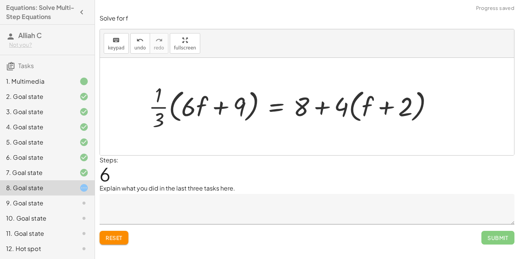
click at [215, 109] on div at bounding box center [294, 107] width 298 height 52
drag, startPoint x: 238, startPoint y: 112, endPoint x: 247, endPoint y: 119, distance: 11.4
click at [247, 119] on div at bounding box center [294, 107] width 298 height 52
drag, startPoint x: 190, startPoint y: 110, endPoint x: 380, endPoint y: 102, distance: 190.9
click at [380, 102] on div at bounding box center [294, 107] width 298 height 52
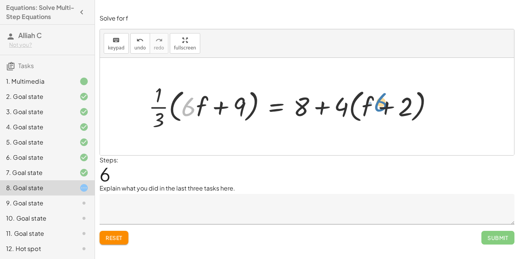
click at [380, 102] on div at bounding box center [294, 107] width 298 height 52
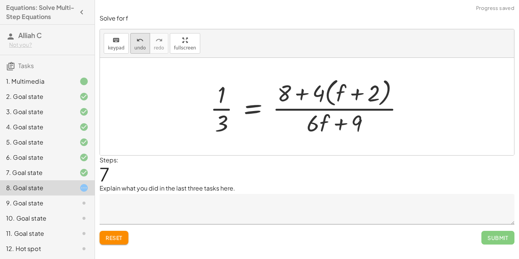
click at [139, 47] on span "undo" at bounding box center [139, 47] width 11 height 5
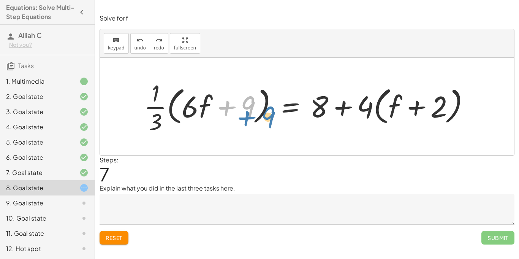
drag, startPoint x: 247, startPoint y: 112, endPoint x: 256, endPoint y: 123, distance: 14.9
click at [256, 123] on div at bounding box center [309, 106] width 339 height 59
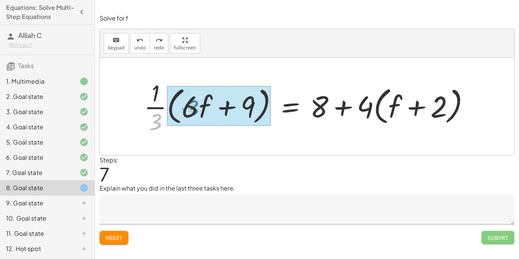
drag, startPoint x: 159, startPoint y: 117, endPoint x: 187, endPoint y: 106, distance: 30.3
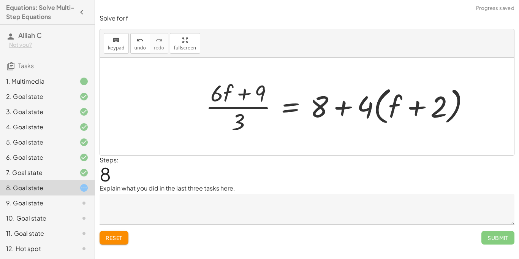
click at [238, 113] on div at bounding box center [341, 106] width 278 height 59
drag, startPoint x: 436, startPoint y: 104, endPoint x: 402, endPoint y: 102, distance: 33.9
click at [402, 102] on div at bounding box center [341, 106] width 278 height 59
click at [391, 114] on div at bounding box center [341, 106] width 278 height 59
click at [345, 108] on div at bounding box center [341, 106] width 278 height 59
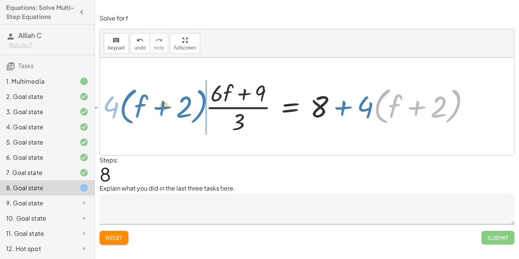
drag, startPoint x: 376, startPoint y: 104, endPoint x: 121, endPoint y: 104, distance: 255.7
click at [121, 104] on div "+ · · 1 · 3 · ( + · 6 · f + 9 ) − 5 = + 3 + · 4 · ( + f + 2 ) + · · 1 · 3 · 6 ·…" at bounding box center [307, 106] width 414 height 97
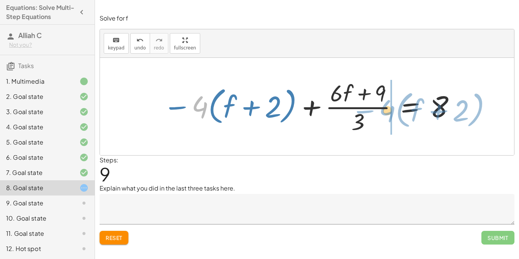
drag, startPoint x: 201, startPoint y: 104, endPoint x: 387, endPoint y: 108, distance: 186.2
click at [387, 108] on div at bounding box center [309, 106] width 301 height 59
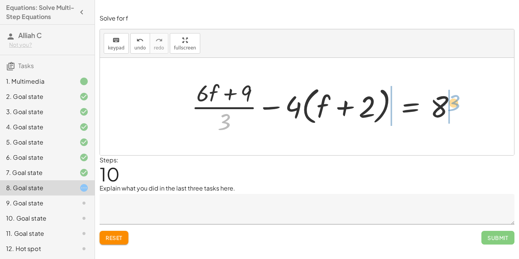
drag, startPoint x: 224, startPoint y: 117, endPoint x: 453, endPoint y: 99, distance: 229.4
click at [453, 99] on div at bounding box center [327, 106] width 278 height 59
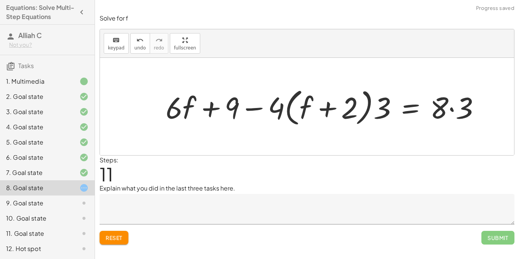
click at [448, 105] on div at bounding box center [326, 107] width 328 height 44
click at [454, 109] on div at bounding box center [326, 107] width 328 height 44
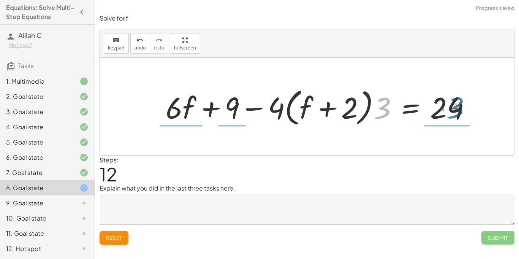
drag, startPoint x: 383, startPoint y: 109, endPoint x: 456, endPoint y: 109, distance: 73.3
click at [456, 109] on div at bounding box center [321, 107] width 319 height 44
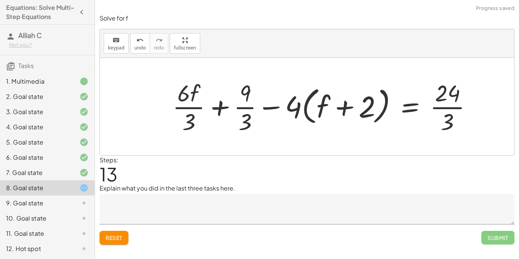
click at [450, 111] on div at bounding box center [325, 106] width 313 height 59
click at [248, 112] on div at bounding box center [317, 106] width 297 height 59
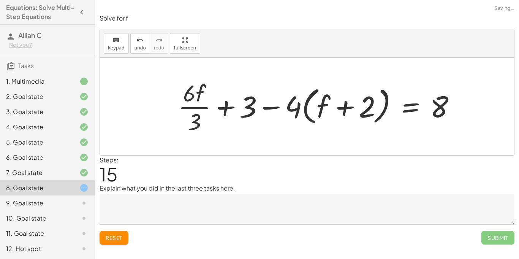
click at [193, 107] on div at bounding box center [319, 106] width 291 height 59
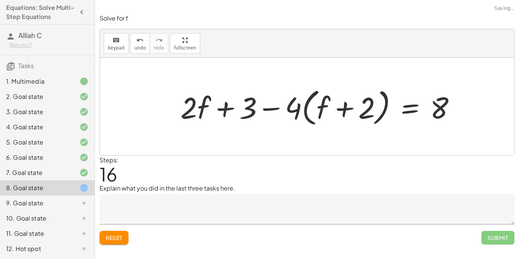
click at [191, 105] on div at bounding box center [321, 107] width 289 height 44
drag, startPoint x: 362, startPoint y: 113, endPoint x: 378, endPoint y: 118, distance: 16.7
click at [378, 118] on div at bounding box center [321, 107] width 289 height 44
drag, startPoint x: 364, startPoint y: 114, endPoint x: 350, endPoint y: 112, distance: 14.2
click at [350, 112] on div at bounding box center [321, 107] width 289 height 44
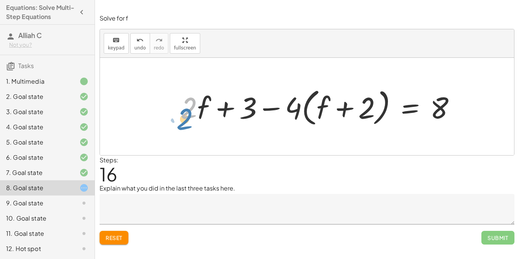
drag, startPoint x: 195, startPoint y: 103, endPoint x: 203, endPoint y: 112, distance: 12.1
click at [203, 112] on div at bounding box center [321, 107] width 289 height 44
drag, startPoint x: 323, startPoint y: 108, endPoint x: 198, endPoint y: 109, distance: 125.0
click at [198, 109] on div at bounding box center [321, 107] width 289 height 44
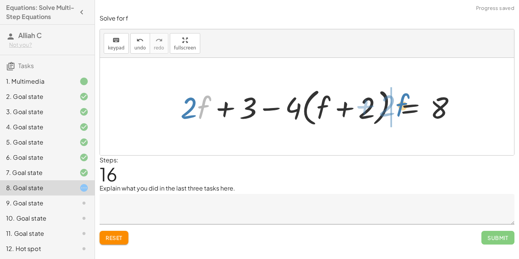
drag, startPoint x: 207, startPoint y: 105, endPoint x: 404, endPoint y: 103, distance: 196.8
click at [404, 103] on div at bounding box center [321, 107] width 289 height 44
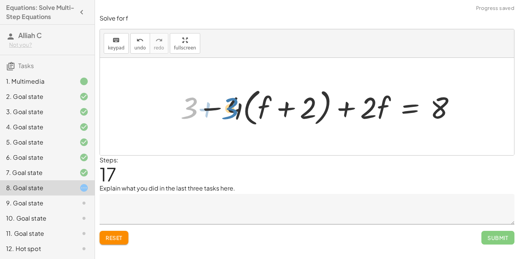
drag, startPoint x: 191, startPoint y: 112, endPoint x: 232, endPoint y: 114, distance: 40.7
click at [232, 114] on div at bounding box center [321, 107] width 289 height 44
click at [215, 106] on div at bounding box center [321, 107] width 289 height 44
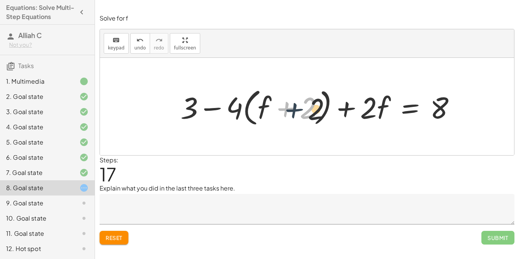
drag, startPoint x: 288, startPoint y: 106, endPoint x: 302, endPoint y: 108, distance: 13.4
click at [302, 108] on div at bounding box center [321, 107] width 289 height 44
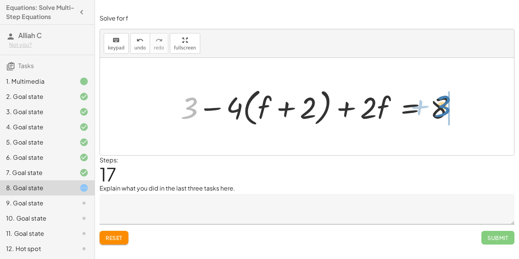
drag, startPoint x: 186, startPoint y: 102, endPoint x: 439, endPoint y: 101, distance: 253.0
click at [439, 101] on div at bounding box center [321, 107] width 289 height 44
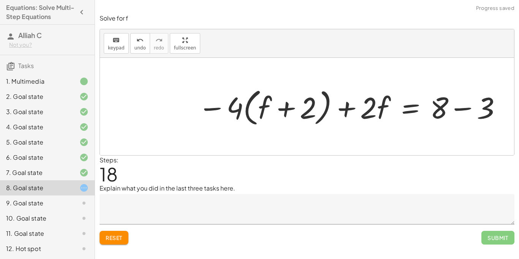
click at [463, 106] on div at bounding box center [350, 107] width 312 height 44
drag, startPoint x: 217, startPoint y: 108, endPoint x: 244, endPoint y: 113, distance: 27.7
click at [244, 113] on div at bounding box center [326, 107] width 264 height 44
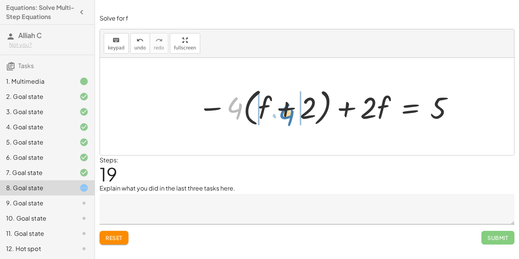
drag, startPoint x: 235, startPoint y: 109, endPoint x: 286, endPoint y: 115, distance: 50.9
click at [286, 115] on div at bounding box center [326, 107] width 264 height 44
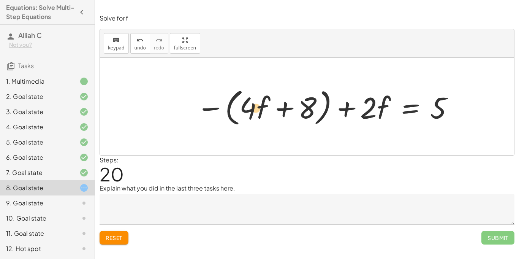
drag, startPoint x: 248, startPoint y: 106, endPoint x: 252, endPoint y: 106, distance: 4.6
click at [252, 106] on div at bounding box center [326, 107] width 266 height 44
drag, startPoint x: 369, startPoint y: 108, endPoint x: 252, endPoint y: 104, distance: 116.7
click at [252, 104] on div at bounding box center [326, 107] width 266 height 44
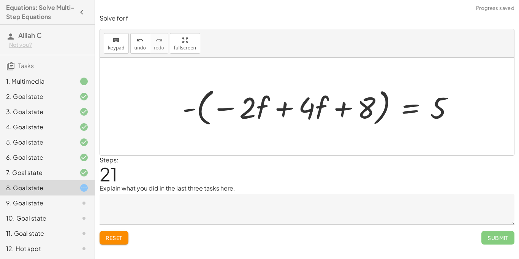
click at [277, 106] on div at bounding box center [321, 107] width 285 height 44
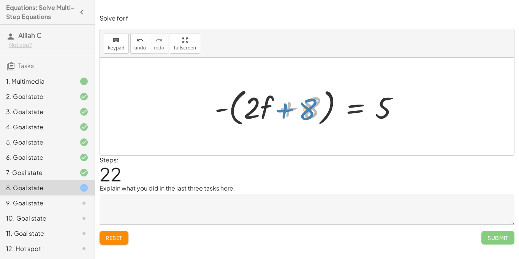
drag, startPoint x: 308, startPoint y: 108, endPoint x: 286, endPoint y: 99, distance: 22.9
click at [286, 99] on div at bounding box center [310, 107] width 198 height 44
drag, startPoint x: 382, startPoint y: 113, endPoint x: 398, endPoint y: 122, distance: 18.0
click at [398, 122] on div at bounding box center [310, 107] width 198 height 44
drag, startPoint x: 225, startPoint y: 106, endPoint x: 381, endPoint y: 103, distance: 156.2
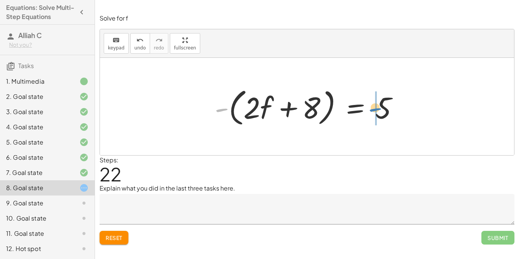
click at [381, 103] on div at bounding box center [310, 107] width 198 height 44
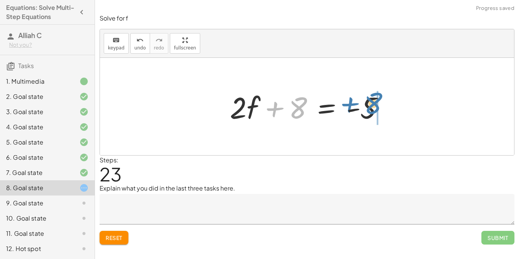
drag, startPoint x: 290, startPoint y: 106, endPoint x: 370, endPoint y: 103, distance: 79.8
click at [370, 103] on div at bounding box center [310, 106] width 168 height 39
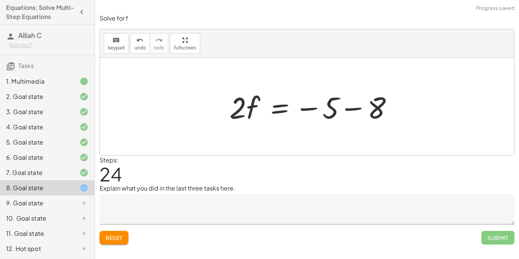
click at [406, 108] on div "+ · · 1 · 3 · ( + · 6 · f + 9 ) − 5 = + 3 + · 4 · ( + f + 2 ) + · · 1 · 3 · 6 ·…" at bounding box center [307, 106] width 414 height 97
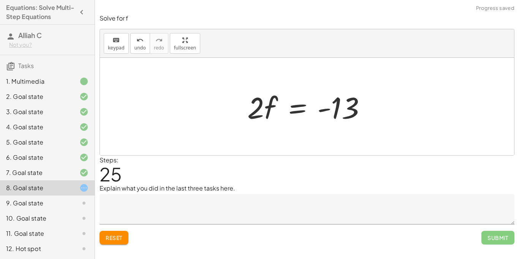
click at [326, 111] on div at bounding box center [310, 106] width 133 height 39
drag, startPoint x: 250, startPoint y: 109, endPoint x: 339, endPoint y: 133, distance: 92.1
click at [339, 133] on div "+ · · 1 · 3 · ( + · 6 · f + 9 ) − 5 = + 3 + · 4 · ( + f + 2 ) + · · 1 · 3 · 6 ·…" at bounding box center [307, 106] width 414 height 97
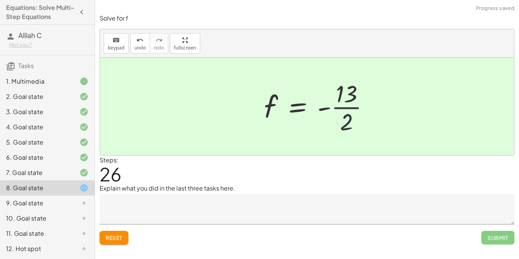
click at [349, 108] on div at bounding box center [319, 106] width 119 height 59
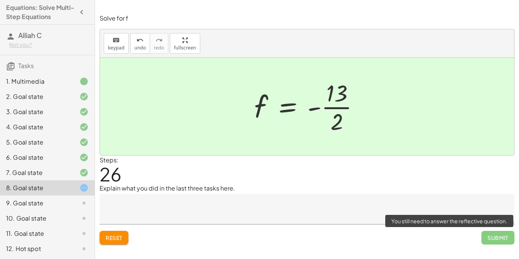
click at [496, 240] on span "Submit" at bounding box center [497, 238] width 33 height 14
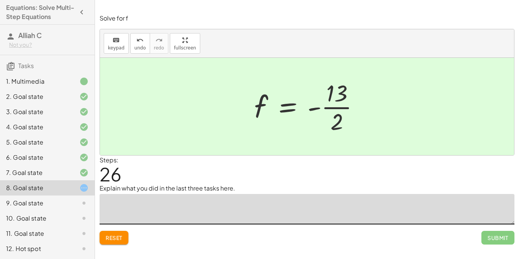
click at [234, 209] on textarea at bounding box center [307, 209] width 415 height 30
click at [136, 40] on icon "undo" at bounding box center [139, 40] width 7 height 9
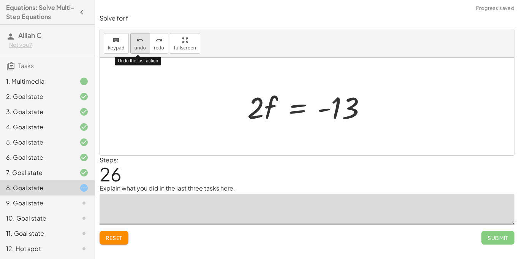
click at [139, 41] on icon "undo" at bounding box center [139, 40] width 7 height 9
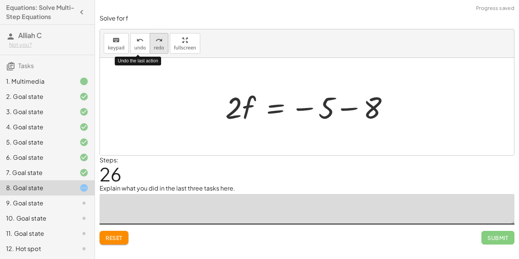
click at [150, 42] on button "redo redo" at bounding box center [159, 43] width 19 height 21
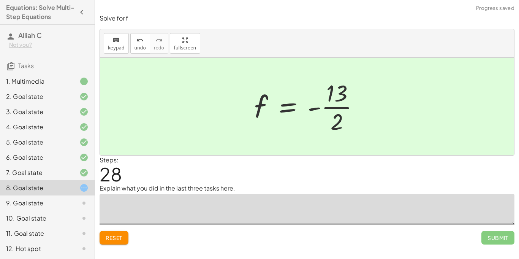
click at [190, 222] on textarea at bounding box center [307, 209] width 415 height 30
type textarea "*"
click at [109, 208] on textarea "**********" at bounding box center [307, 209] width 415 height 30
click at [174, 208] on textarea "**********" at bounding box center [307, 209] width 415 height 30
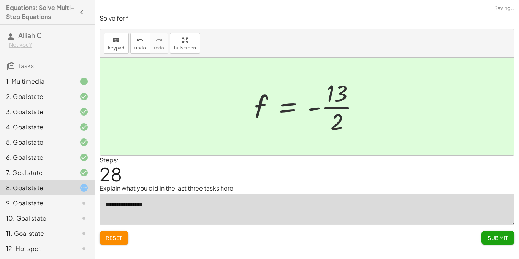
click at [117, 204] on textarea "**********" at bounding box center [307, 209] width 415 height 30
click at [119, 206] on textarea "**********" at bounding box center [307, 209] width 415 height 30
click at [147, 209] on textarea "**********" at bounding box center [307, 209] width 415 height 30
click at [150, 208] on textarea "**********" at bounding box center [307, 209] width 415 height 30
type textarea "**********"
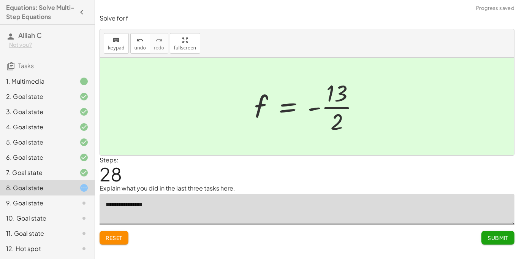
click at [489, 236] on span "Submit" at bounding box center [497, 237] width 21 height 7
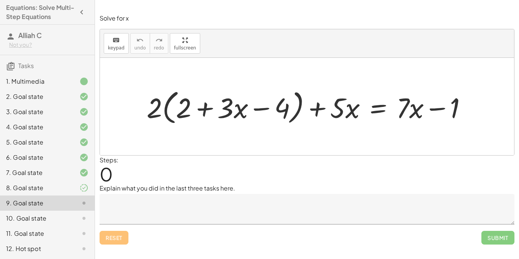
click at [85, 188] on icon at bounding box center [83, 187] width 9 height 9
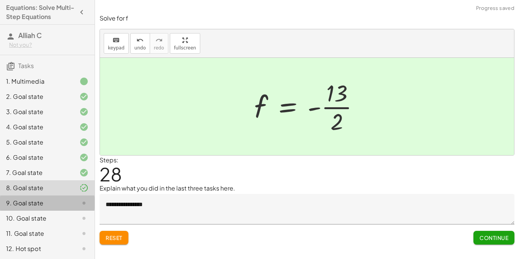
click at [75, 206] on div at bounding box center [77, 202] width 21 height 9
